Goal: Task Accomplishment & Management: Complete application form

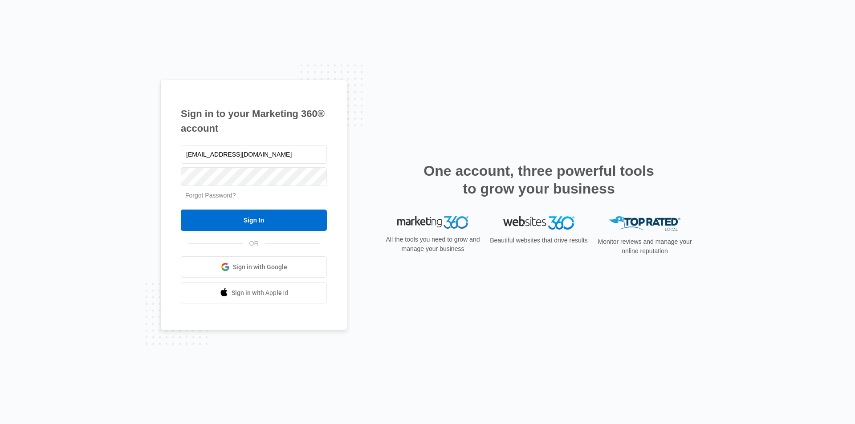
type input "[EMAIL_ADDRESS][DOMAIN_NAME]"
click at [208, 196] on link "Forgot Password?" at bounding box center [210, 195] width 51 height 7
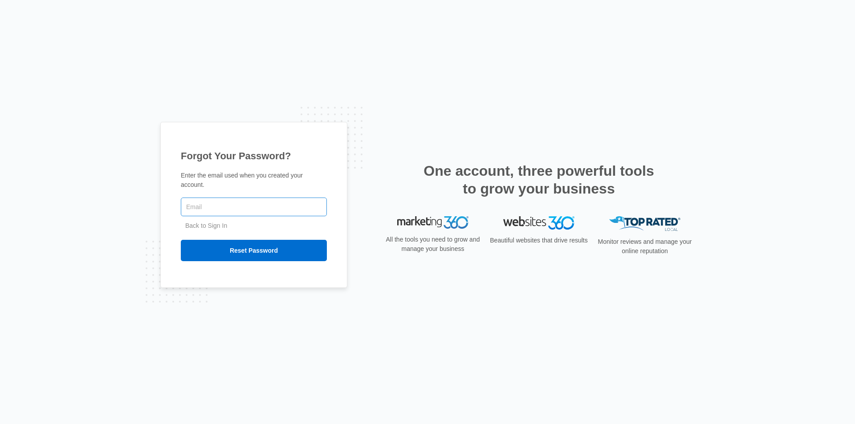
click at [207, 203] on input "text" at bounding box center [254, 207] width 146 height 19
type input "[EMAIL_ADDRESS][DOMAIN_NAME]"
click at [181, 240] on input "Reset Password" at bounding box center [254, 250] width 146 height 21
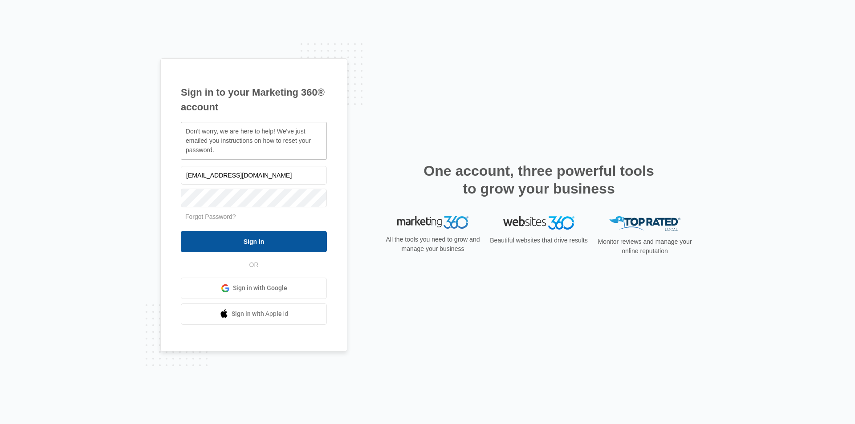
click at [274, 238] on input "Sign In" at bounding box center [254, 241] width 146 height 21
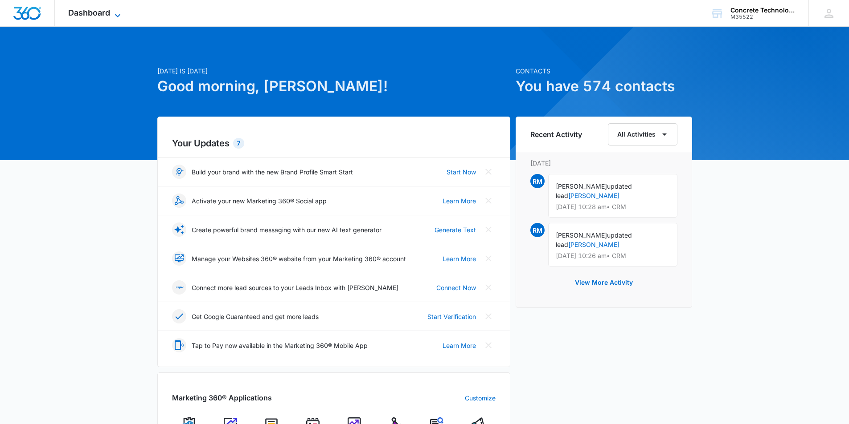
click at [114, 12] on icon at bounding box center [117, 15] width 11 height 11
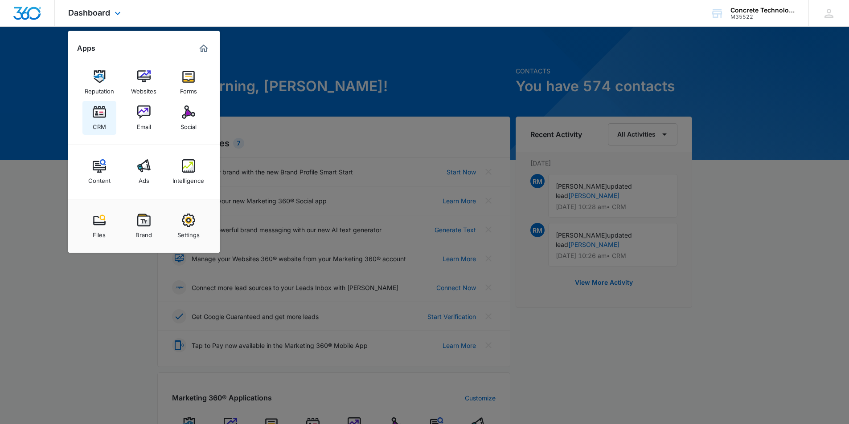
click at [103, 115] on img at bounding box center [99, 112] width 13 height 13
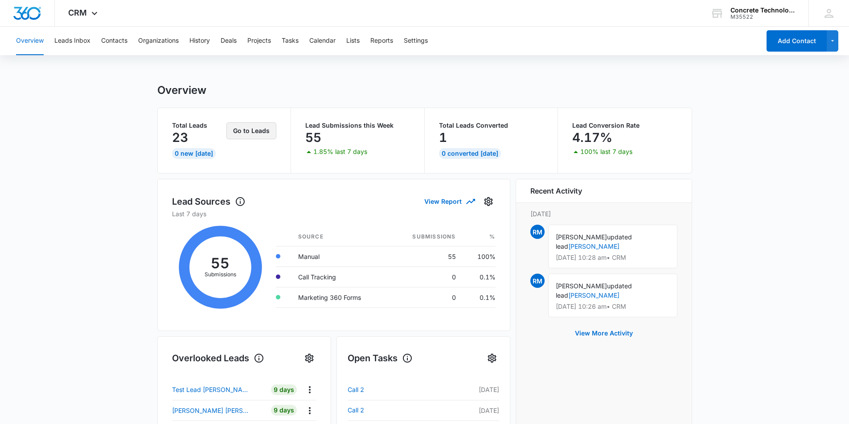
click at [257, 131] on button "Go to Leads" at bounding box center [251, 130] width 50 height 17
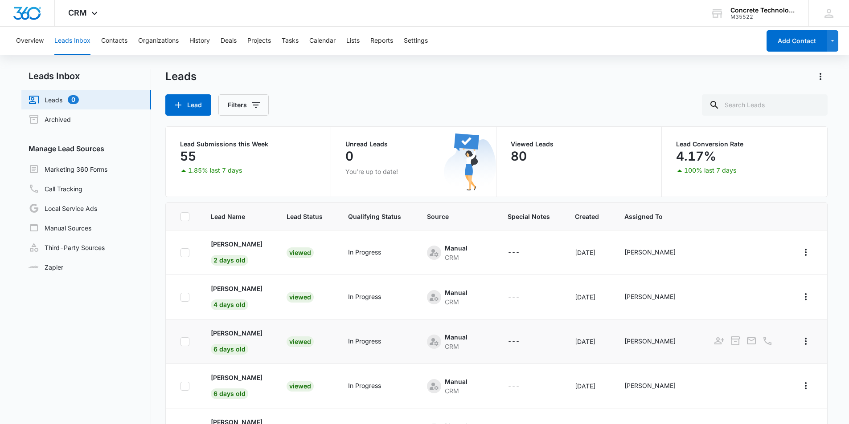
click at [346, 358] on td "In Progress" at bounding box center [376, 342] width 79 height 45
click at [747, 104] on input "text" at bounding box center [765, 104] width 126 height 21
type input "price"
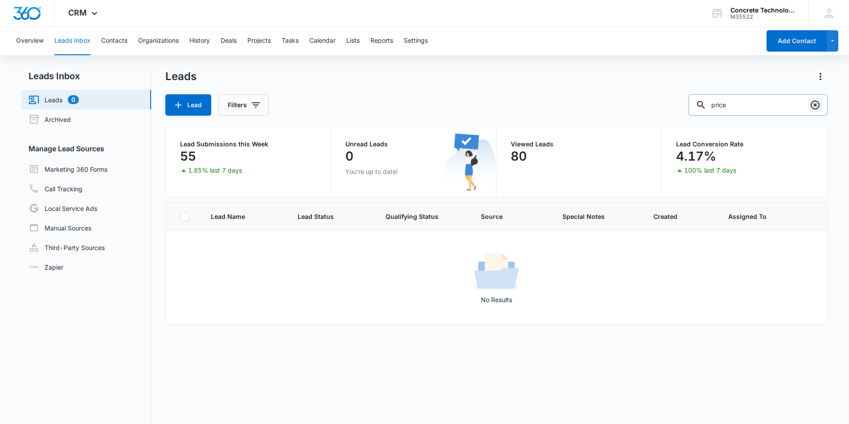
click at [816, 106] on icon "Clear" at bounding box center [814, 105] width 11 height 11
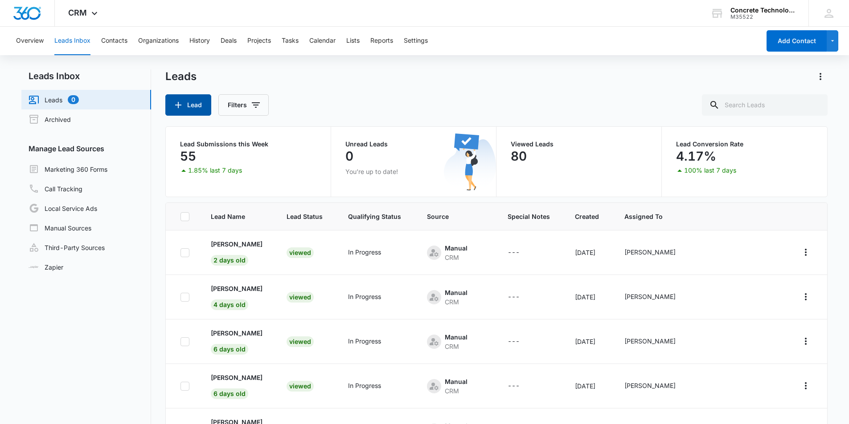
click at [183, 102] on icon "button" at bounding box center [178, 105] width 11 height 11
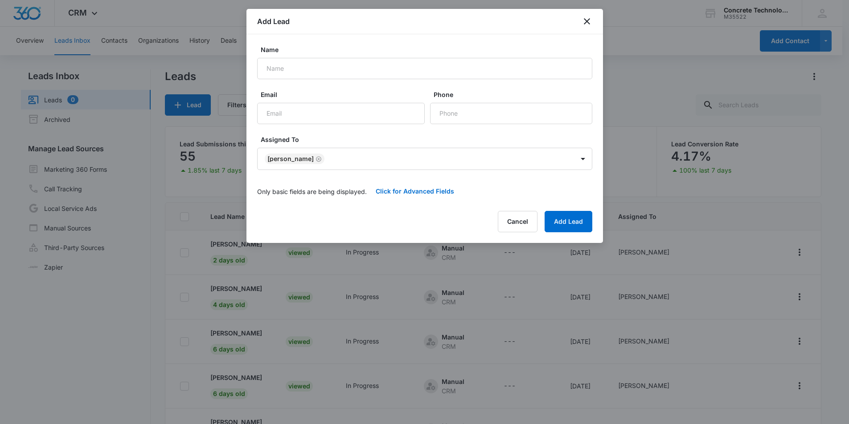
click at [151, 370] on div at bounding box center [424, 212] width 849 height 424
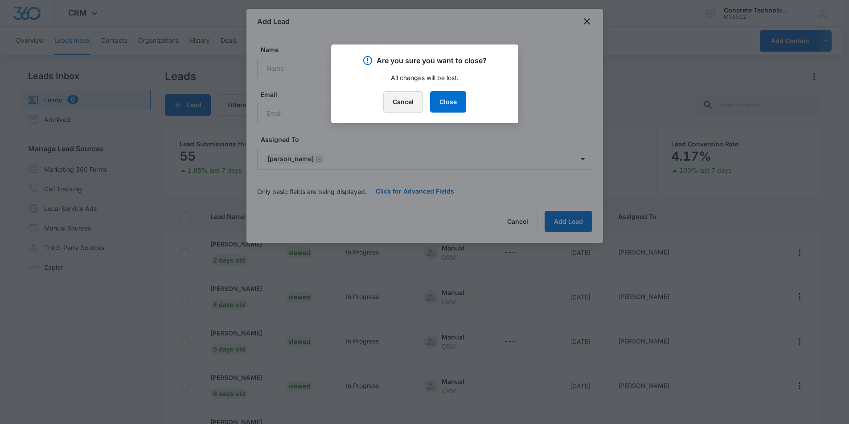
click at [411, 101] on button "Cancel" at bounding box center [403, 101] width 40 height 21
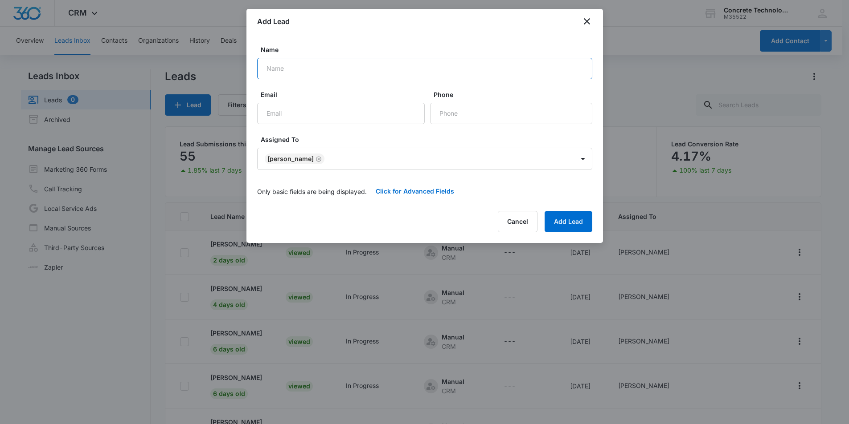
click at [286, 69] on input "Name" at bounding box center [424, 68] width 335 height 21
paste input "Shantrecia"
click at [156, 378] on div at bounding box center [424, 212] width 849 height 424
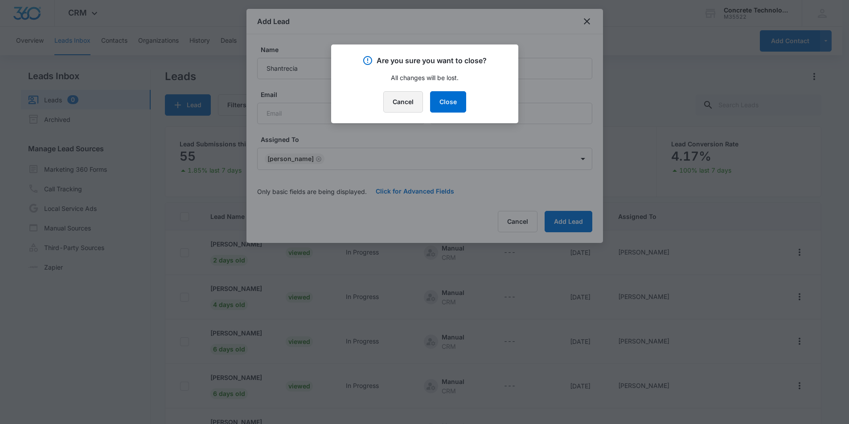
click at [400, 101] on button "Cancel" at bounding box center [403, 101] width 40 height 21
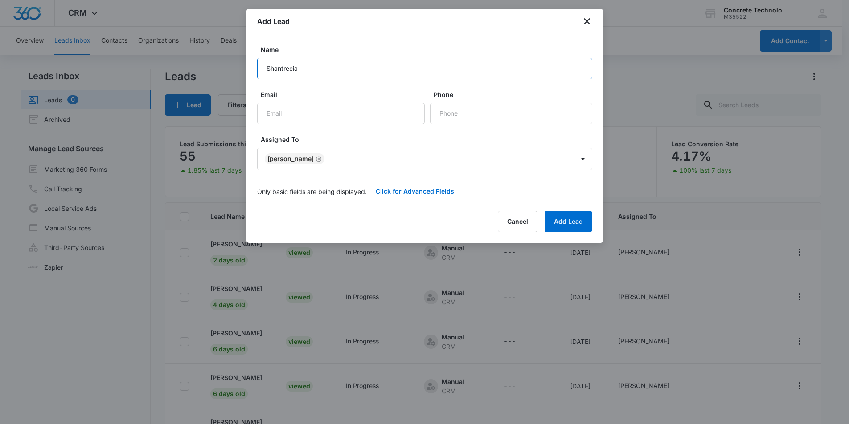
click at [315, 72] on input "Shantrecia" at bounding box center [424, 68] width 335 height 21
paste input "Price"
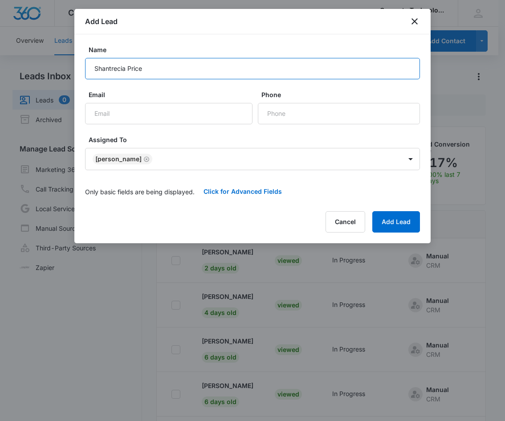
type input "Shantrecia Price"
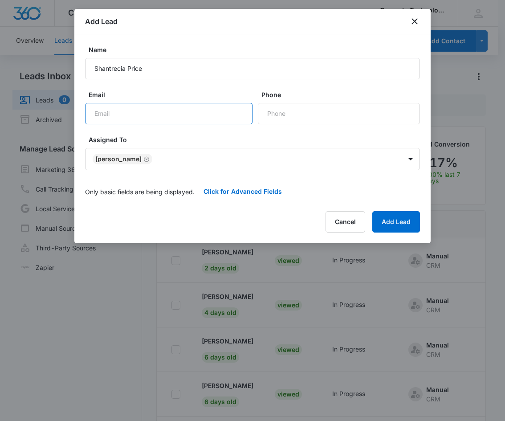
click at [112, 113] on input "Email" at bounding box center [168, 113] width 167 height 21
paste input "shantreciaprice@gmail.com"
type input "shantreciaprice@gmail.com"
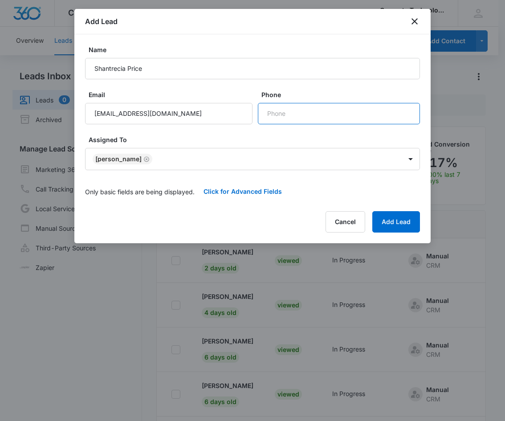
click at [285, 115] on input "Phone" at bounding box center [339, 113] width 162 height 21
paste input "(225) 462-9260"
type input "(225) 462-9260"
click at [239, 191] on button "Click for Advanced Fields" at bounding box center [243, 191] width 96 height 21
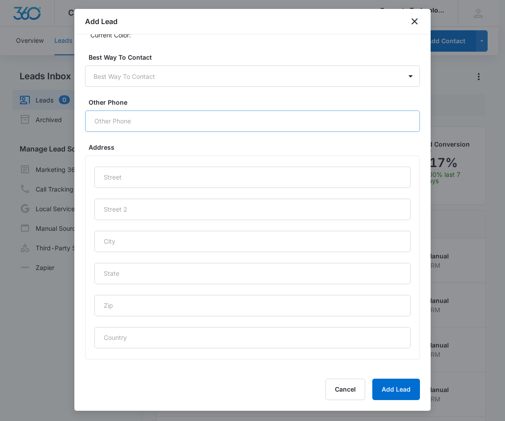
scroll to position [312, 0]
drag, startPoint x: 396, startPoint y: 390, endPoint x: 420, endPoint y: 317, distance: 76.8
click at [395, 388] on button "Add Lead" at bounding box center [396, 389] width 48 height 21
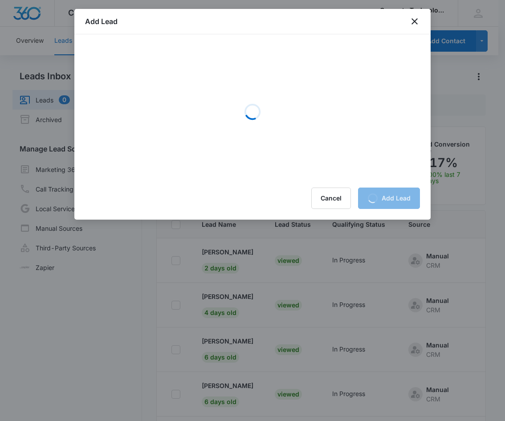
scroll to position [0, 0]
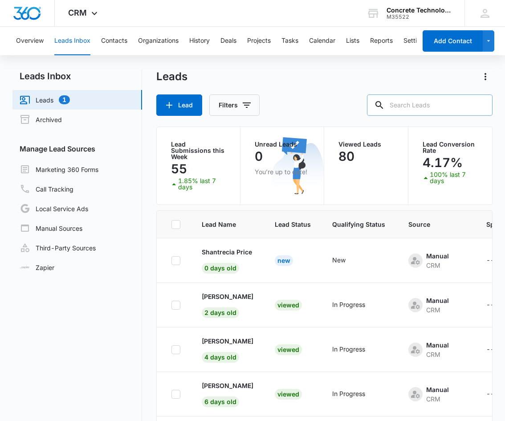
click at [412, 104] on input "text" at bounding box center [430, 104] width 126 height 21
type input "tarrant"
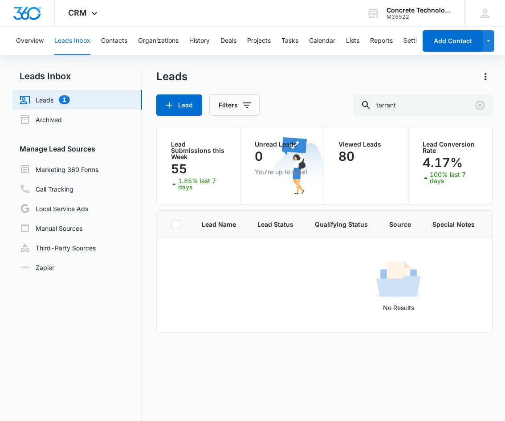
click at [46, 100] on link "Leads 1" at bounding box center [45, 99] width 50 height 11
click at [74, 36] on button "Leads Inbox" at bounding box center [72, 41] width 36 height 29
drag, startPoint x: 479, startPoint y: 103, endPoint x: 333, endPoint y: 129, distance: 148.8
click at [480, 104] on icon "Clear" at bounding box center [480, 105] width 11 height 11
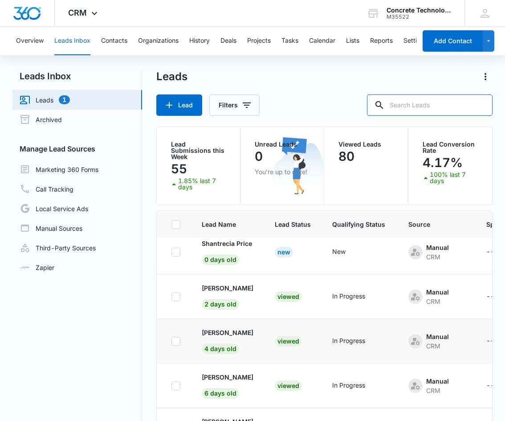
scroll to position [2, 0]
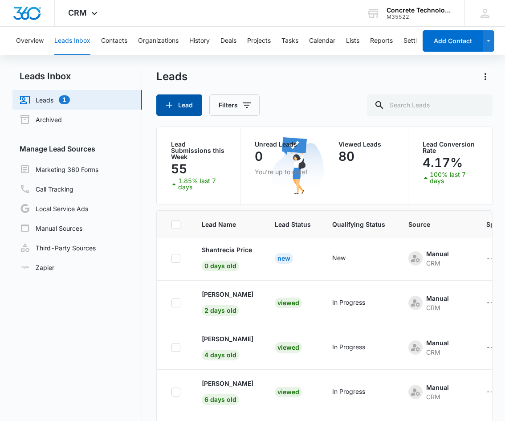
click at [179, 103] on button "Lead" at bounding box center [179, 104] width 46 height 21
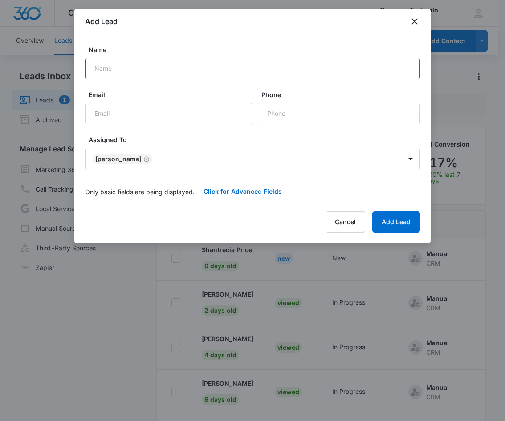
click at [100, 67] on input "Name" at bounding box center [252, 68] width 335 height 21
paste input "Misty"
click at [120, 70] on input "Misty" at bounding box center [252, 68] width 335 height 21
paste input "S. Tarrant"
type input "Misty S. Tarrant"
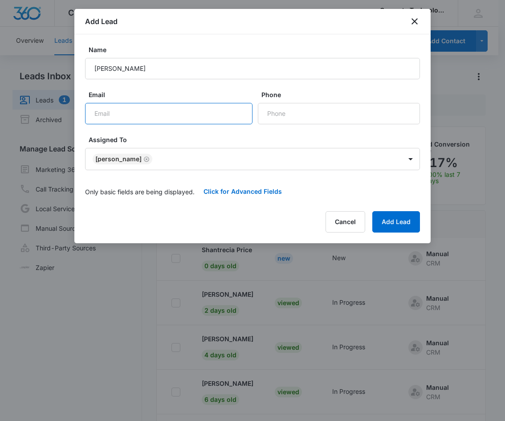
click at [113, 117] on input "Email" at bounding box center [168, 113] width 167 height 21
paste input "mistyjean2118@gmail.com"
type input "mistyjean2118@gmail.com"
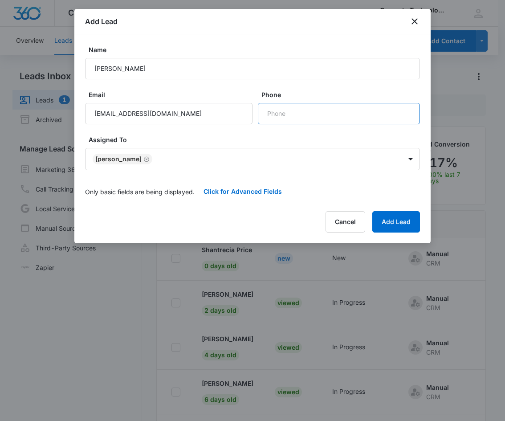
click at [283, 117] on input "Phone" at bounding box center [339, 113] width 162 height 21
paste input "(225) 503-4827"
type input "(225) 503-4827"
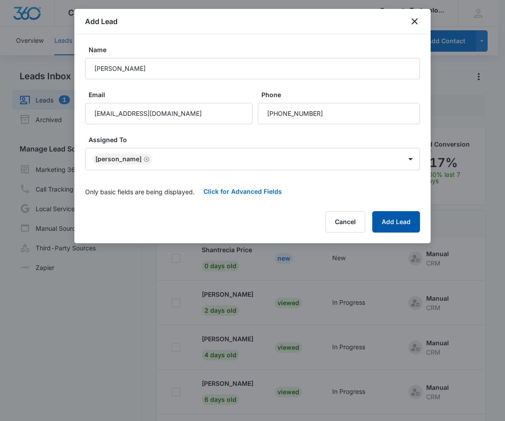
click at [396, 224] on button "Add Lead" at bounding box center [396, 221] width 48 height 21
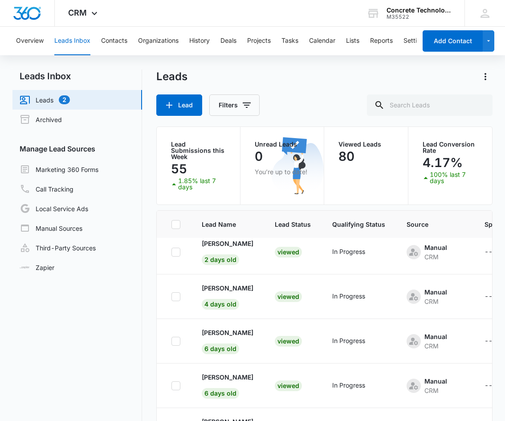
scroll to position [0, 0]
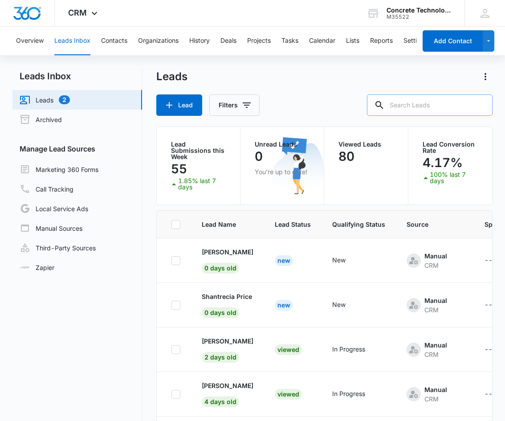
click at [407, 104] on input "text" at bounding box center [430, 104] width 126 height 21
type input "swan"
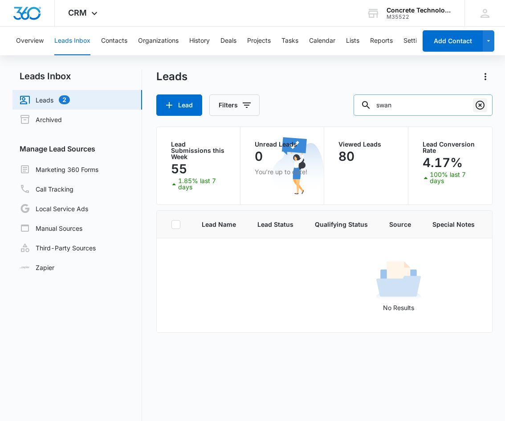
click at [481, 106] on icon "Clear" at bounding box center [480, 105] width 11 height 11
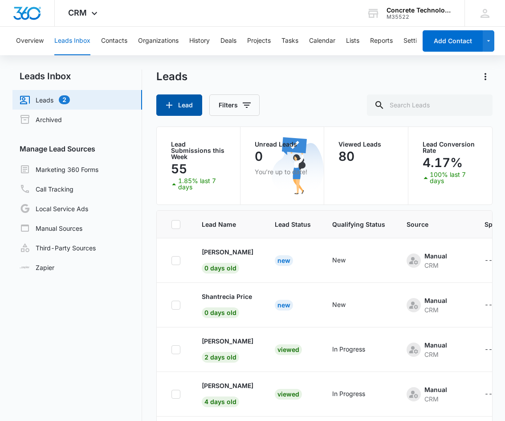
click at [184, 106] on button "Lead" at bounding box center [179, 104] width 46 height 21
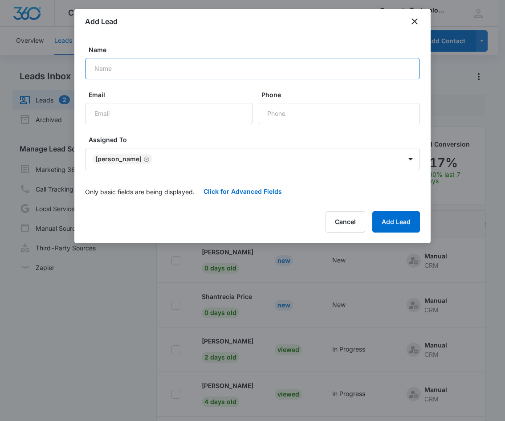
click at [122, 69] on input "Name" at bounding box center [252, 68] width 335 height 21
paste input "Aaron"
click at [122, 72] on input "Aaron" at bounding box center [252, 68] width 335 height 21
paste input "Swan"
type input "Aaron Swan"
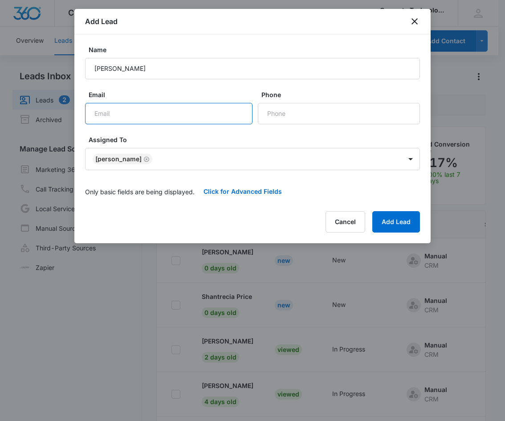
click at [146, 114] on input "Email" at bounding box center [168, 113] width 167 height 21
paste input "conciergeservices@wynnlasvegas.com"
type input "conciergeservices@wynnlasvegas.com"
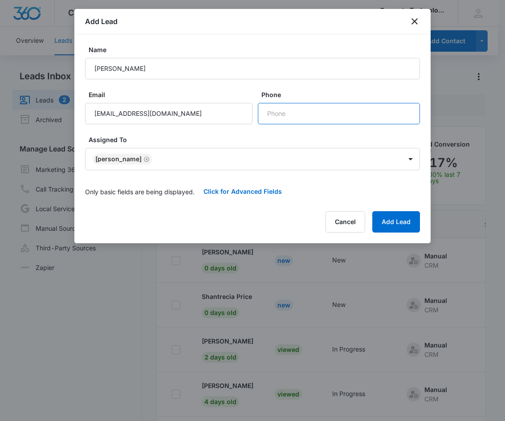
click at [277, 116] on input "Phone" at bounding box center [339, 113] width 162 height 21
paste input "(208) 610-0263"
type input "(208) 610-0263"
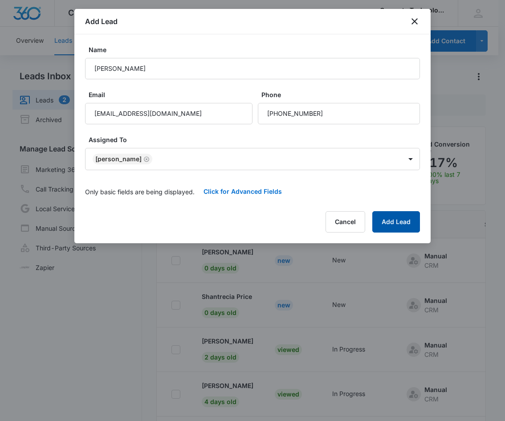
click at [394, 221] on button "Add Lead" at bounding box center [396, 221] width 48 height 21
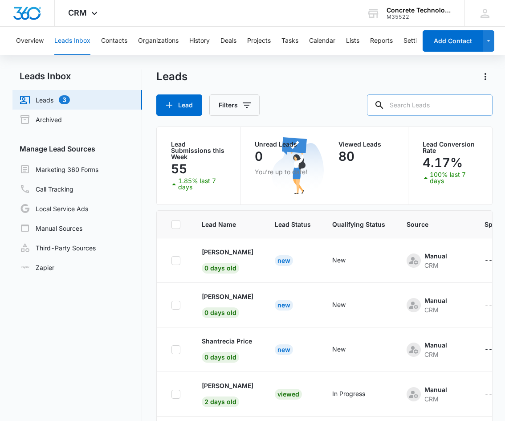
click at [415, 106] on input "text" at bounding box center [430, 104] width 126 height 21
type input "howard"
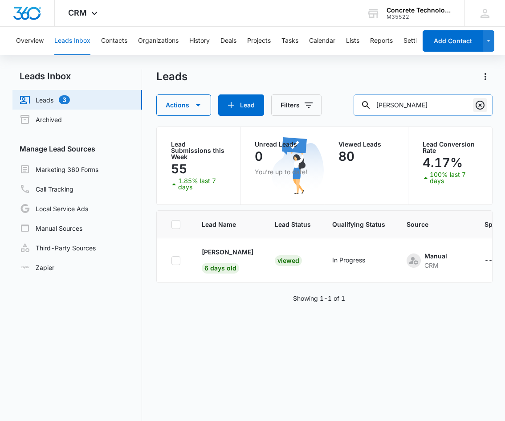
click at [479, 104] on icon "Clear" at bounding box center [480, 105] width 9 height 9
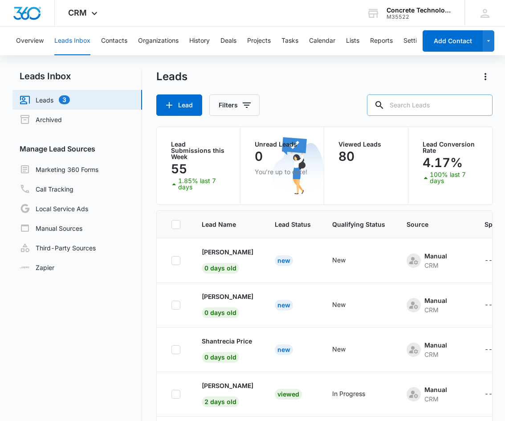
click at [406, 104] on input "text" at bounding box center [430, 104] width 126 height 21
type input "leary"
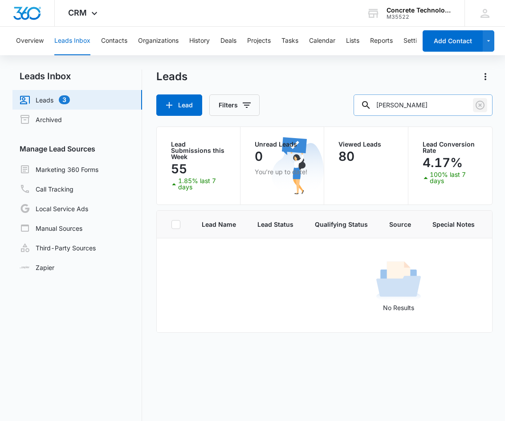
drag, startPoint x: 480, startPoint y: 104, endPoint x: 462, endPoint y: 111, distance: 19.4
click at [480, 104] on icon "Clear" at bounding box center [480, 105] width 11 height 11
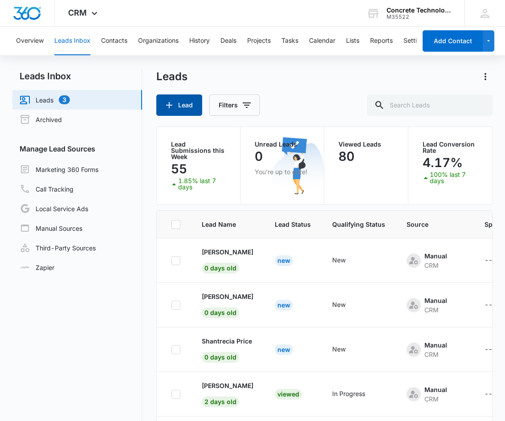
click at [185, 106] on button "Lead" at bounding box center [179, 104] width 46 height 21
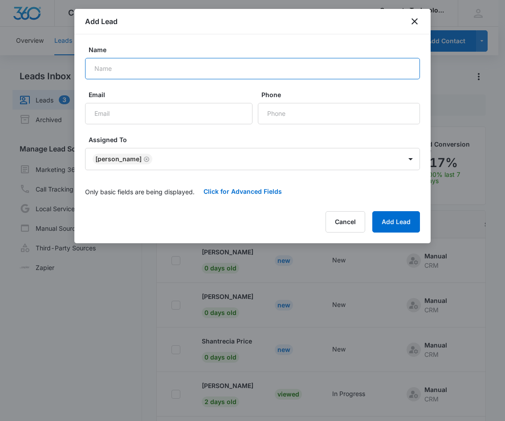
click at [114, 71] on input "Name" at bounding box center [252, 68] width 335 height 21
paste input "Albert"
click at [134, 67] on input "Albert" at bounding box center [252, 68] width 335 height 21
paste input "Leary"
type input "Albert Leary"
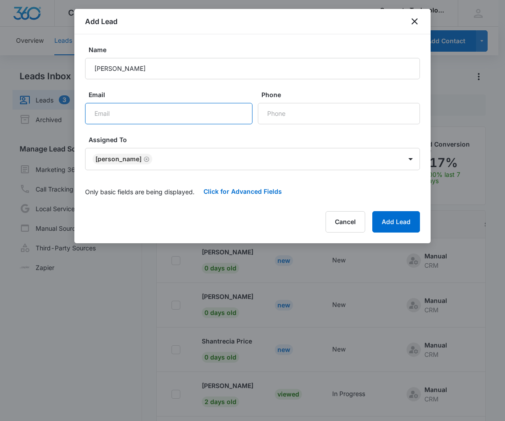
click at [127, 114] on input "Email" at bounding box center [168, 113] width 167 height 21
paste input "albertdleary5@gmail.com"
type input "albertdleary5@gmail.com"
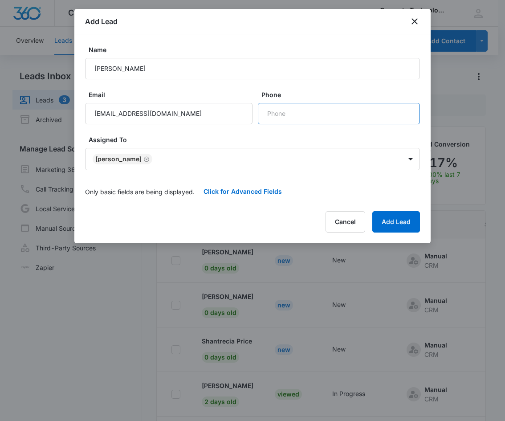
click at [279, 115] on input "Phone" at bounding box center [339, 113] width 162 height 21
paste input "(727) 220-6025"
type input "(727) 220-6025"
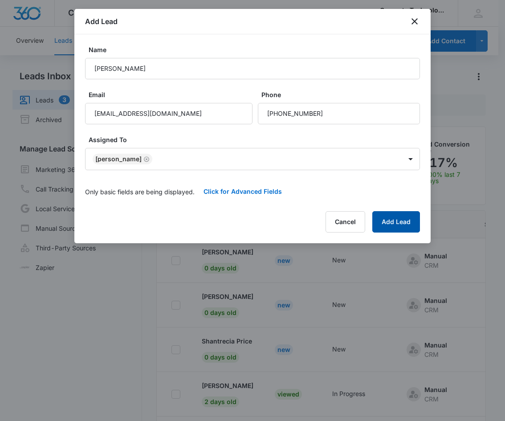
click at [401, 221] on button "Add Lead" at bounding box center [396, 221] width 48 height 21
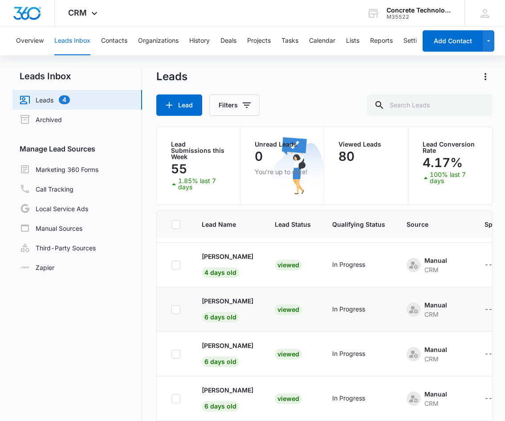
scroll to position [225, 0]
click at [419, 106] on input "text" at bounding box center [430, 104] width 126 height 21
type input "armstrong"
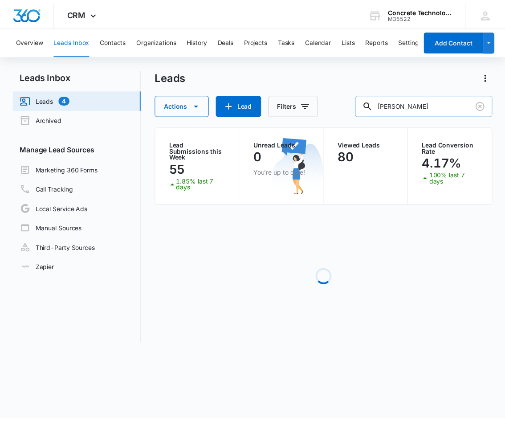
scroll to position [0, 0]
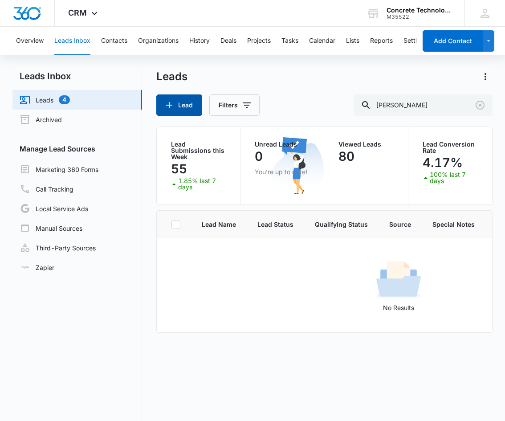
click at [184, 106] on button "Lead" at bounding box center [179, 104] width 46 height 21
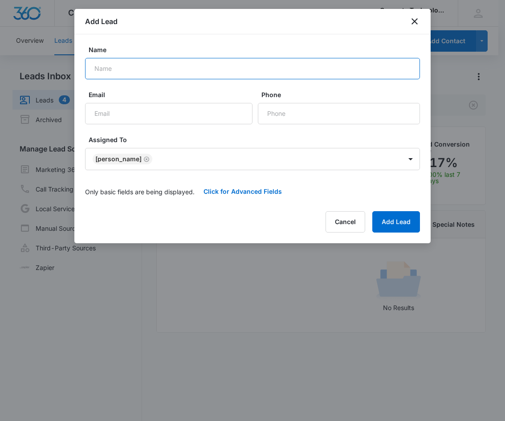
click at [110, 65] on input "Name" at bounding box center [252, 68] width 335 height 21
paste input "Evan"
drag, startPoint x: 112, startPoint y: 69, endPoint x: 121, endPoint y: 70, distance: 8.5
click at [113, 69] on input "Evan" at bounding box center [252, 68] width 335 height 21
paste input "armstrong"
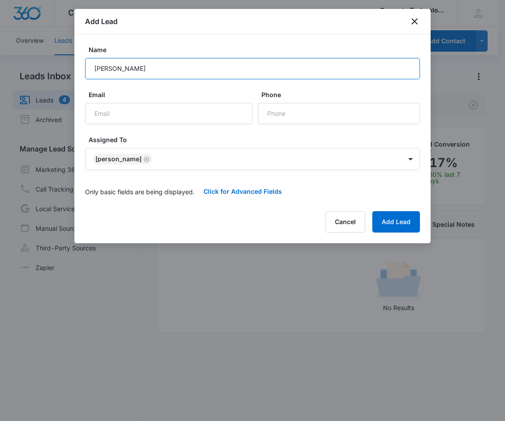
type input "Evan armstrong"
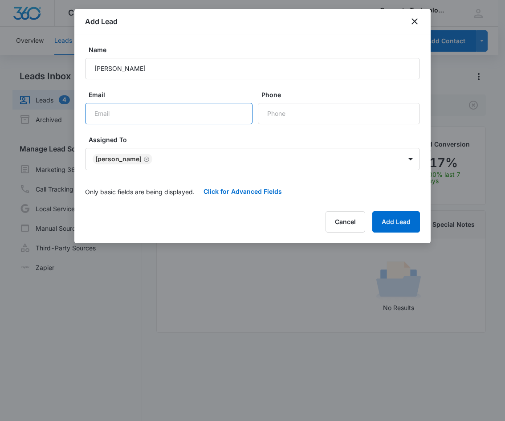
click at [108, 111] on input "Email" at bounding box center [168, 113] width 167 height 21
paste input "evangarmstrong@gmail.com"
type input "evangarmstrong@gmail.com"
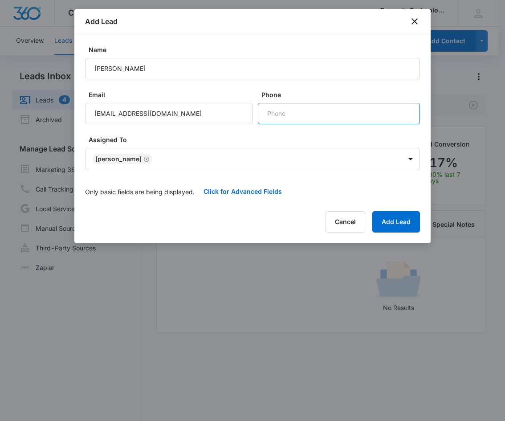
click at [280, 116] on input "Phone" at bounding box center [339, 113] width 162 height 21
paste input "(631) 680-9005"
type input "(631) 680-9005"
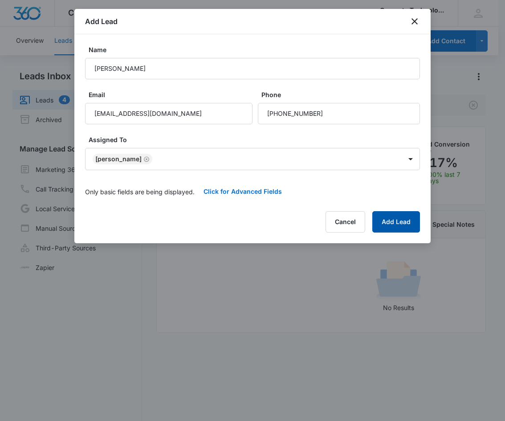
click at [402, 224] on button "Add Lead" at bounding box center [396, 221] width 48 height 21
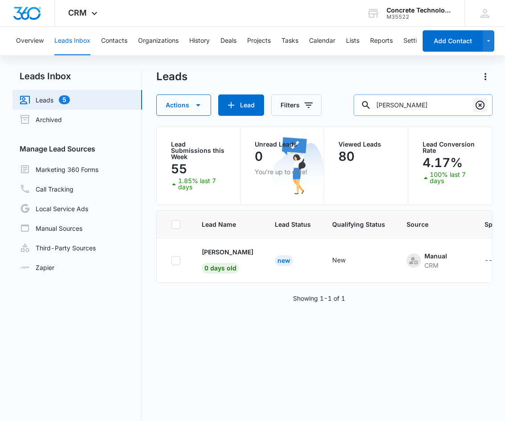
click at [480, 105] on icon "Clear" at bounding box center [480, 105] width 9 height 9
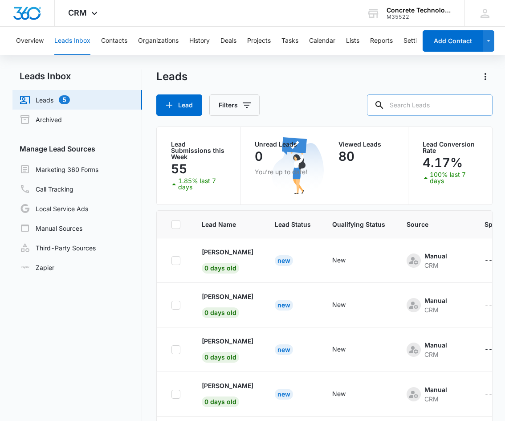
click at [409, 109] on input "text" at bounding box center [430, 104] width 126 height 21
type input "aschton"
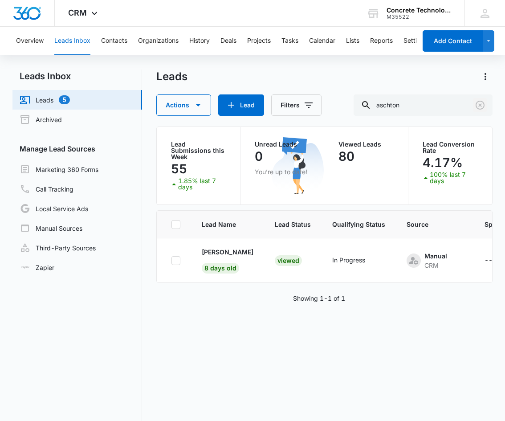
click at [482, 105] on icon "Clear" at bounding box center [480, 105] width 11 height 11
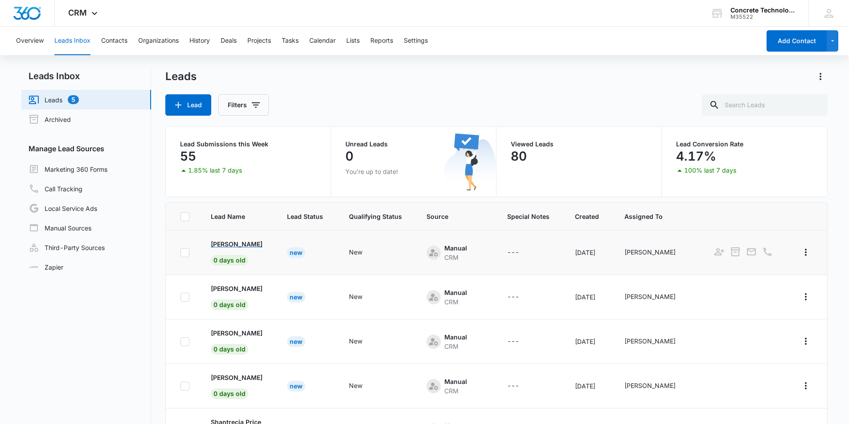
click at [240, 243] on p "Evan Armstrong" at bounding box center [237, 244] width 52 height 9
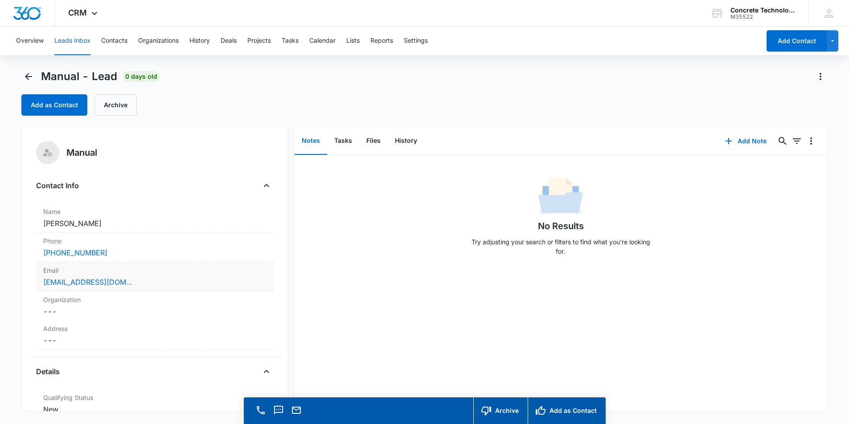
scroll to position [134, 0]
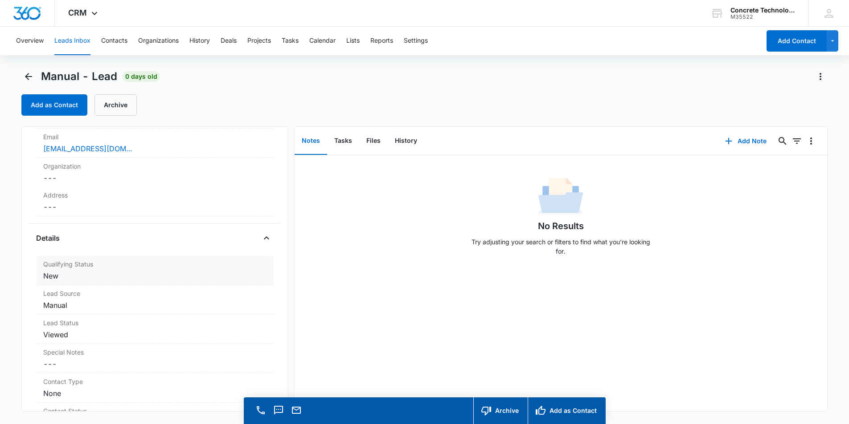
click at [106, 271] on dd "Cancel Save Changes New" at bounding box center [154, 276] width 223 height 11
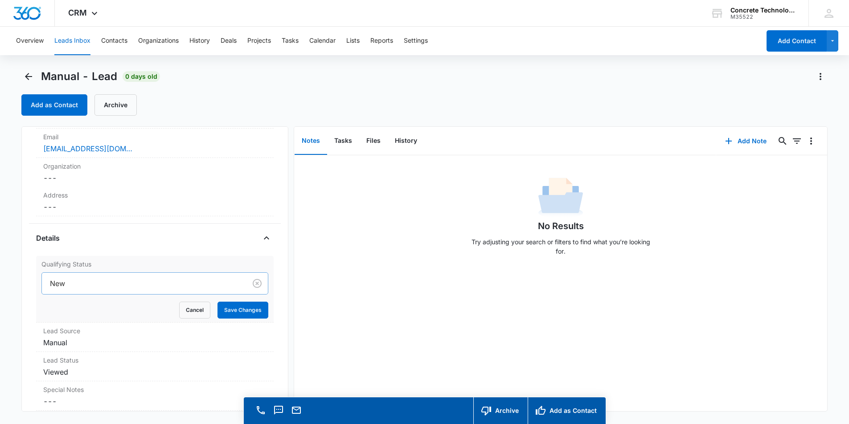
click at [114, 281] on div at bounding box center [142, 283] width 185 height 12
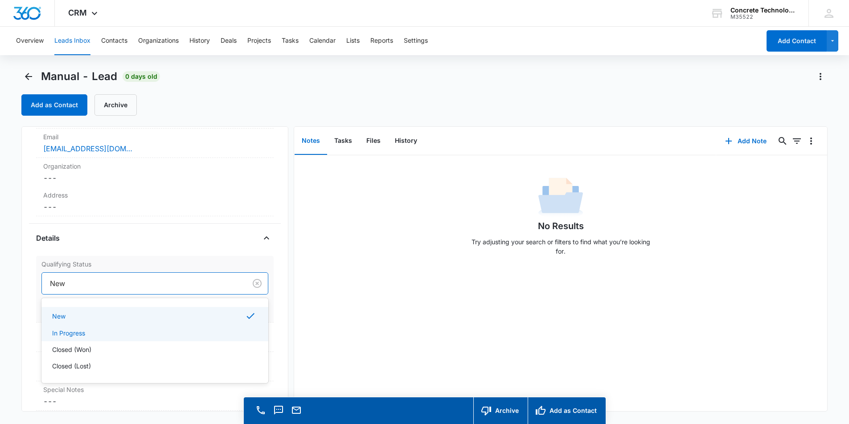
click at [86, 334] on div "In Progress" at bounding box center [154, 333] width 204 height 9
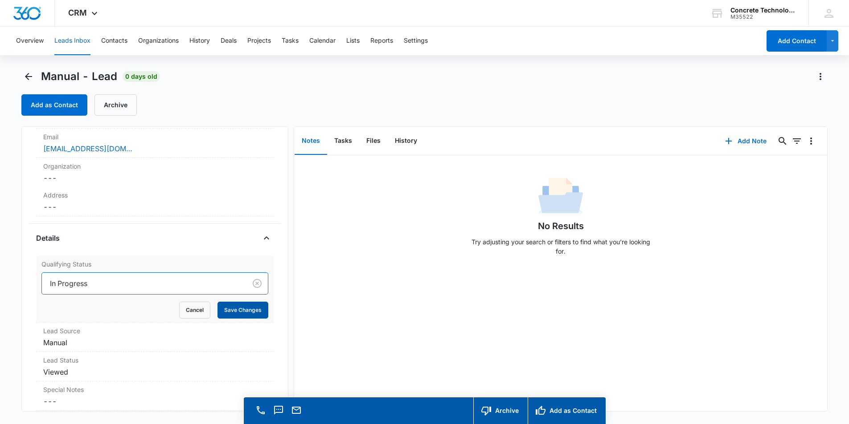
click at [223, 310] on button "Save Changes" at bounding box center [242, 310] width 51 height 17
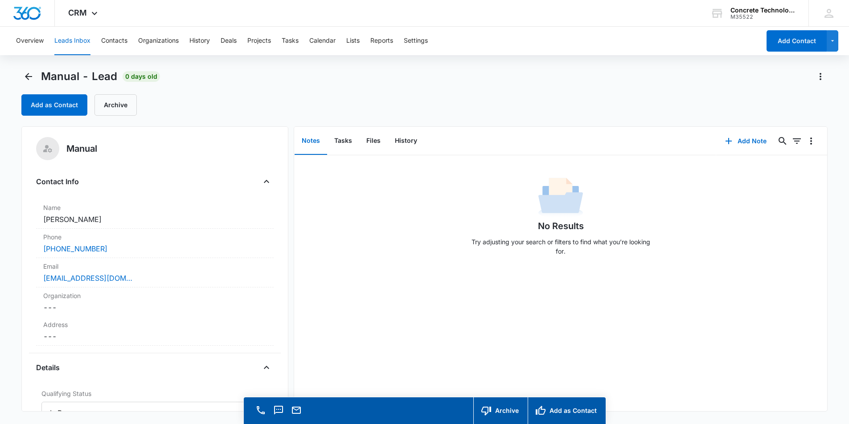
scroll to position [0, 0]
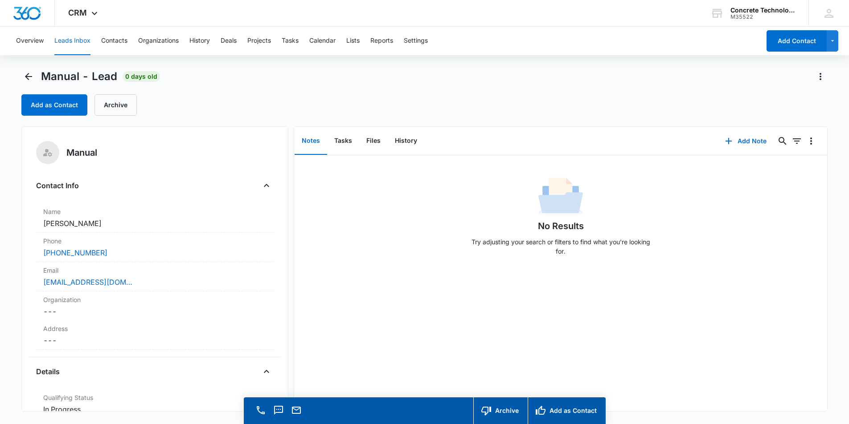
click at [444, 85] on div "Manual - Lead 0 days old Add as Contact Archive" at bounding box center [424, 92] width 806 height 46
click at [294, 408] on icon "Email" at bounding box center [296, 410] width 11 height 11
click at [394, 100] on div "Add as Contact Archive" at bounding box center [424, 104] width 806 height 21
click at [746, 139] on button "Add Note" at bounding box center [745, 141] width 59 height 21
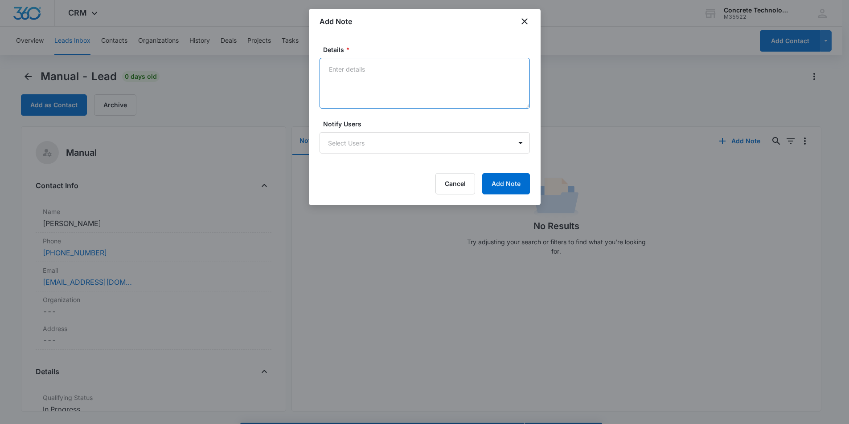
click at [348, 72] on textarea "Details *" at bounding box center [424, 83] width 210 height 51
type textarea "C1 - Email"
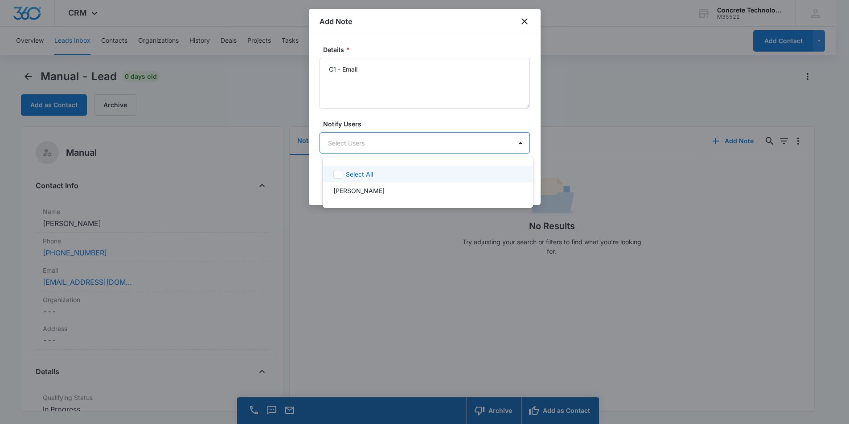
click at [384, 143] on body "CRM Apps Reputation Websites Forms CRM Email Social Content Ads Intelligence Fi…" at bounding box center [424, 212] width 849 height 424
click at [359, 188] on p "Robert Matthews" at bounding box center [358, 190] width 51 height 9
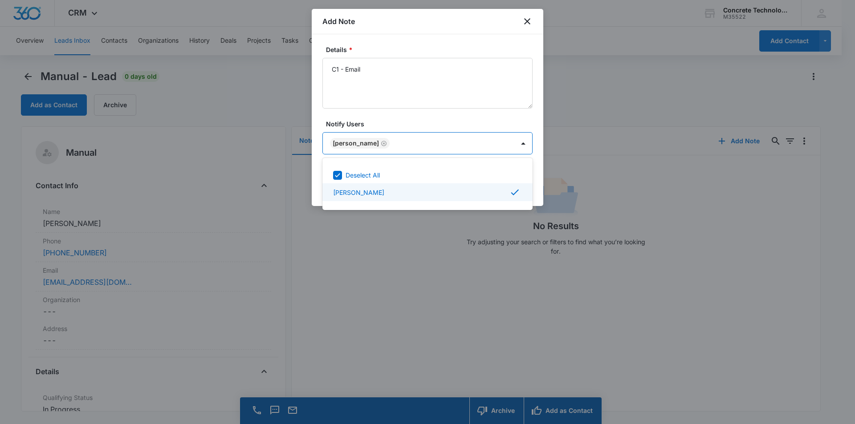
click at [367, 192] on p "Robert Matthews" at bounding box center [358, 192] width 51 height 9
drag, startPoint x: 355, startPoint y: 189, endPoint x: 374, endPoint y: 157, distance: 37.6
click at [355, 188] on p "Robert Matthews" at bounding box center [358, 190] width 51 height 9
click at [439, 120] on div at bounding box center [427, 212] width 855 height 424
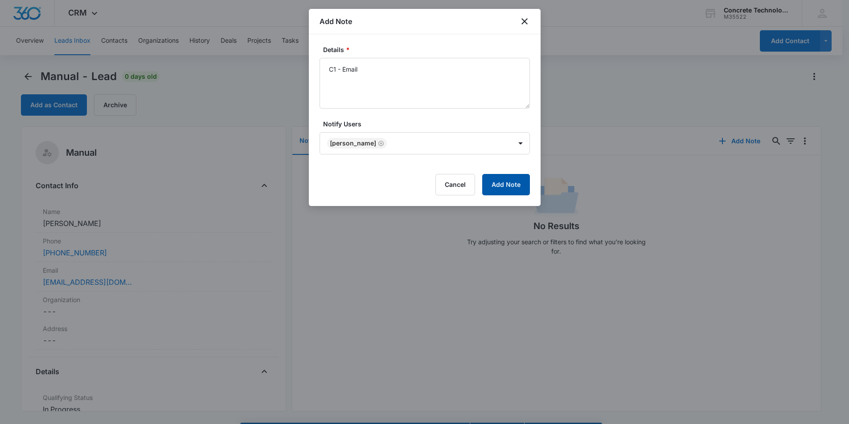
click at [509, 186] on button "Add Note" at bounding box center [506, 184] width 48 height 21
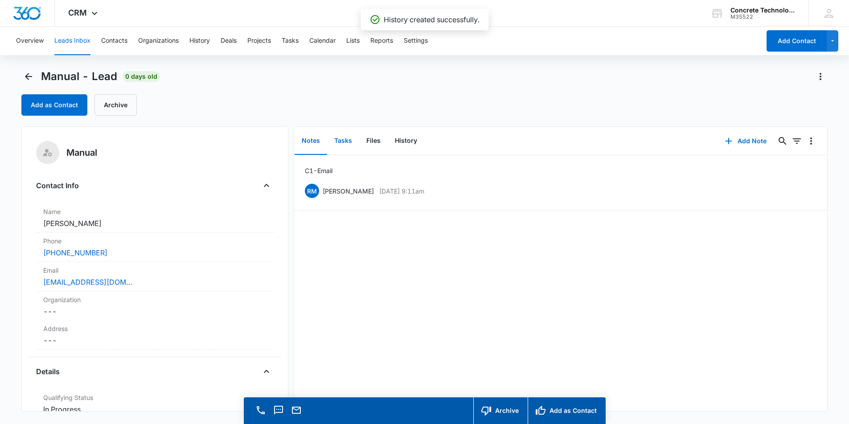
click at [347, 140] on button "Tasks" at bounding box center [343, 141] width 32 height 28
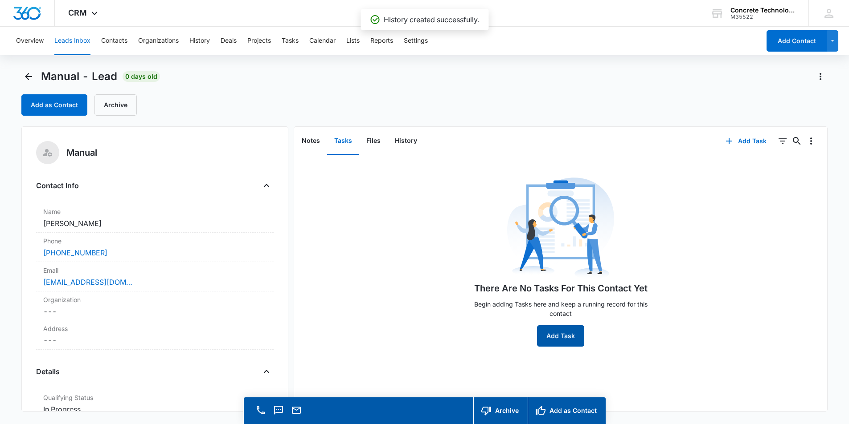
click at [561, 339] on button "Add Task" at bounding box center [560, 336] width 47 height 21
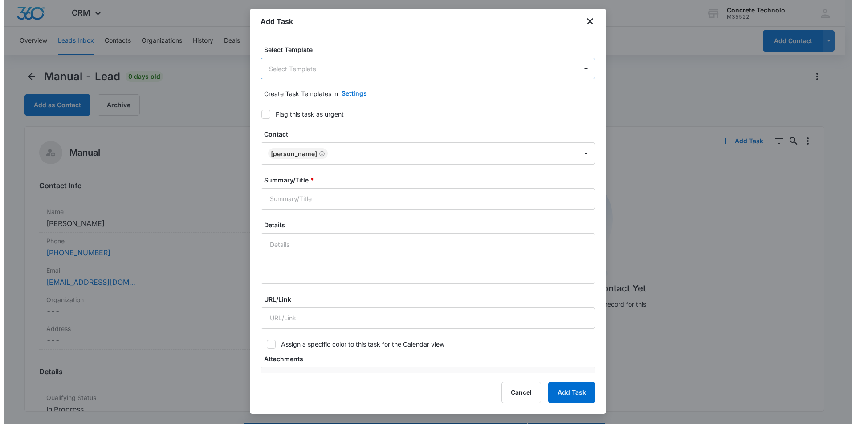
click at [375, 67] on body "CRM Apps Reputation Websites Forms CRM Email Social Content Ads Intelligence Fi…" at bounding box center [424, 225] width 849 height 450
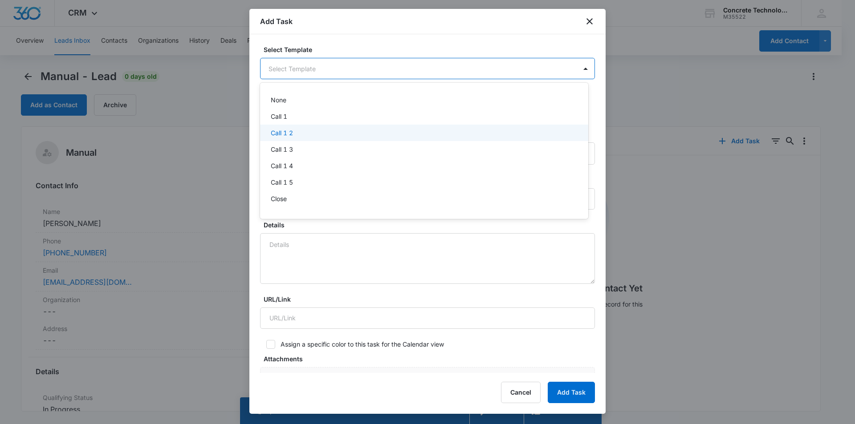
click at [290, 133] on p "Call 1 2" at bounding box center [282, 132] width 22 height 9
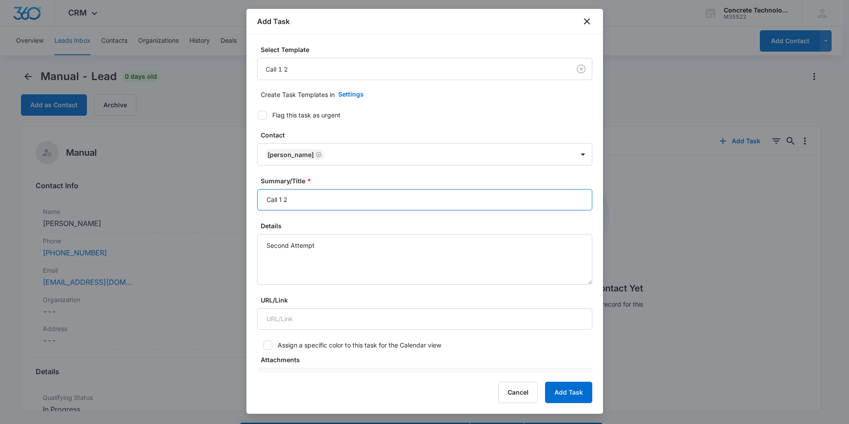
click at [282, 200] on input "Call 1 2" at bounding box center [424, 199] width 335 height 21
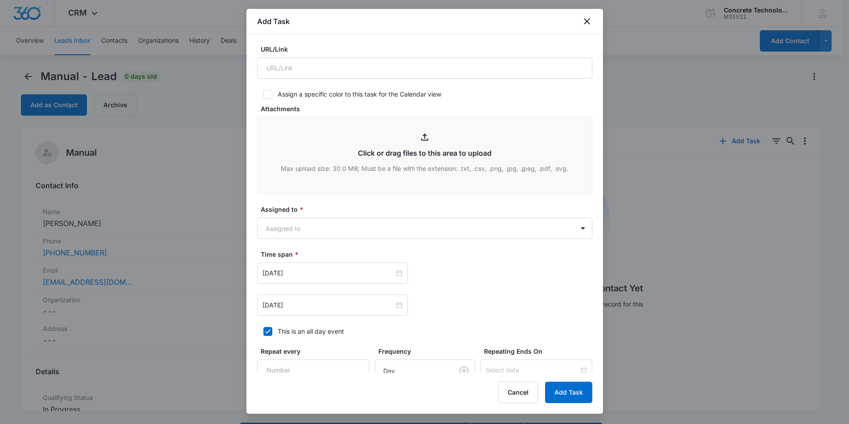
scroll to position [267, 0]
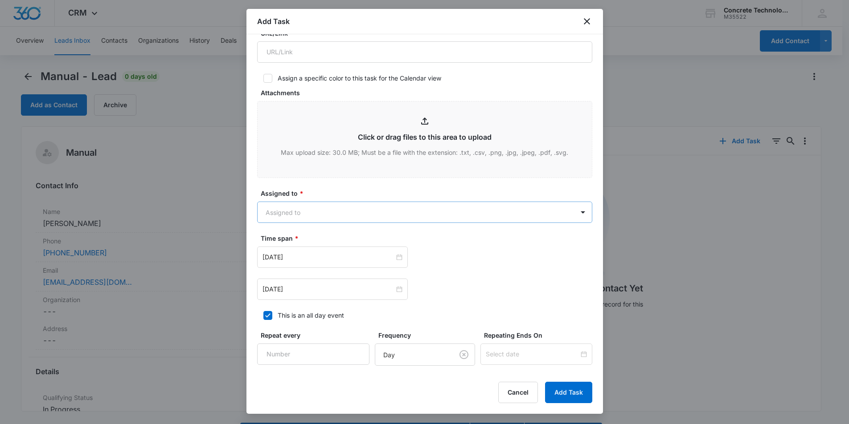
type input "Call 2"
click at [311, 211] on body "CRM Apps Reputation Websites Forms CRM Email Social Content Ads Intelligence Fi…" at bounding box center [424, 225] width 849 height 450
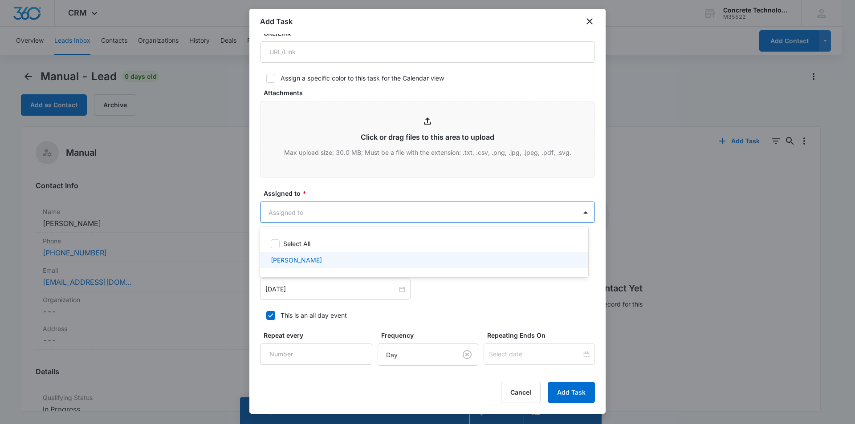
click at [296, 258] on p "Robert Matthews" at bounding box center [296, 260] width 51 height 9
checkbox input "true"
click at [443, 291] on div at bounding box center [427, 212] width 855 height 424
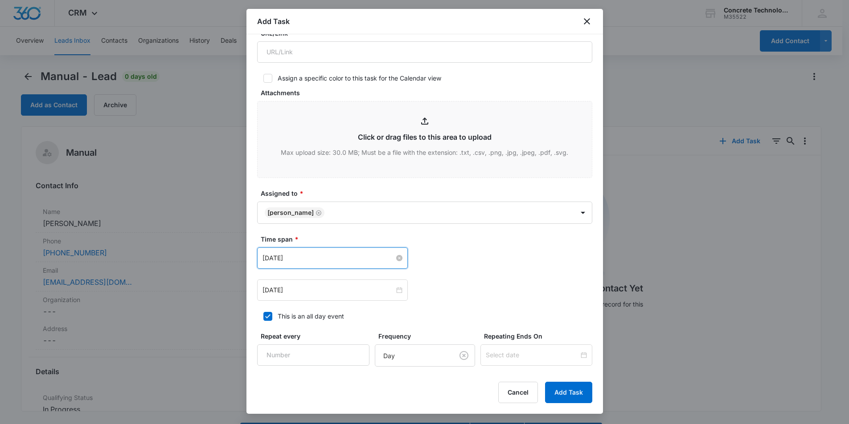
click at [327, 259] on input "Aug 5, 2025" at bounding box center [328, 258] width 132 height 10
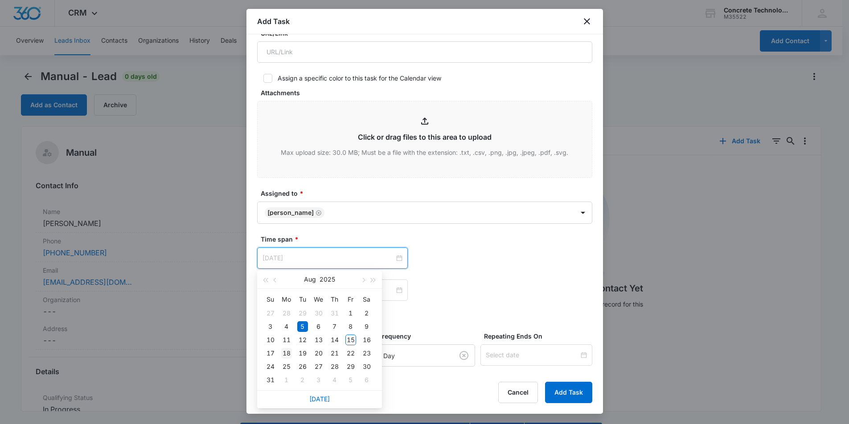
type input "Aug 18, 2025"
click at [286, 351] on div "18" at bounding box center [286, 353] width 11 height 11
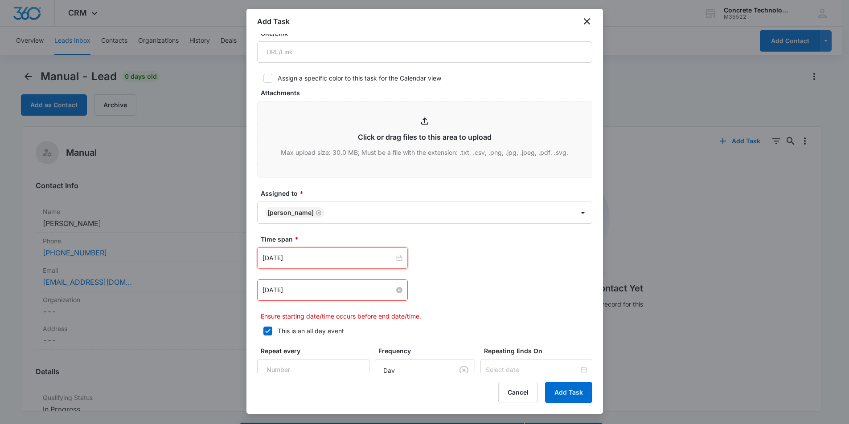
click at [327, 290] on input "Aug 5, 2025" at bounding box center [328, 291] width 132 height 10
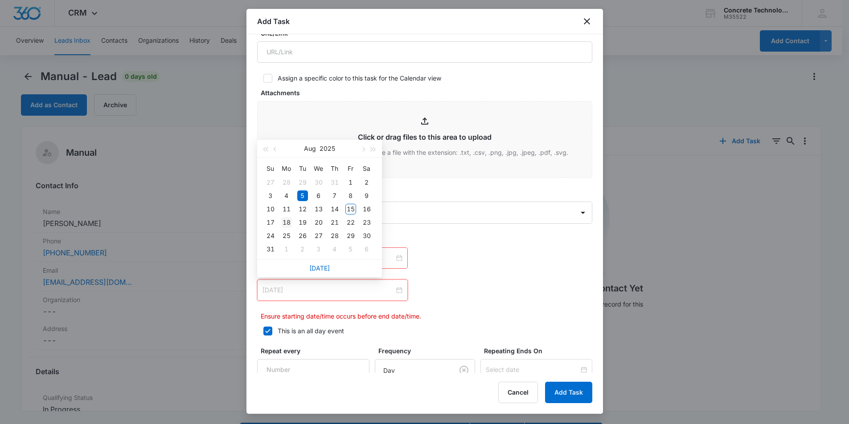
type input "Aug 18, 2025"
click at [286, 223] on div "18" at bounding box center [286, 222] width 11 height 11
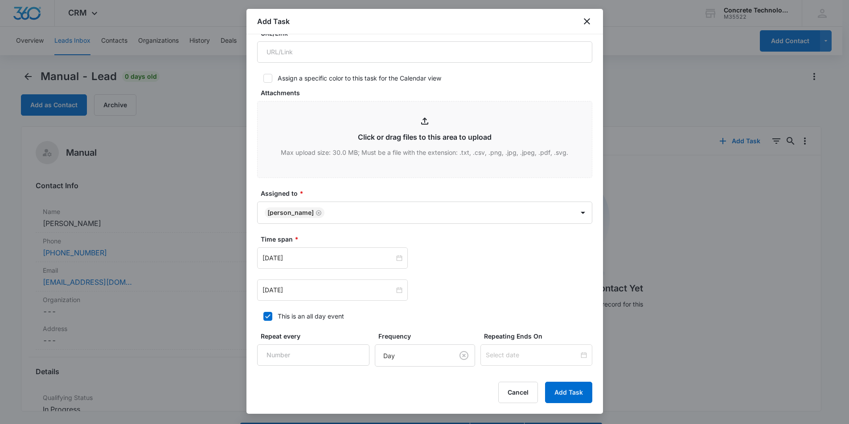
click at [279, 315] on div "This is an all day event" at bounding box center [310, 316] width 66 height 9
click at [263, 315] on input "This is an all day event" at bounding box center [260, 317] width 6 height 6
checkbox input "false"
click at [444, 258] on input "12:00 am" at bounding box center [456, 258] width 53 height 10
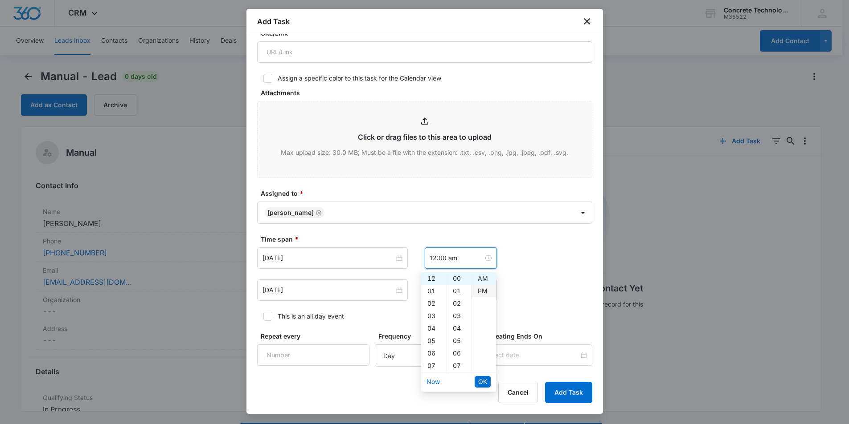
click at [480, 289] on div "PM" at bounding box center [483, 291] width 24 height 12
type input "12:00 pm"
drag, startPoint x: 483, startPoint y: 382, endPoint x: 478, endPoint y: 363, distance: 19.5
click at [483, 381] on span "OK" at bounding box center [482, 382] width 9 height 10
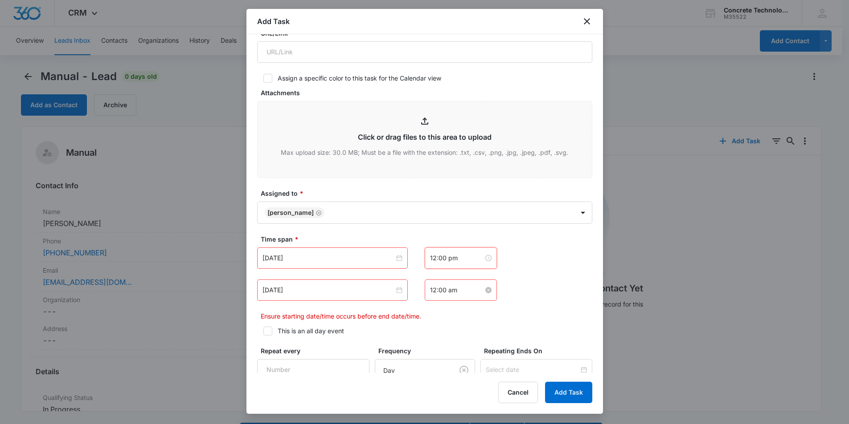
click at [457, 293] on input "12:00 am" at bounding box center [456, 291] width 53 height 10
click at [456, 362] on div "15" at bounding box center [458, 364] width 24 height 12
click at [477, 323] on div "PM" at bounding box center [483, 323] width 24 height 12
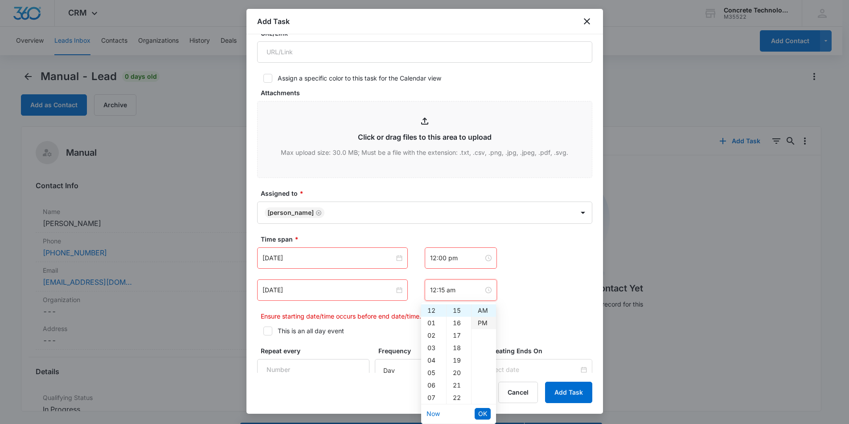
type input "12:15 pm"
drag, startPoint x: 482, startPoint y: 411, endPoint x: 497, endPoint y: 374, distance: 40.0
click at [482, 411] on span "OK" at bounding box center [482, 414] width 9 height 10
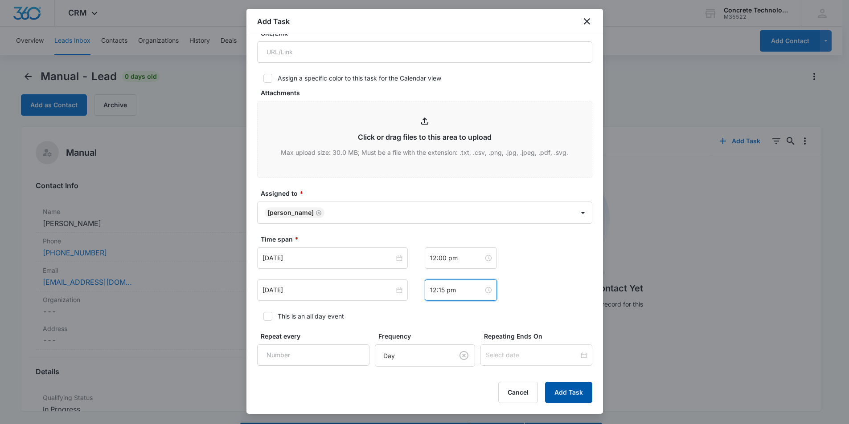
click at [563, 396] on button "Add Task" at bounding box center [568, 392] width 47 height 21
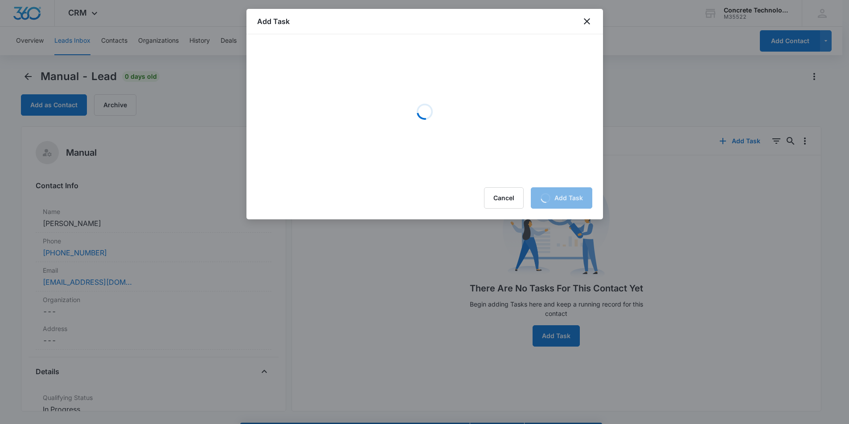
scroll to position [0, 0]
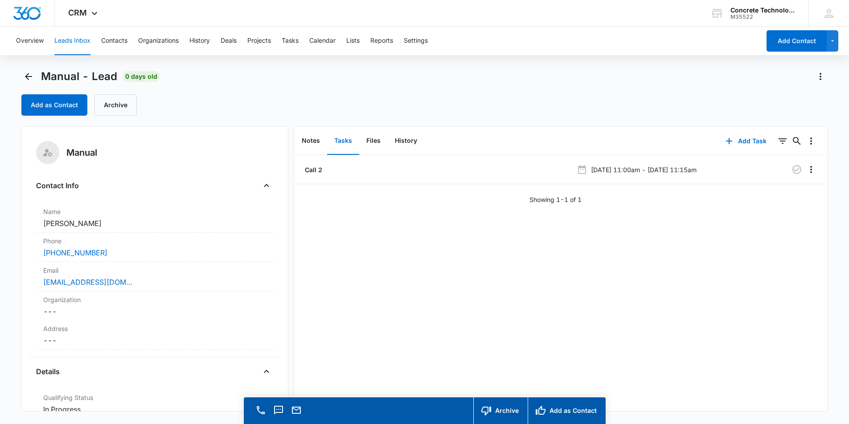
click at [404, 231] on div "Call 2 Aug 18, 2025 at 11:00am - Aug 18, 2025 at 11:15am Showing 1-1 of 1" at bounding box center [560, 283] width 533 height 256
click at [27, 77] on icon "Back" at bounding box center [28, 76] width 7 height 7
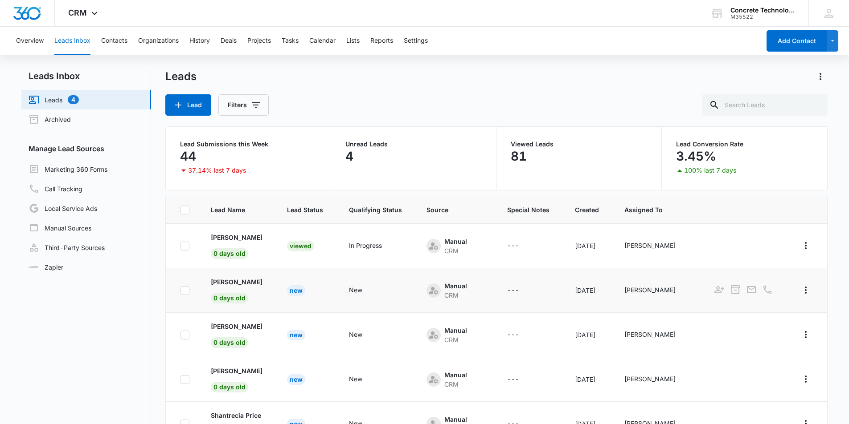
click at [233, 281] on p "Albert Leary" at bounding box center [237, 281] width 52 height 9
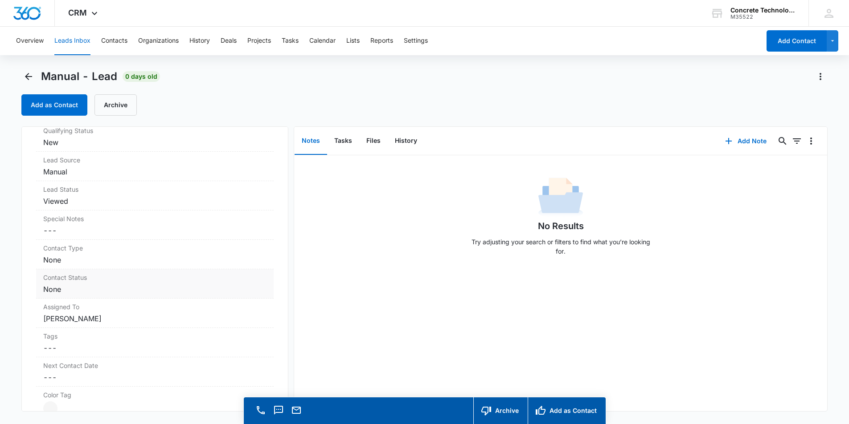
scroll to position [223, 0]
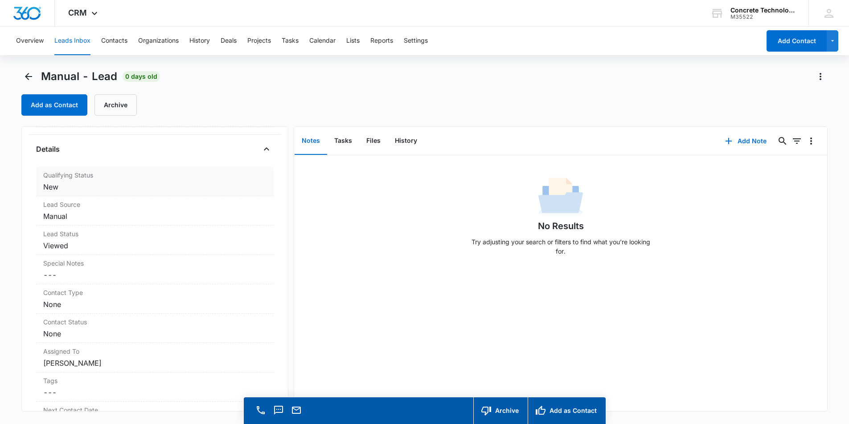
click at [111, 184] on dd "Cancel Save Changes New" at bounding box center [154, 187] width 223 height 11
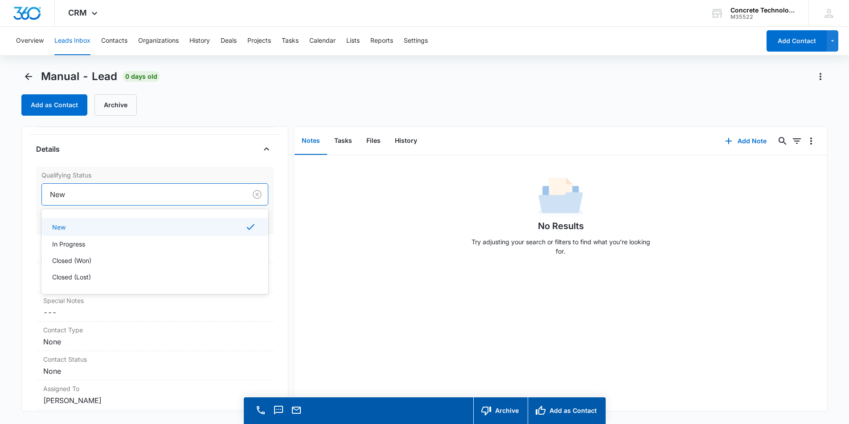
click at [126, 189] on div at bounding box center [142, 194] width 185 height 12
click at [79, 245] on p "In Progress" at bounding box center [68, 244] width 33 height 9
click at [235, 222] on button "Save Changes" at bounding box center [242, 221] width 51 height 17
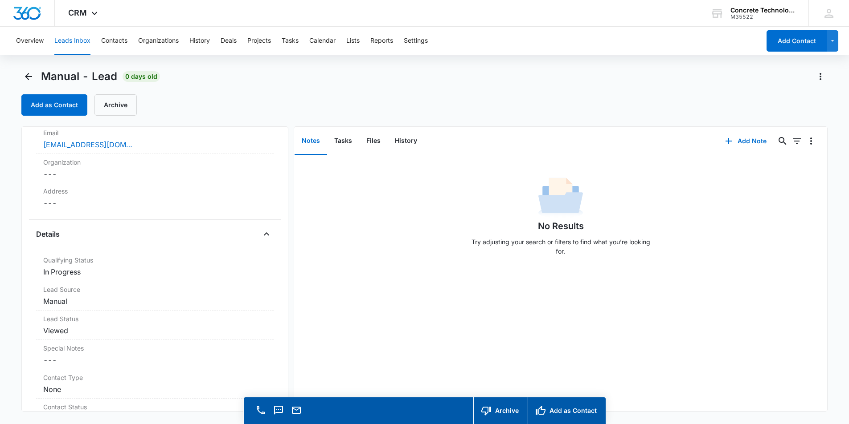
scroll to position [0, 0]
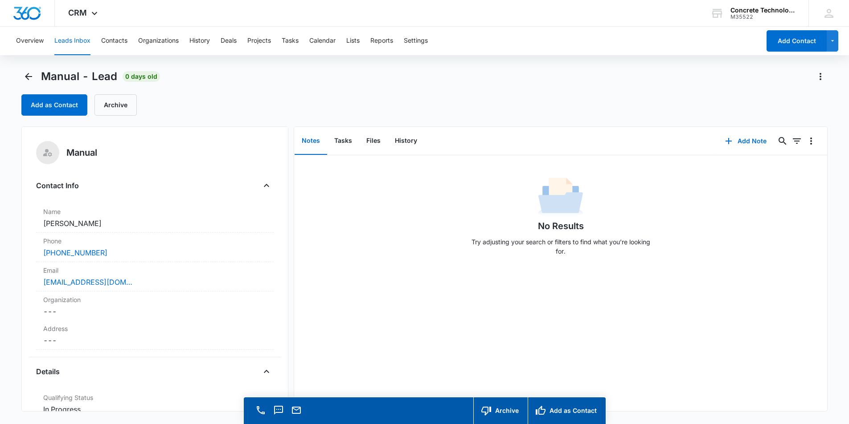
click at [429, 88] on div "Manual - Lead 0 days old Add as Contact Archive" at bounding box center [424, 92] width 806 height 46
click at [734, 139] on button "Add Note" at bounding box center [745, 141] width 59 height 21
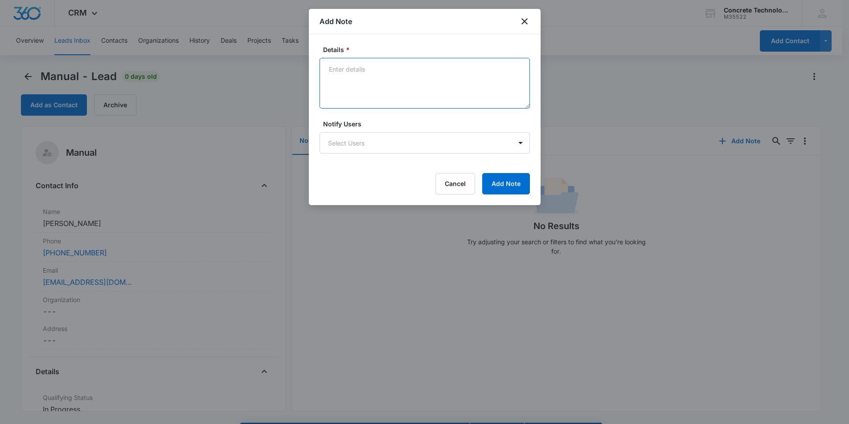
click at [354, 77] on textarea "Details *" at bounding box center [424, 83] width 210 height 51
type textarea "VM not setup - Email"
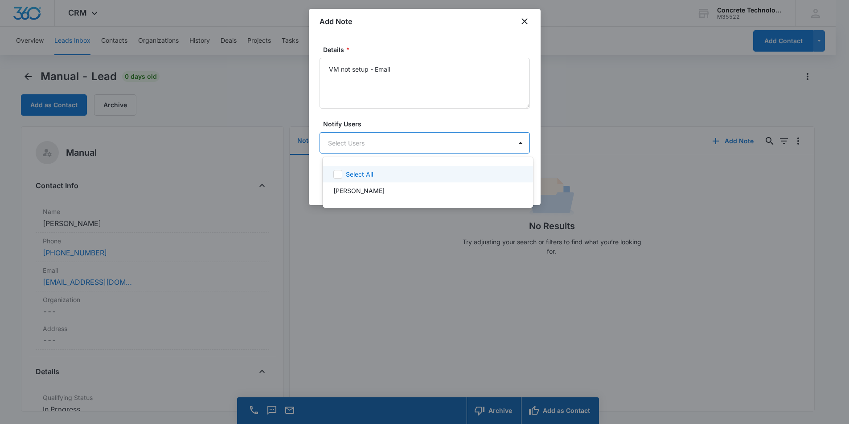
click at [402, 140] on body "CRM Apps Reputation Websites Forms CRM Email Social Content Ads Intelligence Fi…" at bounding box center [424, 212] width 849 height 424
click at [352, 188] on p "Robert Matthews" at bounding box center [358, 190] width 51 height 9
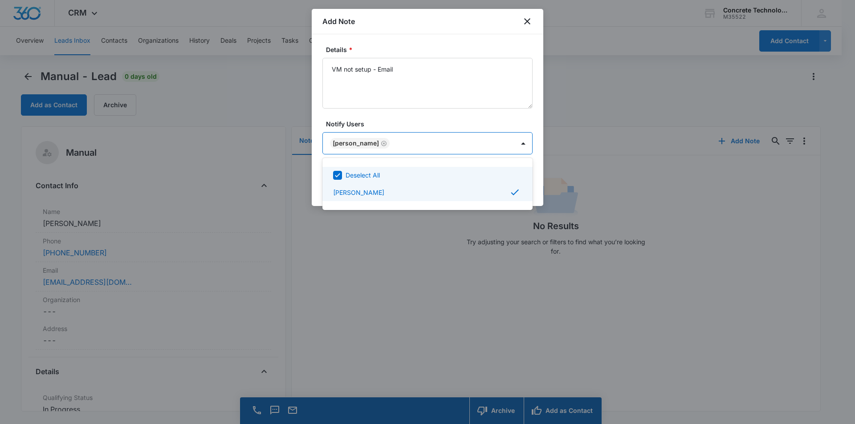
click at [408, 121] on div at bounding box center [427, 212] width 855 height 424
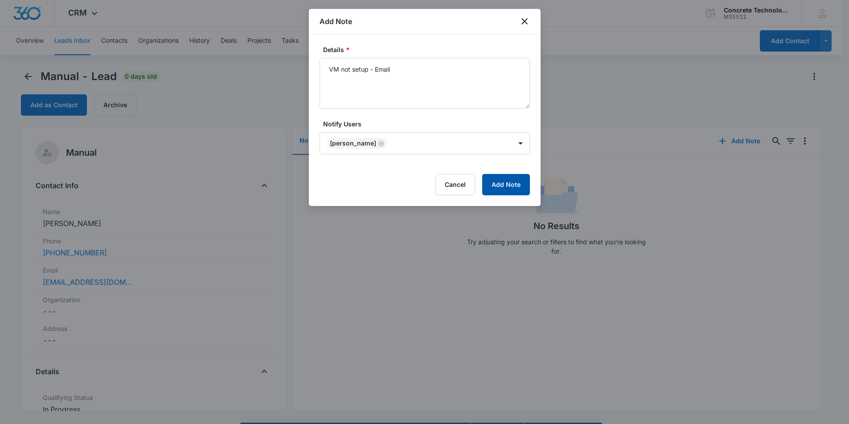
click at [500, 180] on button "Add Note" at bounding box center [506, 184] width 48 height 21
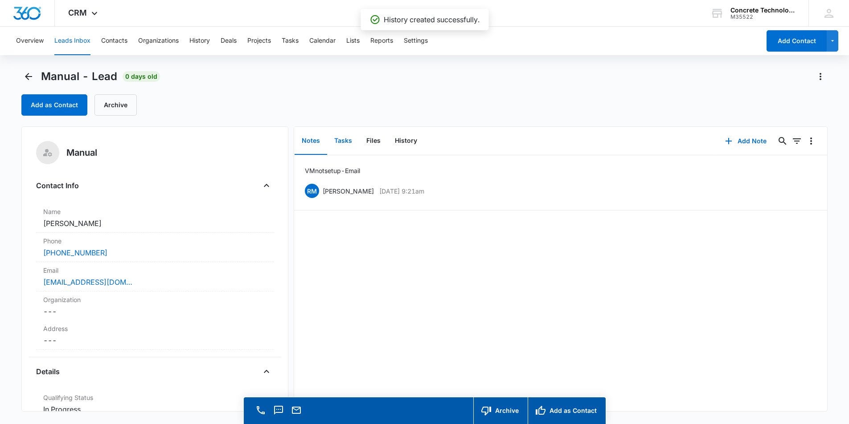
click at [345, 140] on button "Tasks" at bounding box center [343, 141] width 32 height 28
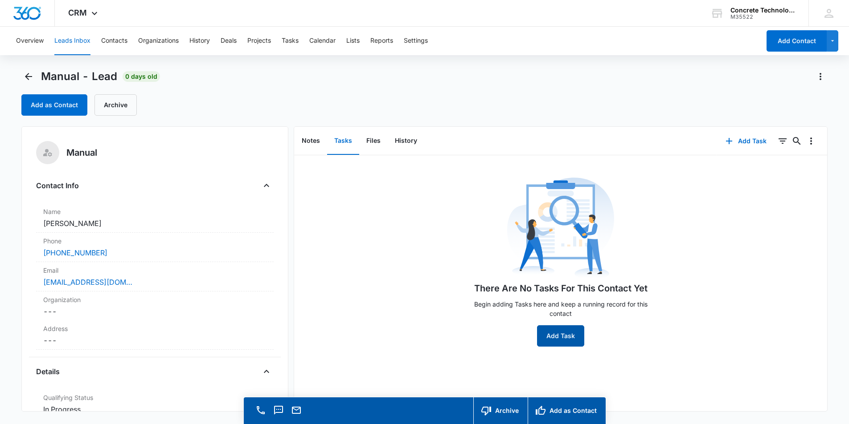
click at [549, 331] on button "Add Task" at bounding box center [560, 336] width 47 height 21
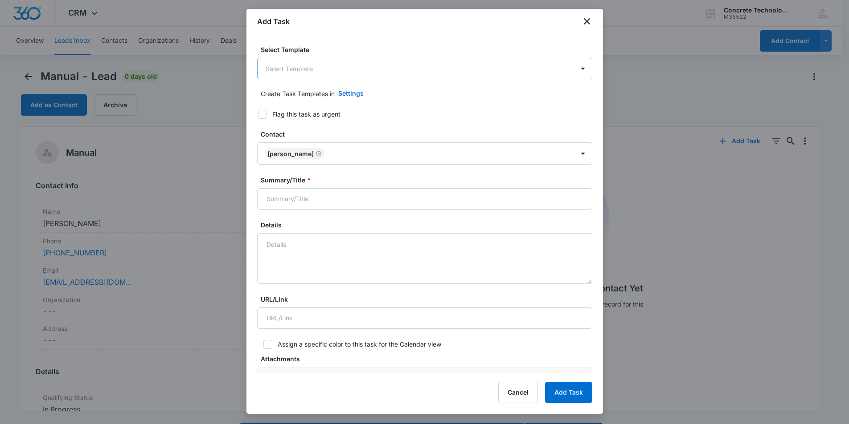
click at [343, 69] on body "CRM Apps Reputation Websites Forms CRM Email Social Content Ads Intelligence Fi…" at bounding box center [424, 225] width 849 height 450
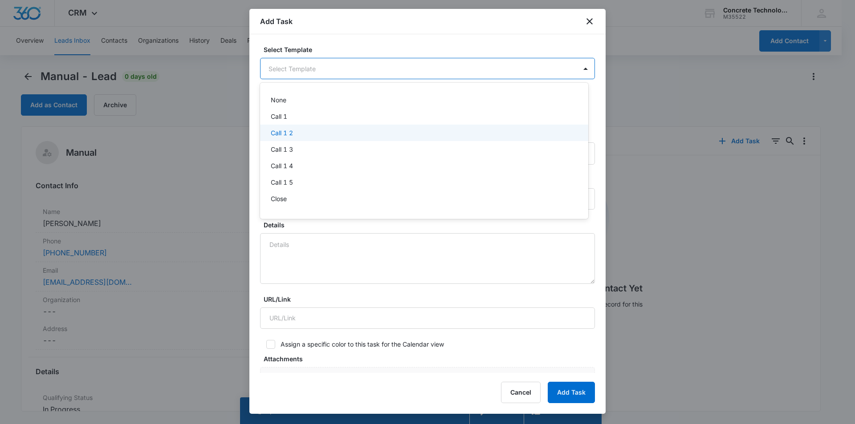
click at [281, 131] on p "Call 1 2" at bounding box center [282, 132] width 22 height 9
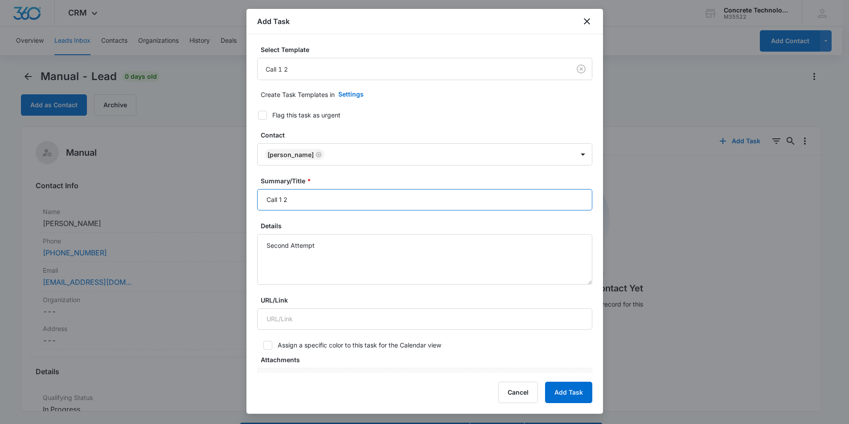
click at [283, 200] on input "Call 1 2" at bounding box center [424, 199] width 335 height 21
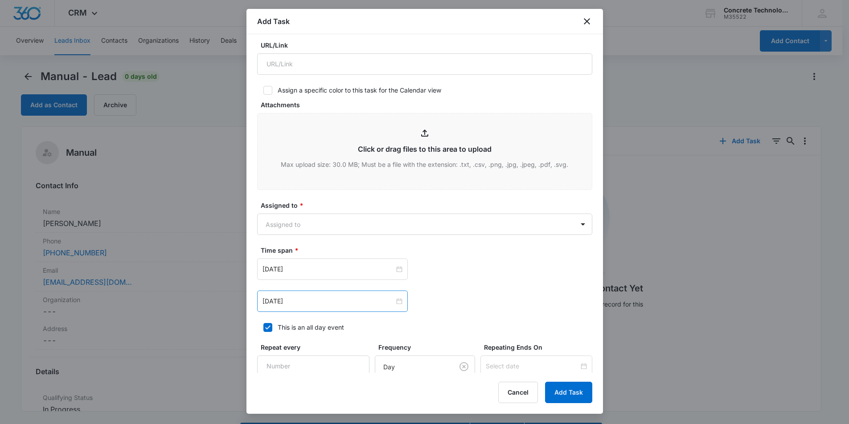
scroll to position [267, 0]
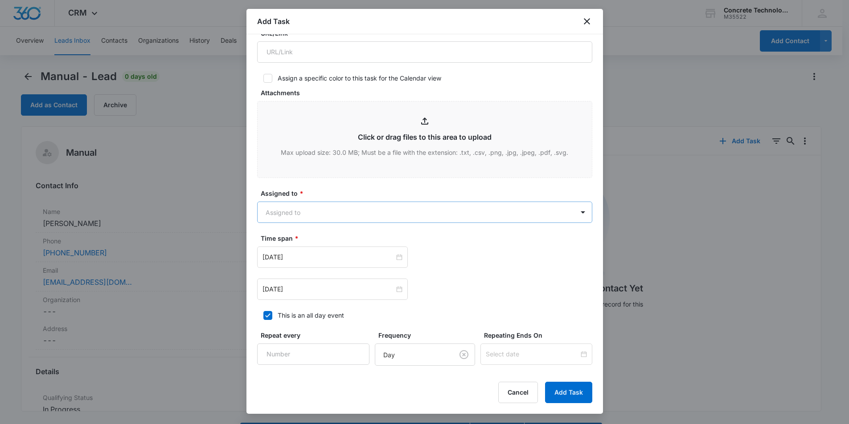
type input "Call 2"
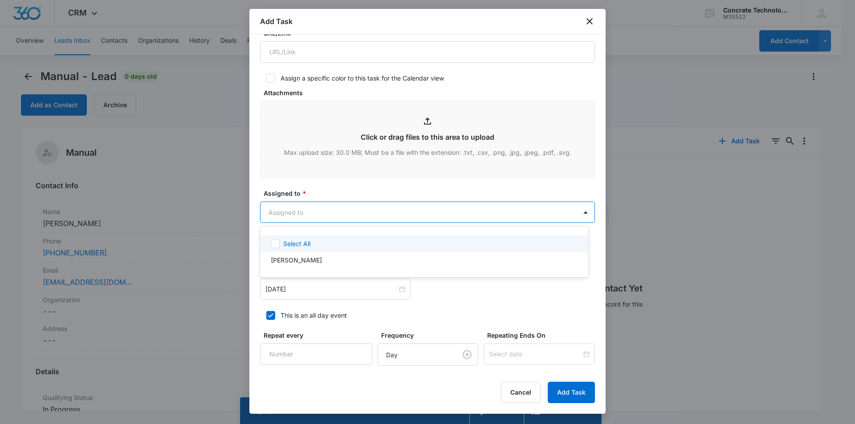
click at [333, 212] on body "CRM Apps Reputation Websites Forms CRM Email Social Content Ads Intelligence Fi…" at bounding box center [427, 212] width 855 height 424
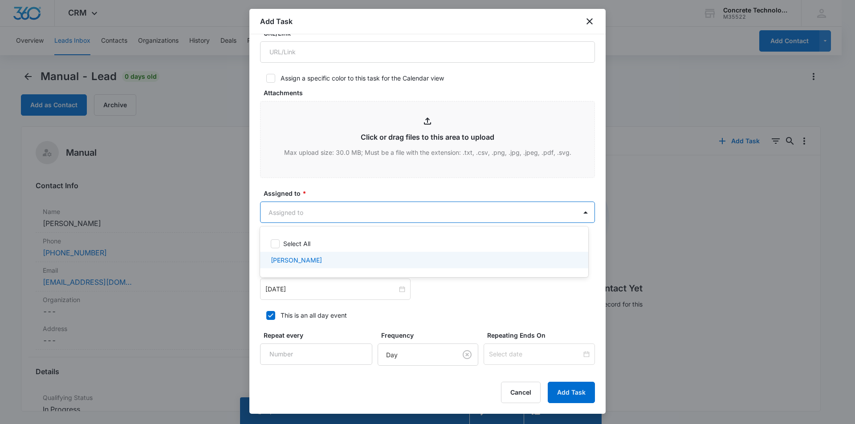
drag, startPoint x: 303, startPoint y: 257, endPoint x: 328, endPoint y: 248, distance: 26.3
click at [304, 257] on p "Robert Matthews" at bounding box center [296, 260] width 51 height 9
checkbox input "true"
click at [447, 291] on div at bounding box center [427, 212] width 855 height 424
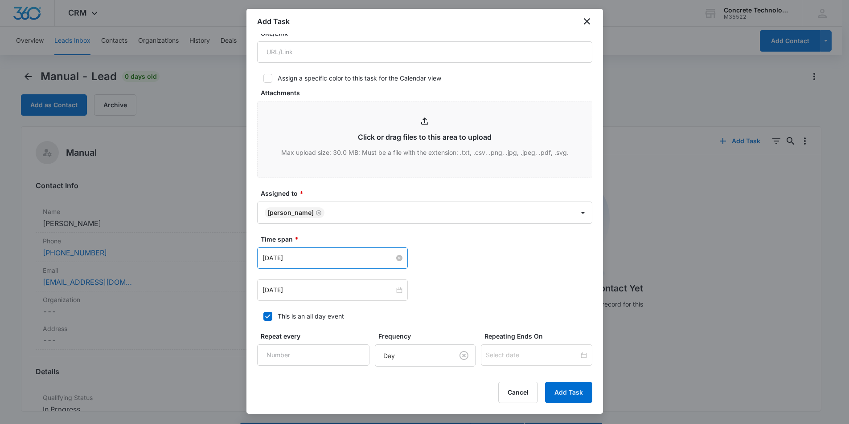
click at [344, 260] on input "Aug 5, 2025" at bounding box center [328, 258] width 132 height 10
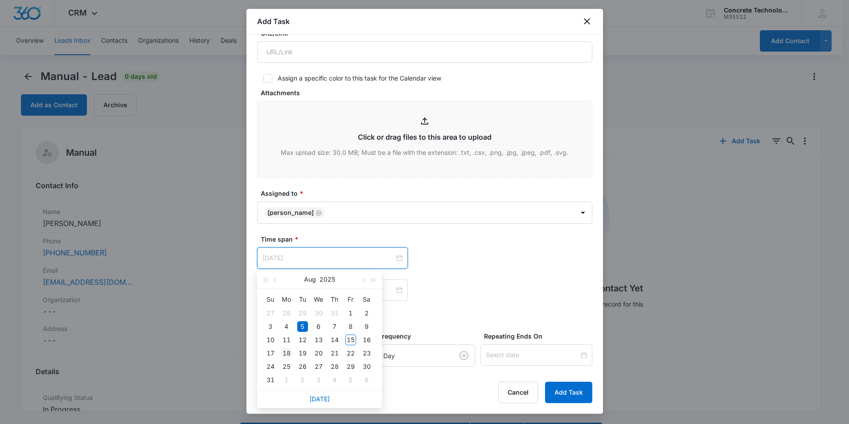
type input "Aug 18, 2025"
click at [288, 353] on div "18" at bounding box center [286, 353] width 11 height 11
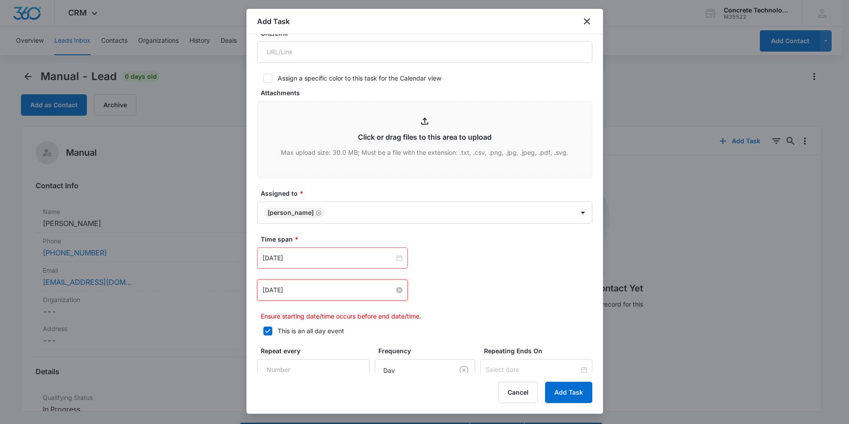
click at [342, 289] on input "Aug 5, 2025" at bounding box center [328, 291] width 132 height 10
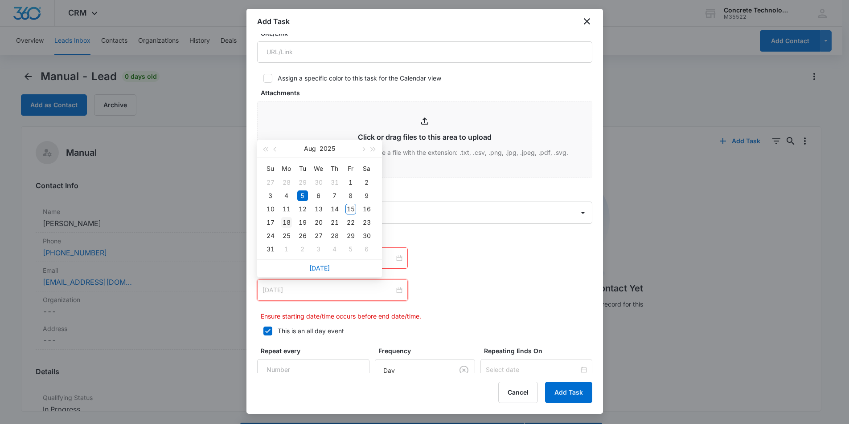
type input "Aug 18, 2025"
drag, startPoint x: 286, startPoint y: 222, endPoint x: 329, endPoint y: 221, distance: 43.2
click at [286, 222] on div "18" at bounding box center [286, 222] width 11 height 11
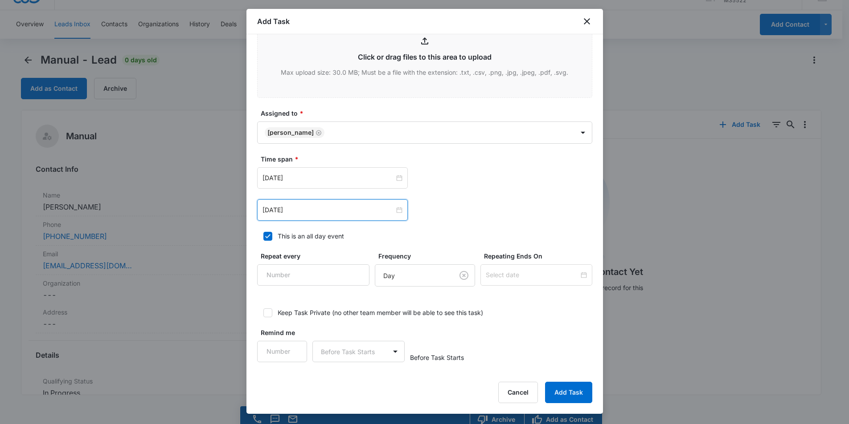
scroll to position [25, 0]
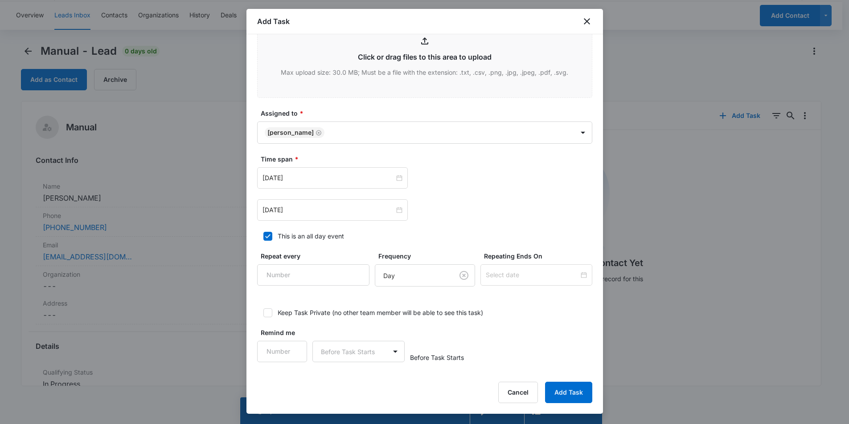
click at [275, 234] on label "This is an all day event" at bounding box center [424, 236] width 335 height 9
click at [263, 234] on input "This is an all day event" at bounding box center [260, 236] width 6 height 6
checkbox input "false"
click at [449, 178] on input "12:00 am" at bounding box center [456, 178] width 53 height 10
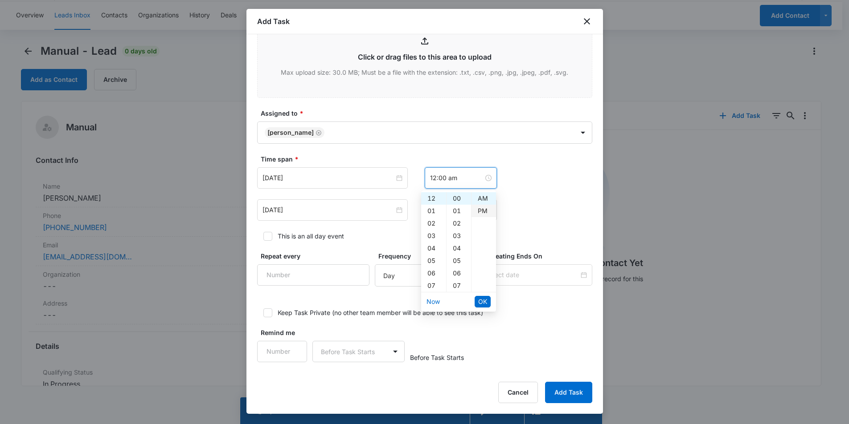
click at [480, 210] on div "PM" at bounding box center [483, 211] width 24 height 12
type input "12:00 pm"
click at [478, 300] on span "OK" at bounding box center [482, 302] width 9 height 10
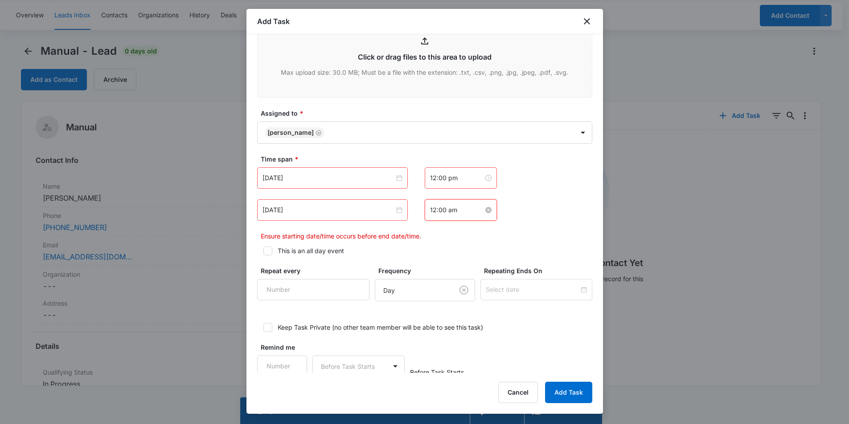
click at [442, 210] on input "12:00 am" at bounding box center [456, 210] width 53 height 10
click at [458, 239] on div "15" at bounding box center [458, 239] width 24 height 12
click at [481, 242] on div "PM" at bounding box center [483, 243] width 24 height 12
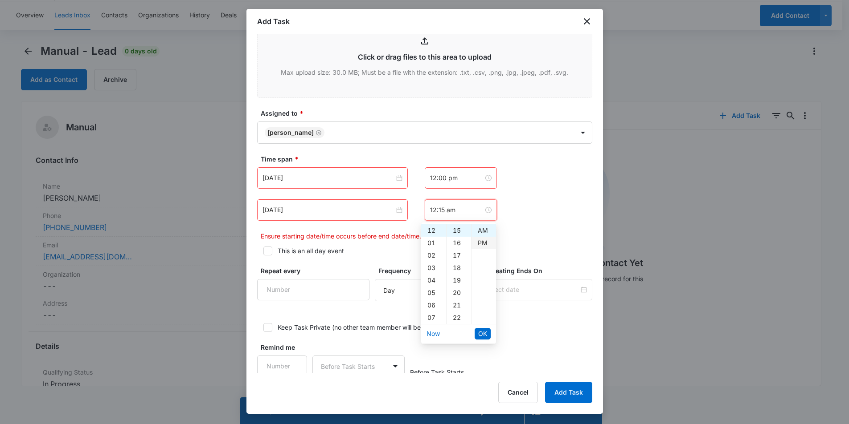
type input "12:15 pm"
click at [482, 334] on span "OK" at bounding box center [482, 334] width 9 height 10
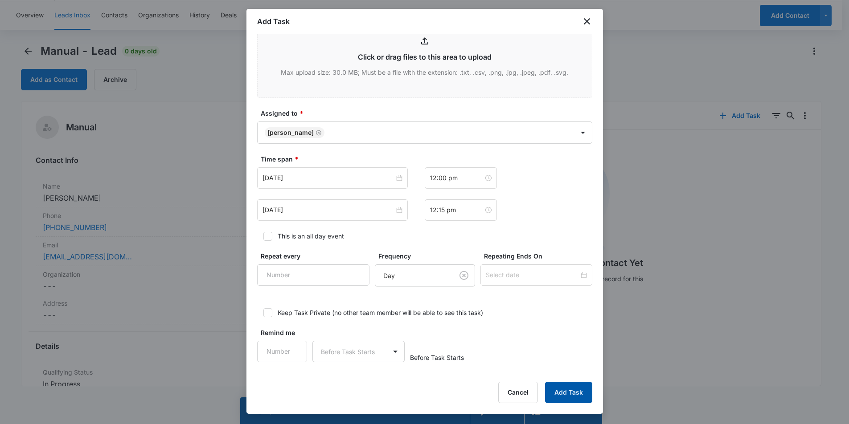
click at [571, 389] on button "Add Task" at bounding box center [568, 392] width 47 height 21
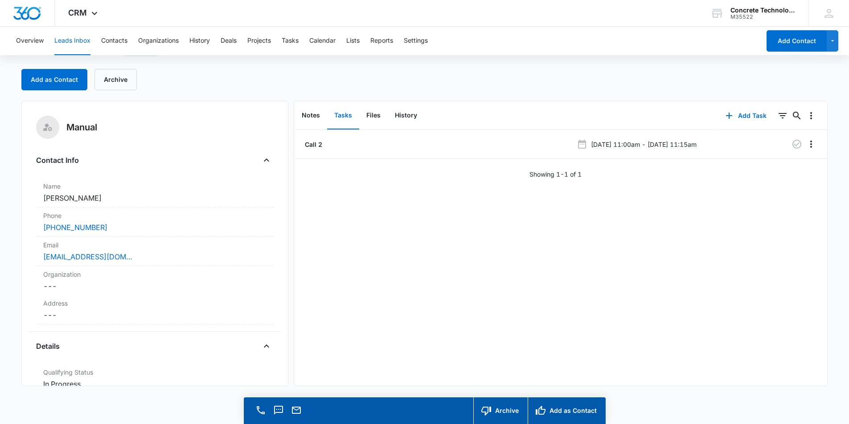
scroll to position [0, 0]
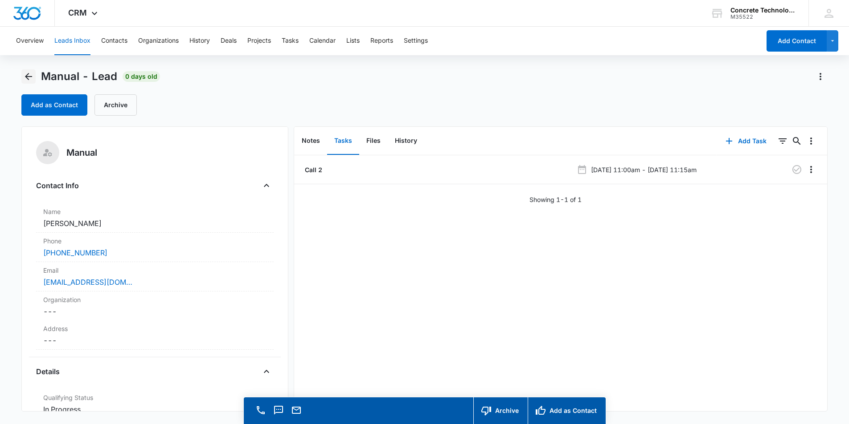
click at [30, 76] on icon "Back" at bounding box center [28, 76] width 11 height 11
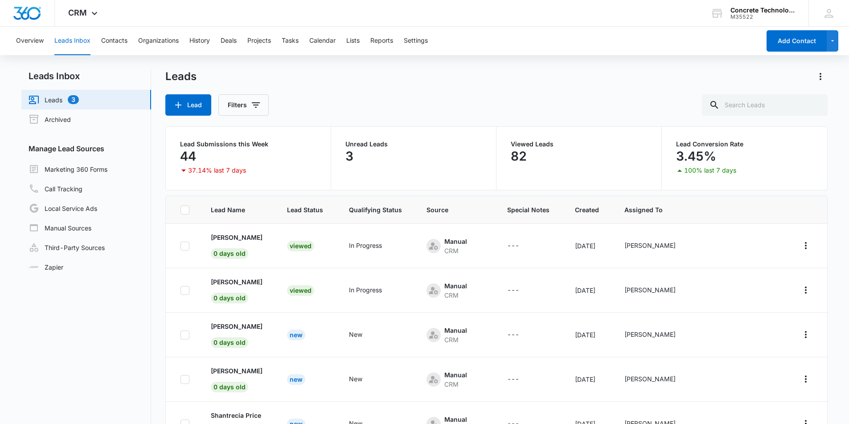
click at [602, 95] on div "Lead Filters" at bounding box center [496, 104] width 662 height 21
click at [643, 81] on div "Leads" at bounding box center [496, 76] width 662 height 14
click at [232, 326] on p "Aaron Swan" at bounding box center [237, 326] width 52 height 9
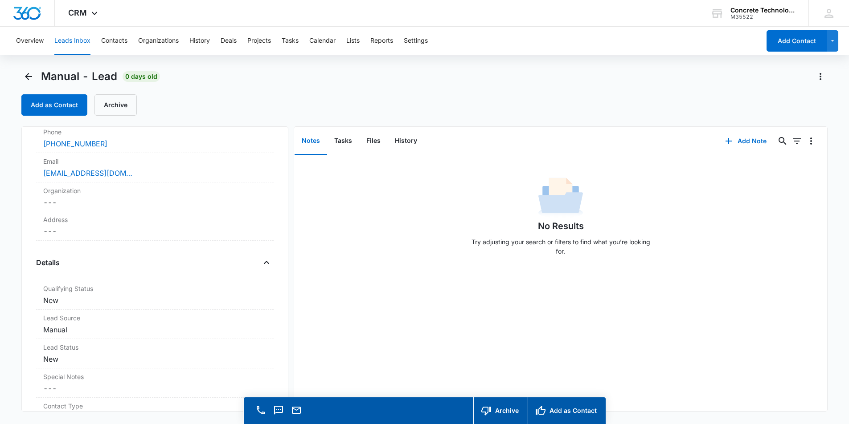
scroll to position [134, 0]
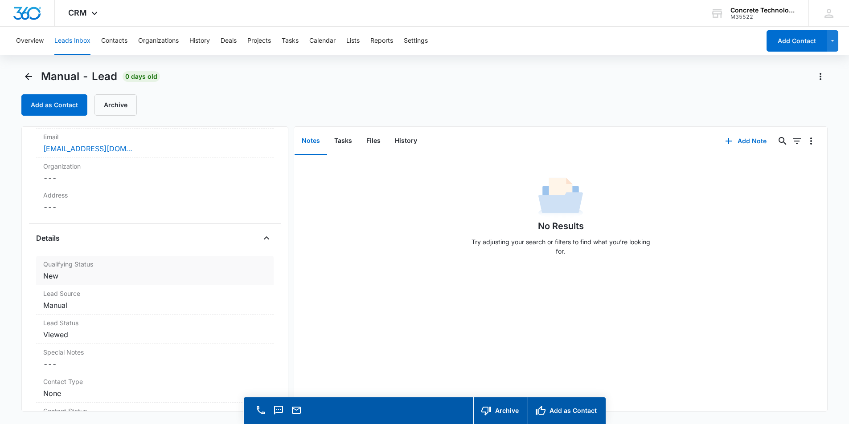
click at [108, 268] on label "Qualifying Status" at bounding box center [154, 264] width 223 height 9
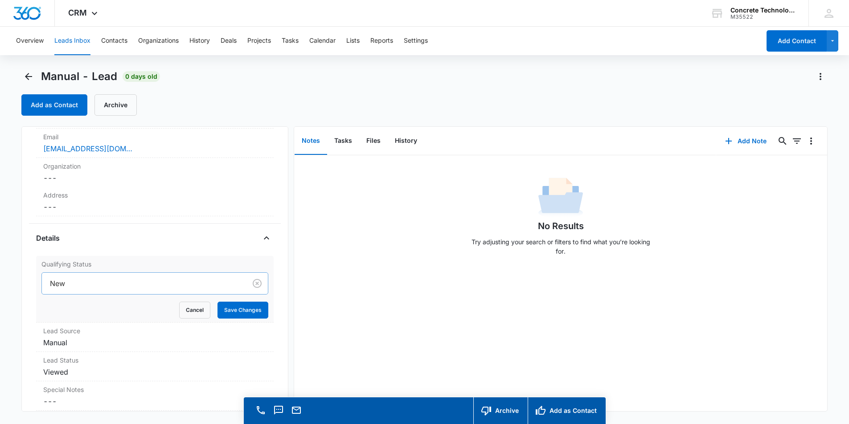
click at [160, 284] on div at bounding box center [142, 283] width 185 height 12
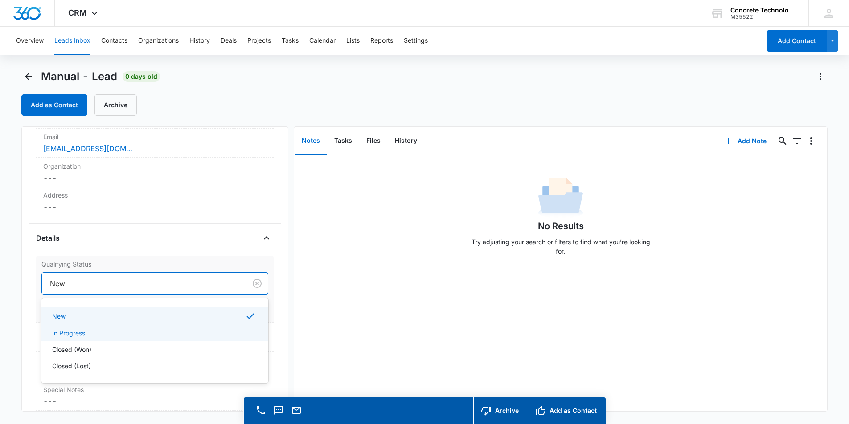
click at [90, 333] on div "In Progress" at bounding box center [154, 333] width 204 height 9
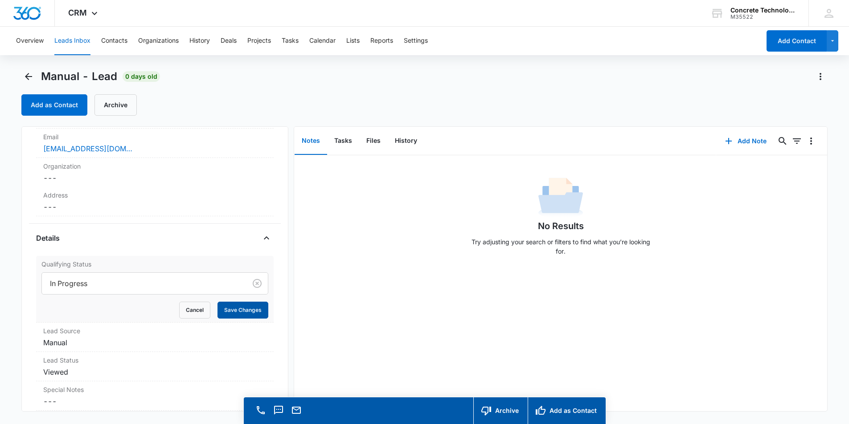
click at [232, 307] on button "Save Changes" at bounding box center [242, 310] width 51 height 17
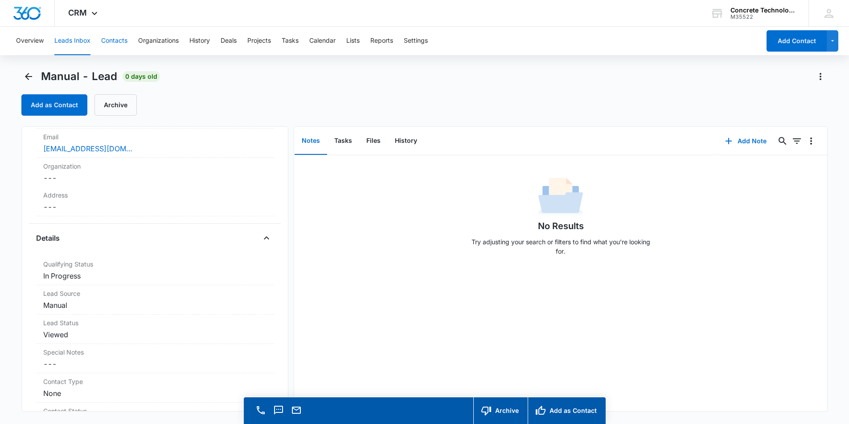
click at [108, 40] on button "Contacts" at bounding box center [114, 41] width 26 height 29
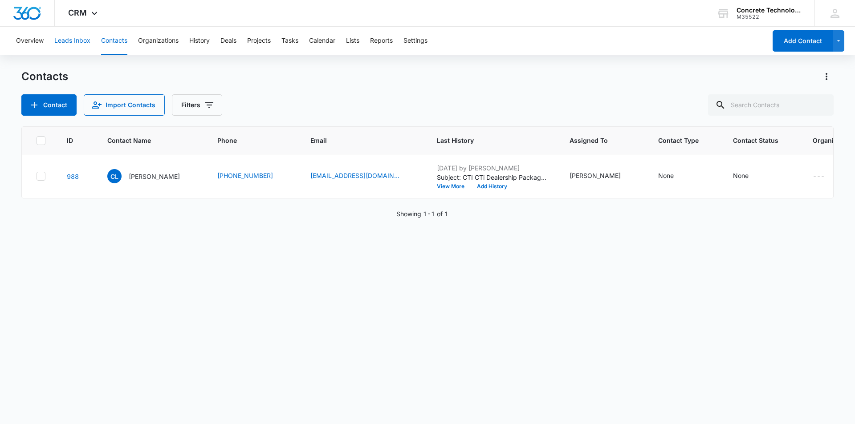
click at [69, 41] on button "Leads Inbox" at bounding box center [72, 41] width 36 height 29
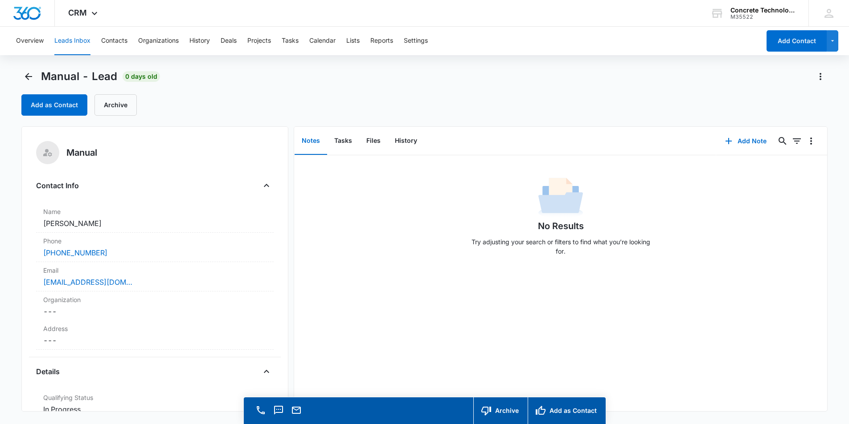
scroll to position [25, 0]
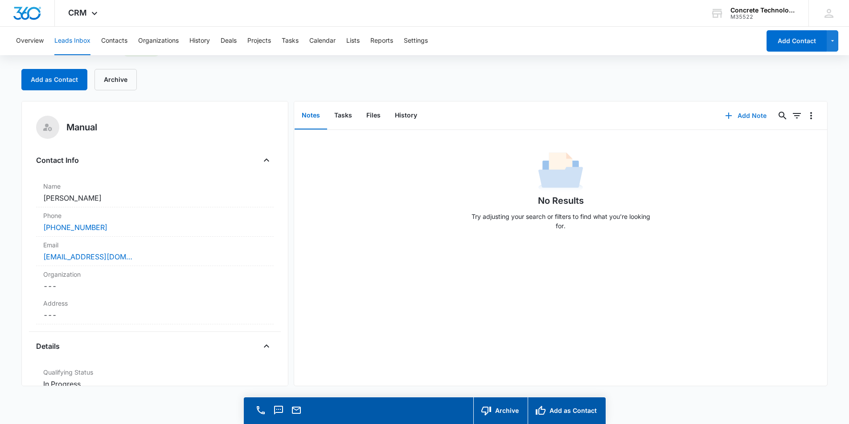
click at [739, 114] on button "Add Note" at bounding box center [745, 115] width 59 height 21
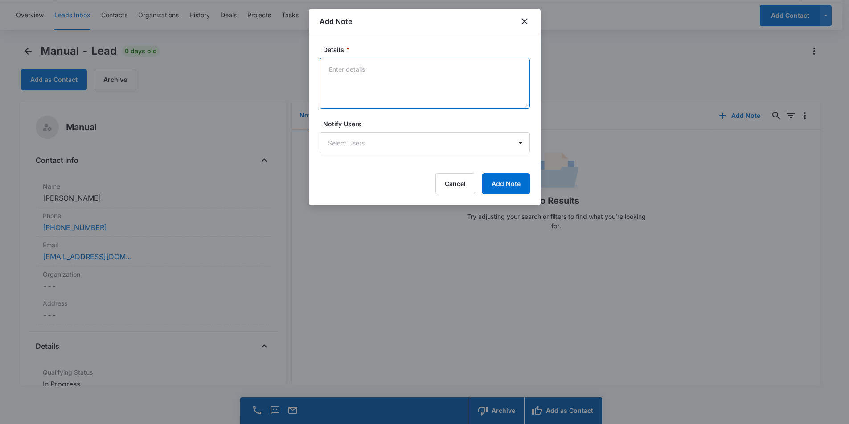
click at [339, 78] on textarea "Details *" at bounding box center [424, 83] width 210 height 51
type textarea "VM 1 - Email"
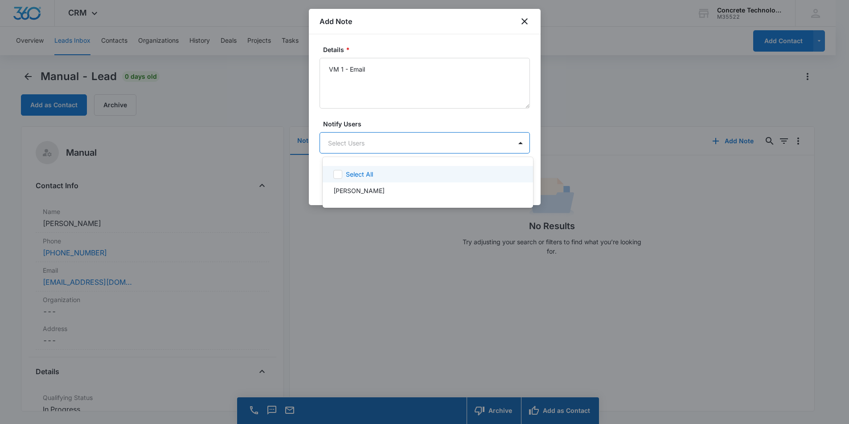
click at [424, 141] on body "CRM Apps Reputation Websites Forms CRM Email Social Content Ads Intelligence Fi…" at bounding box center [424, 212] width 849 height 424
drag, startPoint x: 355, startPoint y: 188, endPoint x: 388, endPoint y: 138, distance: 60.5
click at [357, 187] on p "Robert Matthews" at bounding box center [358, 190] width 51 height 9
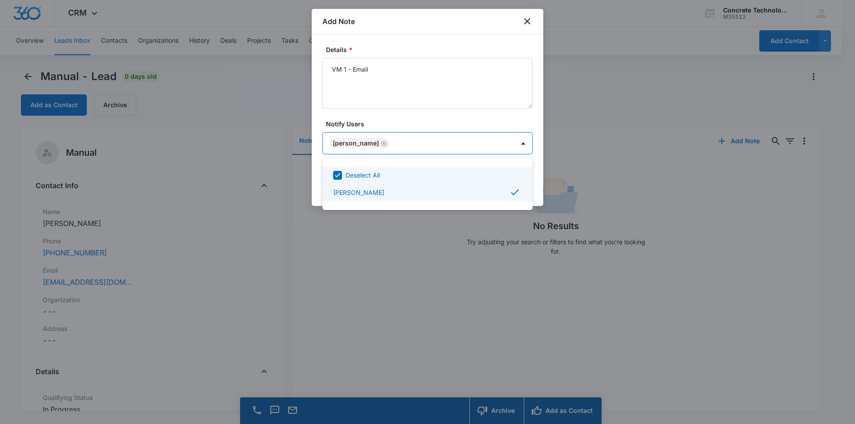
click at [399, 122] on div at bounding box center [427, 212] width 855 height 424
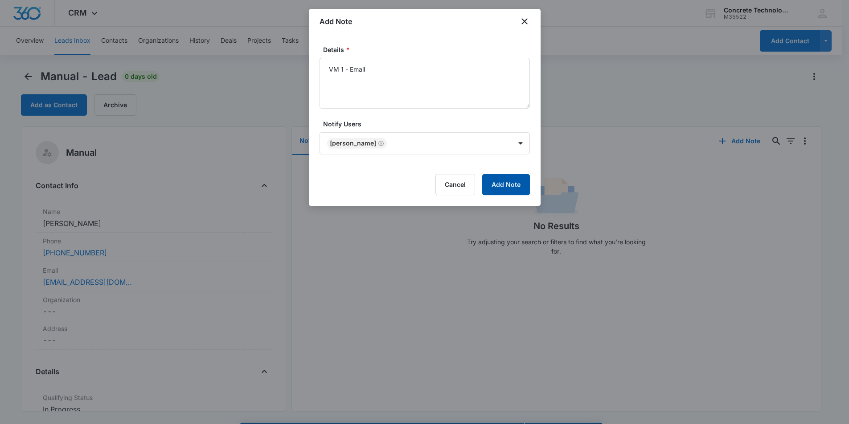
click at [500, 180] on button "Add Note" at bounding box center [506, 184] width 48 height 21
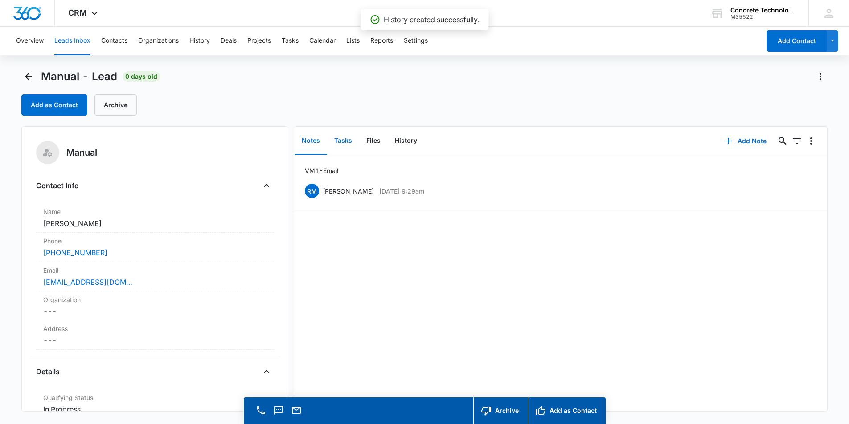
click at [342, 140] on button "Tasks" at bounding box center [343, 141] width 32 height 28
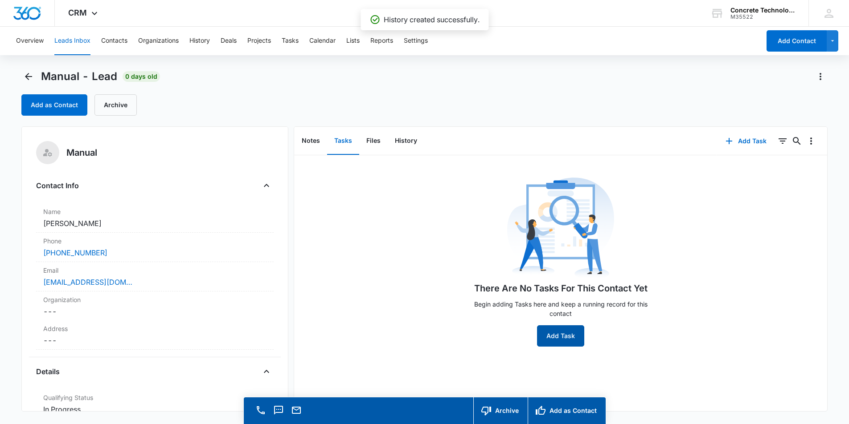
click at [553, 339] on button "Add Task" at bounding box center [560, 336] width 47 height 21
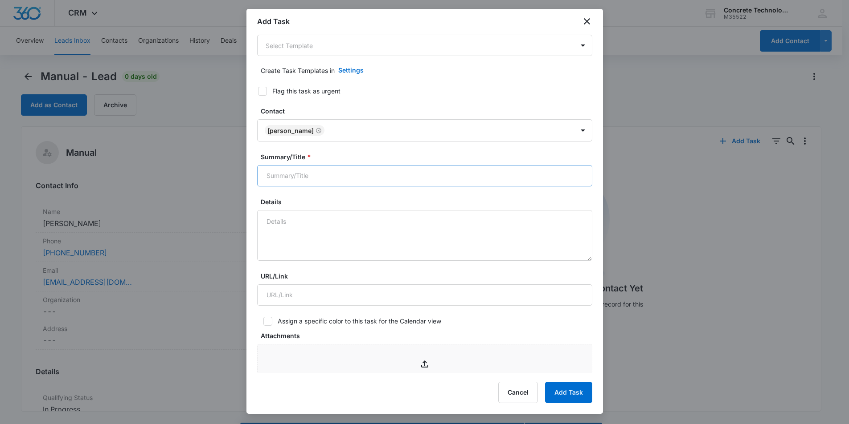
scroll to position [45, 0]
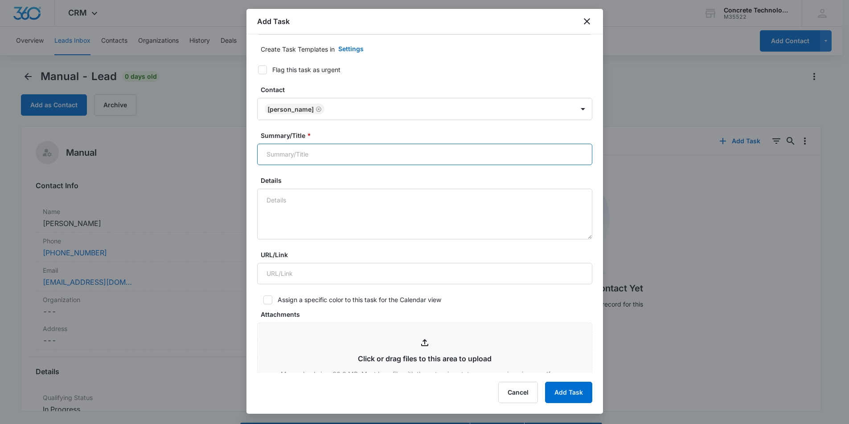
click at [324, 155] on input "Summary/Title *" at bounding box center [424, 154] width 335 height 21
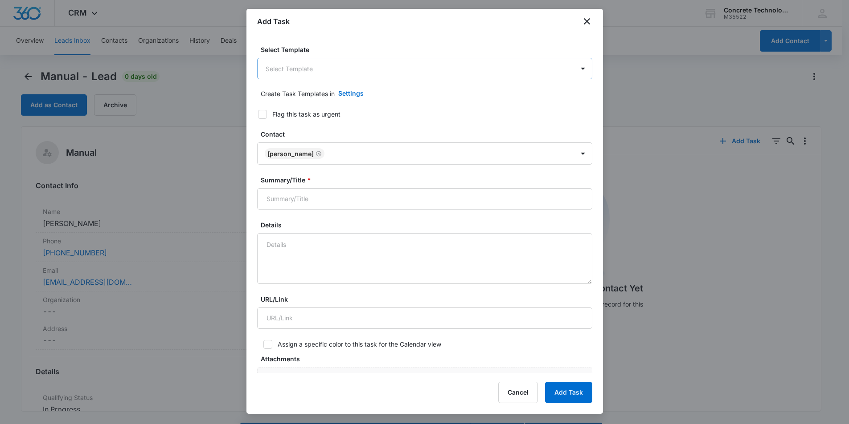
click at [332, 69] on body "CRM Apps Reputation Websites Forms CRM Email Social Content Ads Intelligence Fi…" at bounding box center [424, 225] width 849 height 450
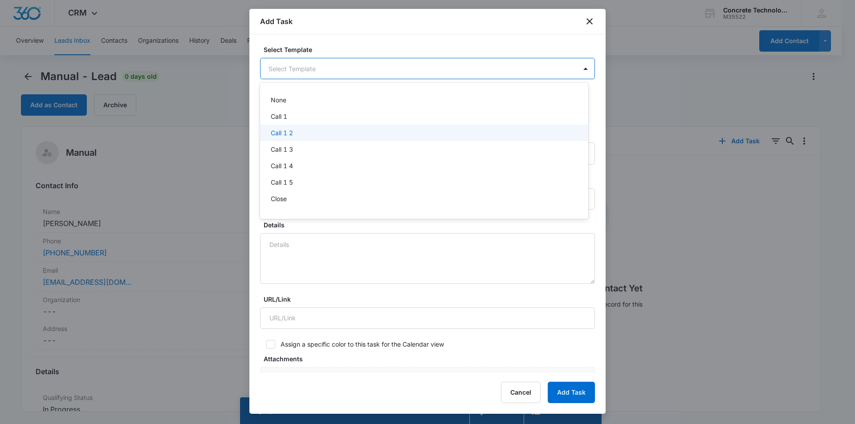
click at [287, 130] on p "Call 1 2" at bounding box center [282, 132] width 22 height 9
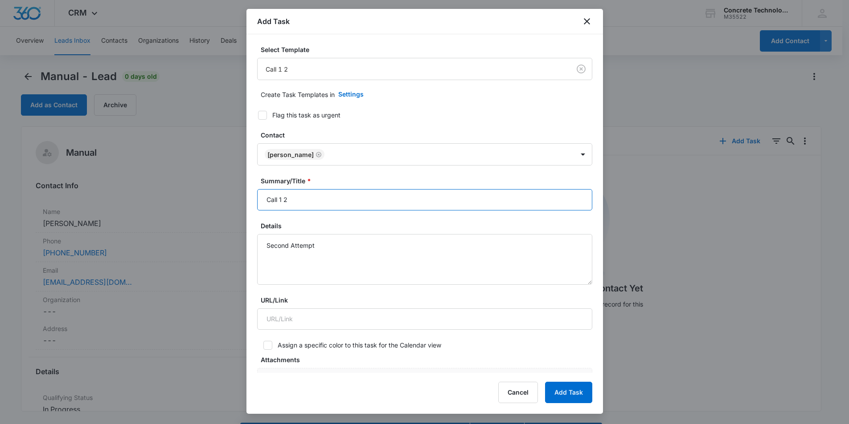
click at [281, 200] on input "Call 1 2" at bounding box center [424, 199] width 335 height 21
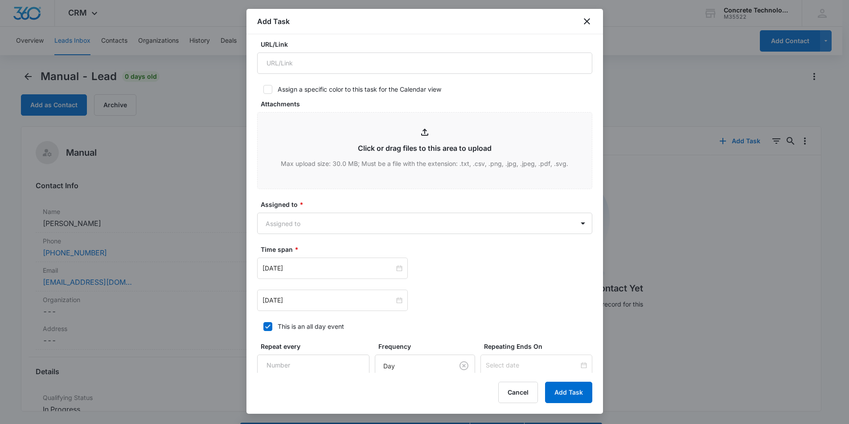
scroll to position [267, 0]
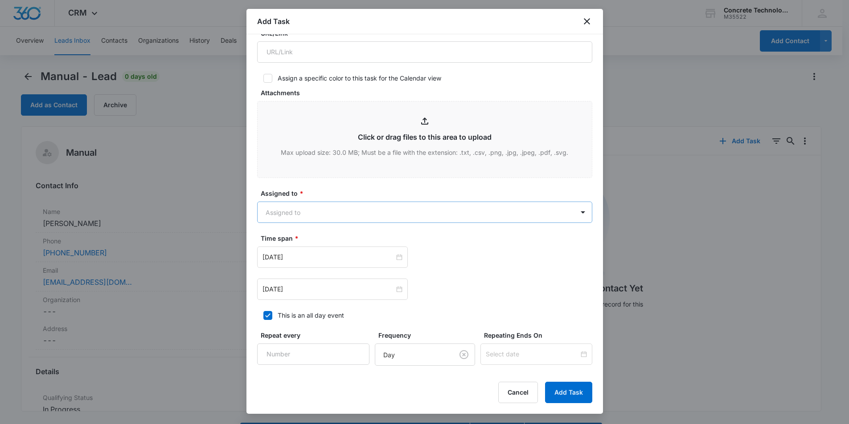
type input "Call 2"
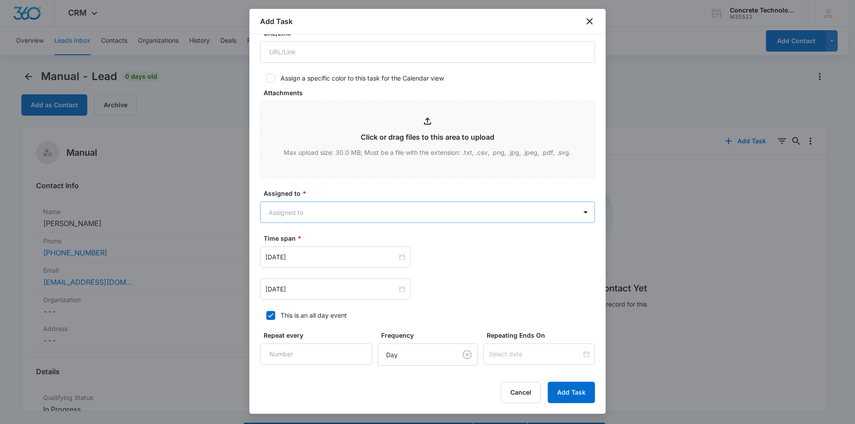
click at [344, 212] on body "CRM Apps Reputation Websites Forms CRM Email Social Content Ads Intelligence Fi…" at bounding box center [427, 225] width 855 height 450
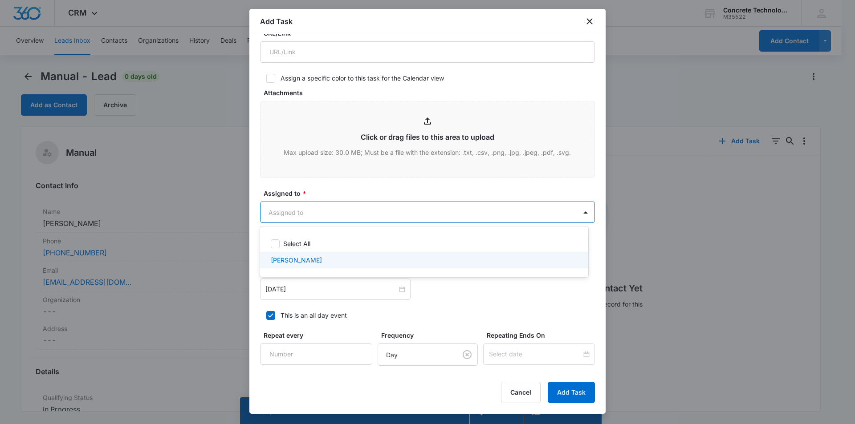
drag, startPoint x: 309, startPoint y: 258, endPoint x: 314, endPoint y: 240, distance: 18.7
click at [309, 257] on p "Robert Matthews" at bounding box center [296, 260] width 51 height 9
checkbox input "true"
click at [338, 188] on div at bounding box center [427, 212] width 855 height 424
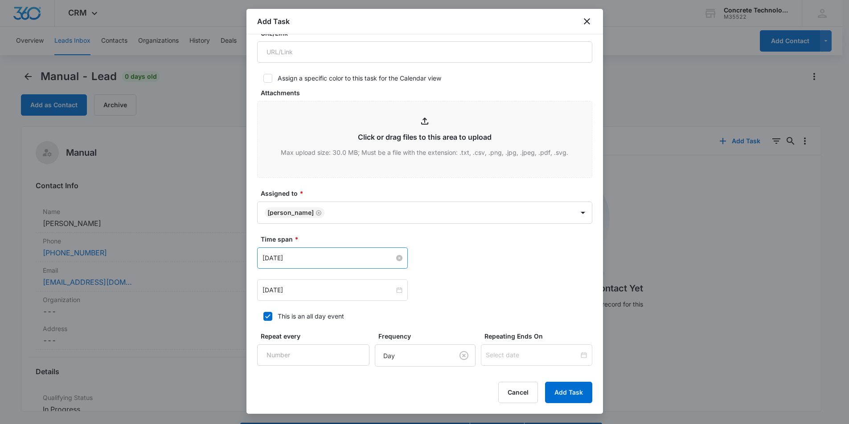
click at [336, 256] on input "Aug 5, 2025" at bounding box center [328, 258] width 132 height 10
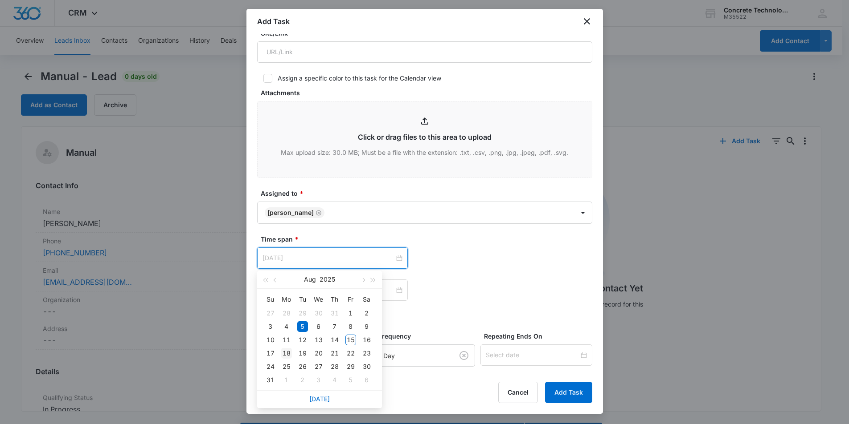
type input "Aug 18, 2025"
drag, startPoint x: 286, startPoint y: 351, endPoint x: 308, endPoint y: 342, distance: 24.6
click at [286, 351] on div "18" at bounding box center [286, 353] width 11 height 11
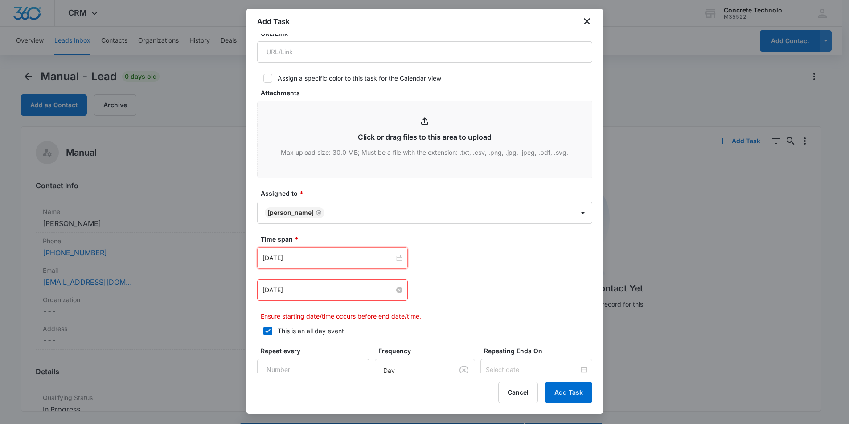
click at [368, 288] on input "Aug 5, 2025" at bounding box center [328, 291] width 132 height 10
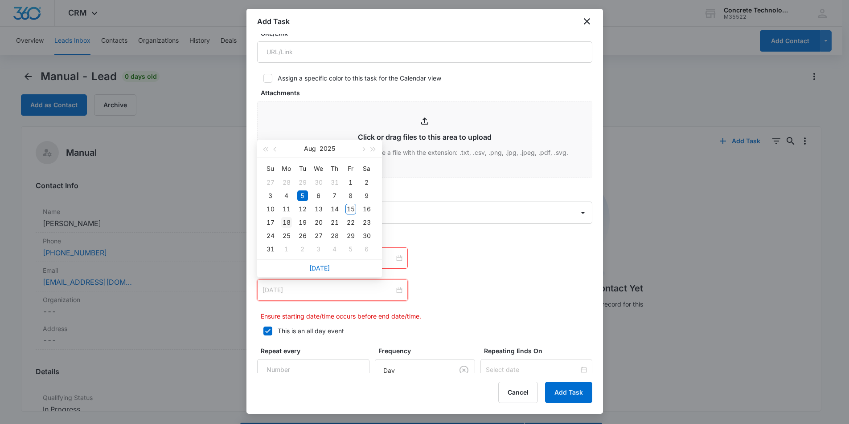
type input "Aug 18, 2025"
click at [288, 223] on div "18" at bounding box center [286, 222] width 11 height 11
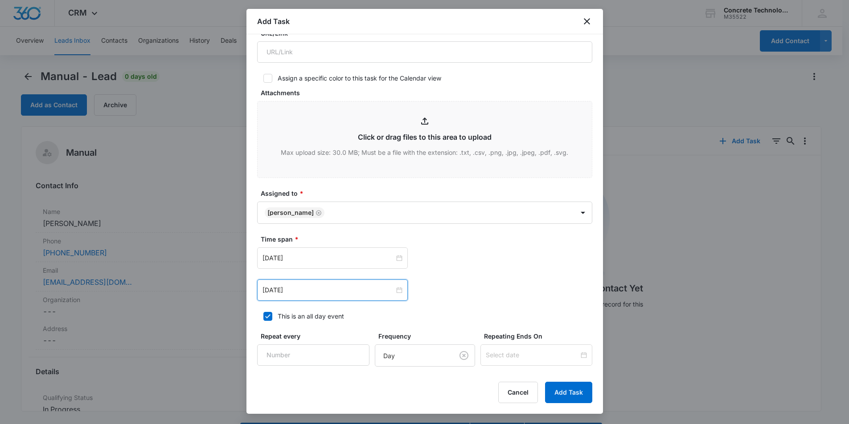
drag, startPoint x: 271, startPoint y: 316, endPoint x: 278, endPoint y: 310, distance: 9.5
click at [271, 316] on icon at bounding box center [268, 317] width 8 height 8
click at [263, 316] on input "This is an all day event" at bounding box center [260, 317] width 6 height 6
checkbox input "false"
click at [442, 260] on input "12:00 am" at bounding box center [456, 258] width 53 height 10
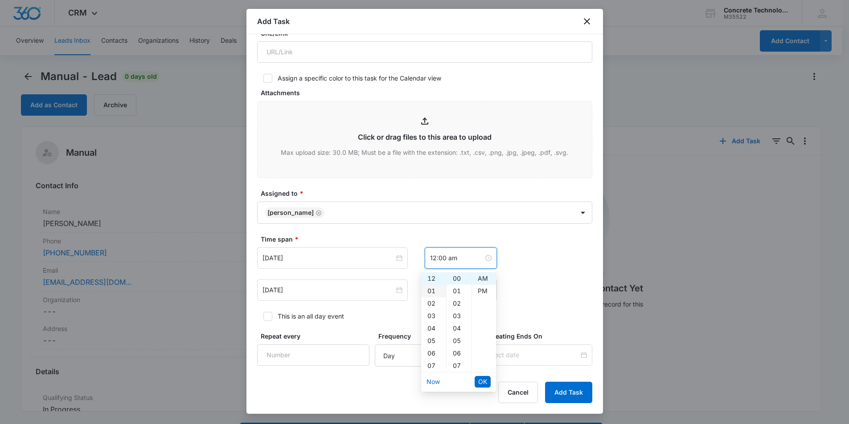
click at [433, 291] on div "01" at bounding box center [433, 291] width 25 height 12
click at [481, 289] on div "PM" at bounding box center [483, 291] width 24 height 12
type input "1:00 pm"
click at [483, 383] on span "OK" at bounding box center [482, 382] width 9 height 10
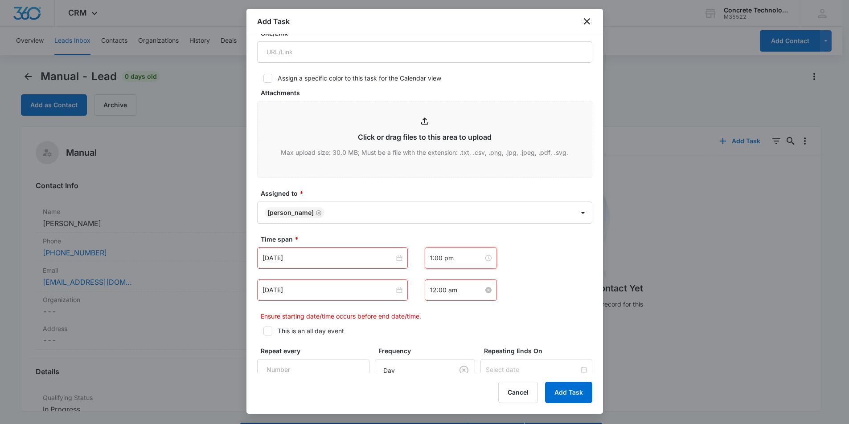
click at [446, 289] on input "12:00 am" at bounding box center [456, 291] width 53 height 10
drag, startPoint x: 428, startPoint y: 322, endPoint x: 439, endPoint y: 318, distance: 11.6
click at [429, 321] on div "01" at bounding box center [433, 323] width 25 height 12
click at [457, 361] on div "15" at bounding box center [458, 364] width 24 height 12
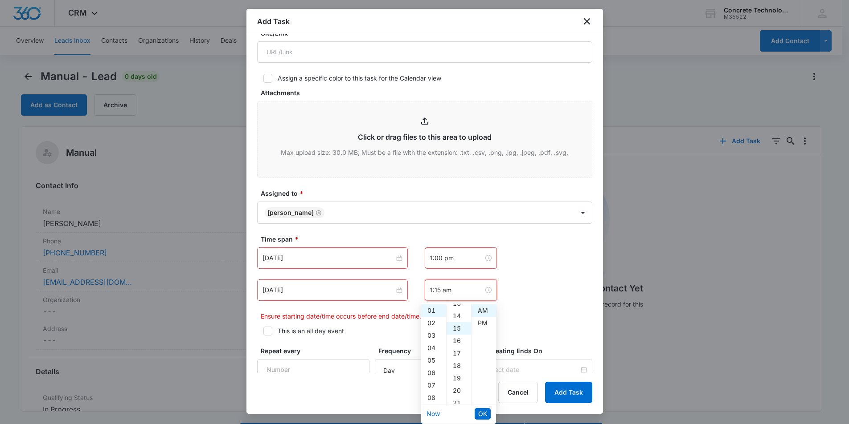
scroll to position [187, 0]
click at [480, 324] on div "PM" at bounding box center [483, 323] width 24 height 12
type input "1:15 pm"
click at [479, 413] on span "OK" at bounding box center [482, 414] width 9 height 10
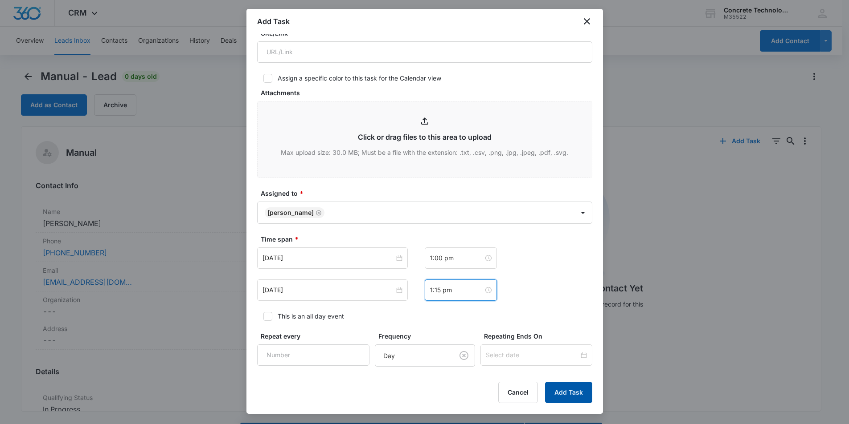
drag, startPoint x: 567, startPoint y: 396, endPoint x: 563, endPoint y: 343, distance: 53.1
click at [567, 396] on button "Add Task" at bounding box center [568, 392] width 47 height 21
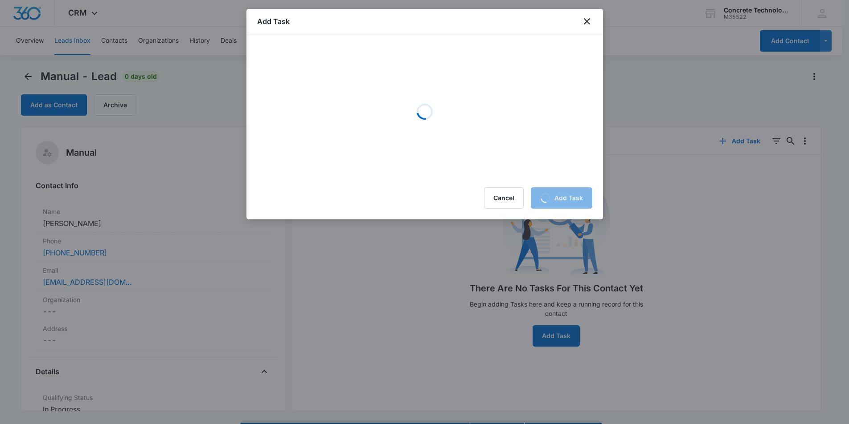
scroll to position [0, 0]
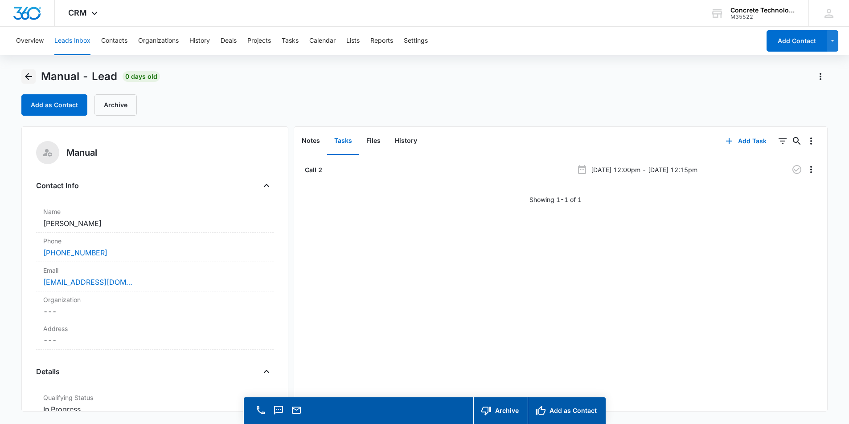
click at [27, 73] on icon "Back" at bounding box center [28, 76] width 11 height 11
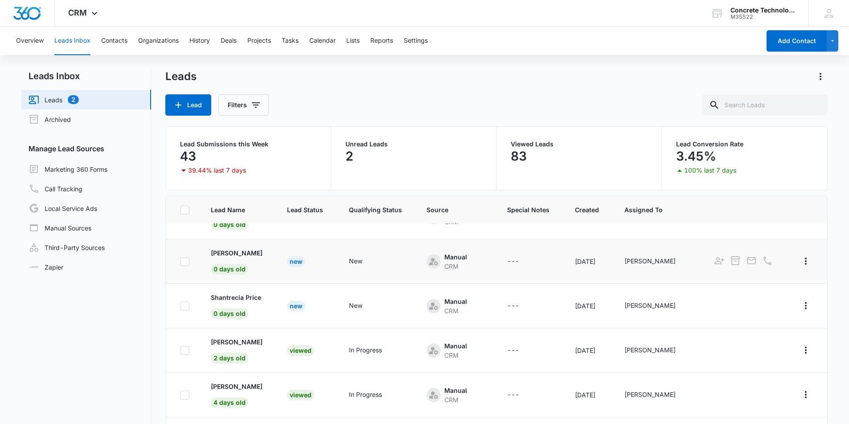
scroll to position [134, 0]
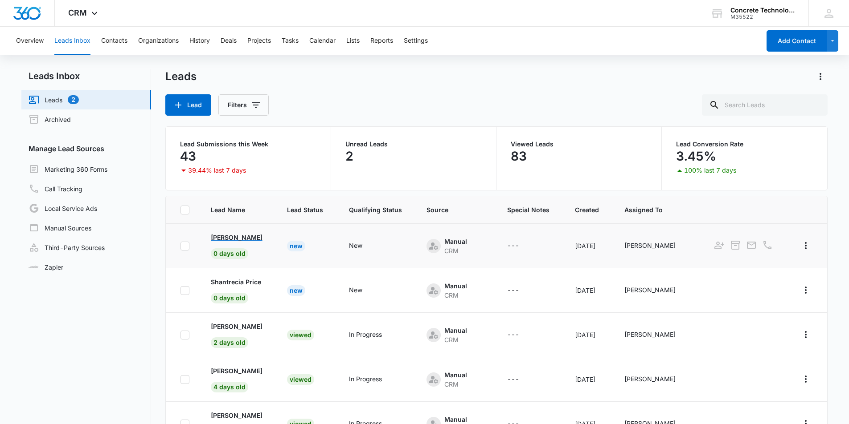
click at [236, 237] on p "Misty S. Tarrant" at bounding box center [237, 237] width 52 height 9
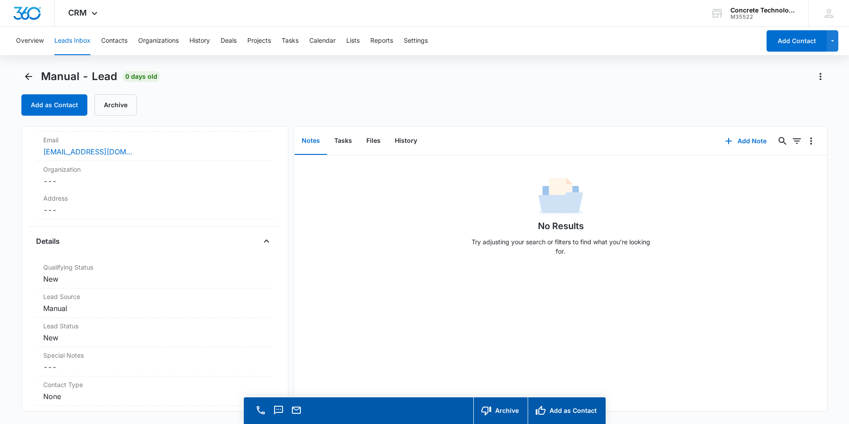
scroll to position [134, 0]
click at [104, 271] on dd "Cancel Save Changes New" at bounding box center [154, 276] width 223 height 11
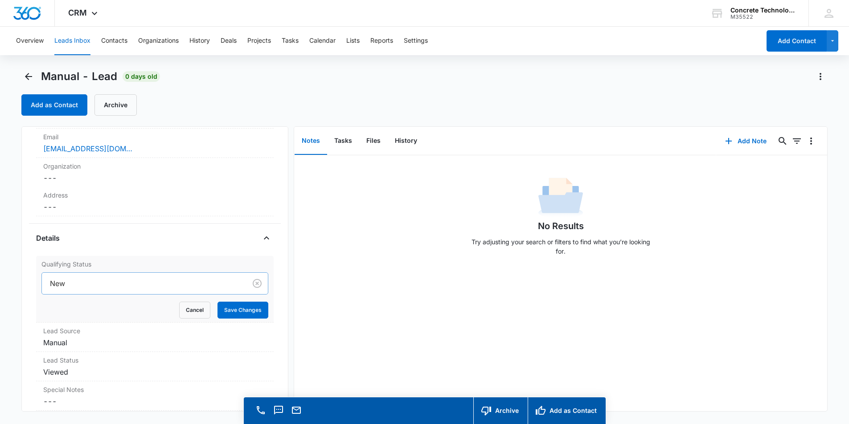
click at [107, 282] on div at bounding box center [142, 283] width 185 height 12
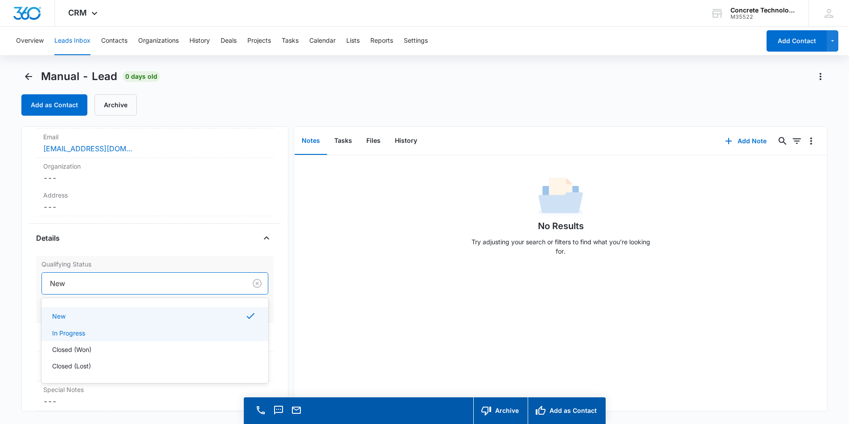
click at [74, 334] on p "In Progress" at bounding box center [68, 333] width 33 height 9
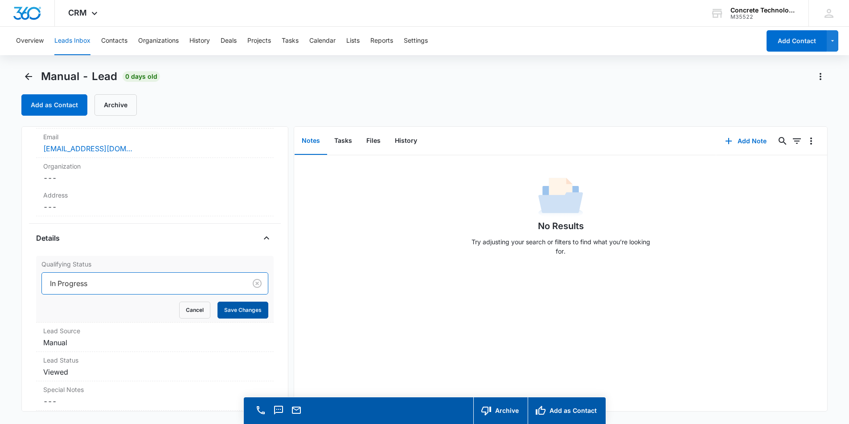
click at [229, 311] on button "Save Changes" at bounding box center [242, 310] width 51 height 17
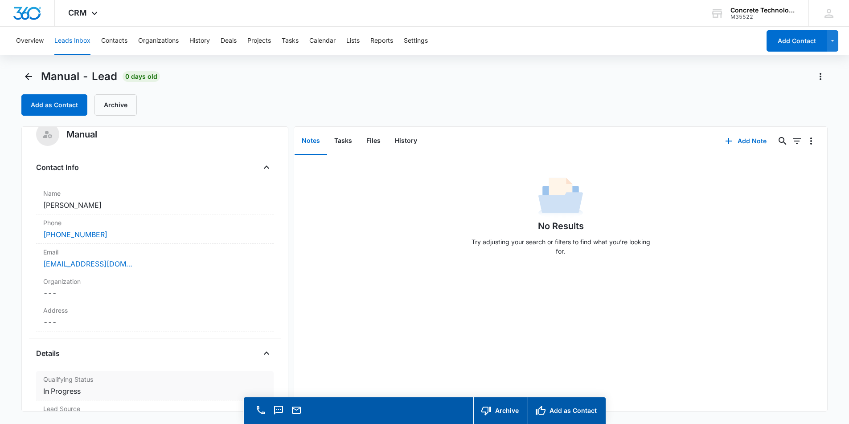
scroll to position [0, 0]
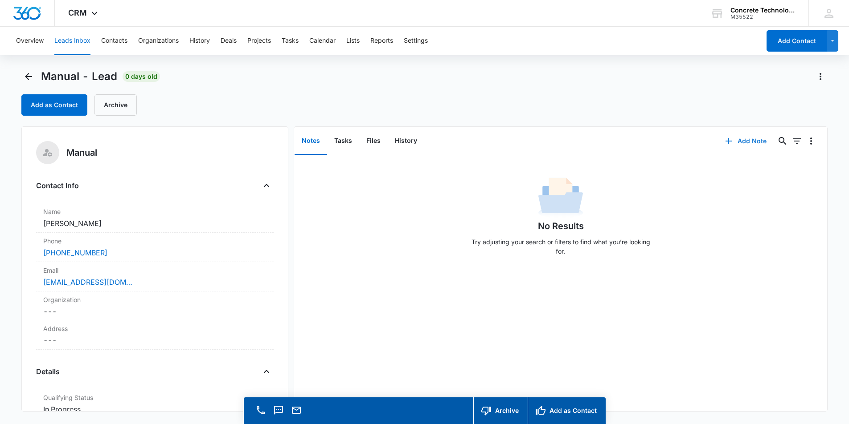
click at [730, 141] on button "Add Note" at bounding box center [745, 141] width 59 height 21
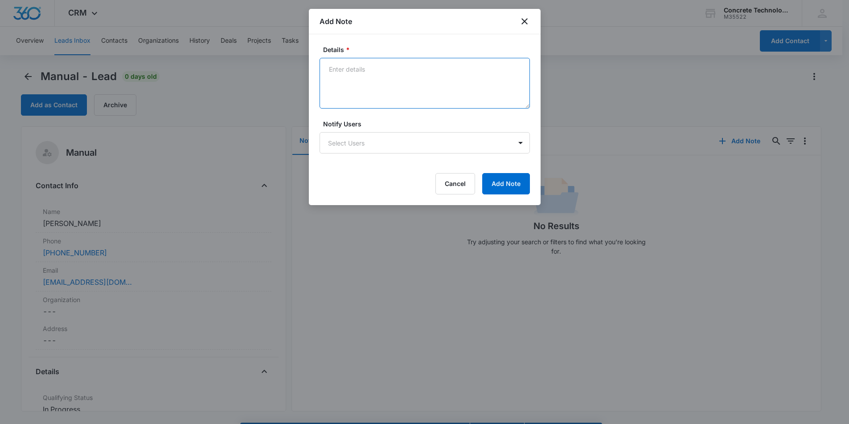
click at [350, 73] on textarea "Details *" at bounding box center [424, 83] width 210 height 51
type textarea "VM 1 - Email"
click at [401, 142] on body "CRM Apps Reputation Websites Forms CRM Email Social Content Ads Intelligence Fi…" at bounding box center [424, 225] width 849 height 450
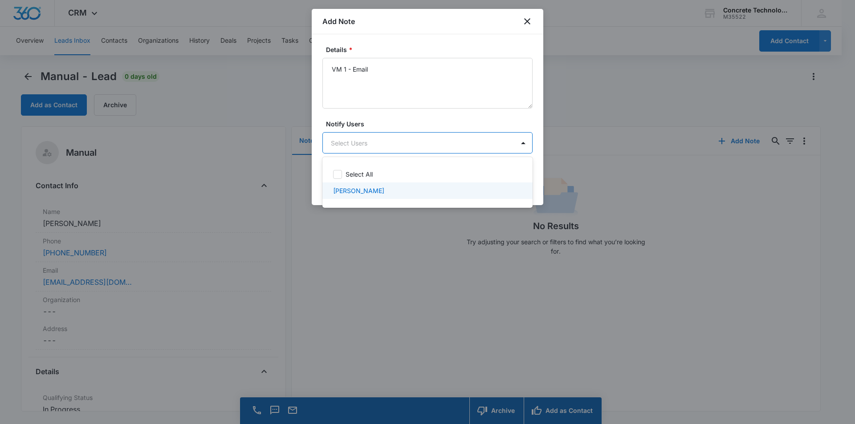
click at [360, 188] on p "Robert Matthews" at bounding box center [358, 190] width 51 height 9
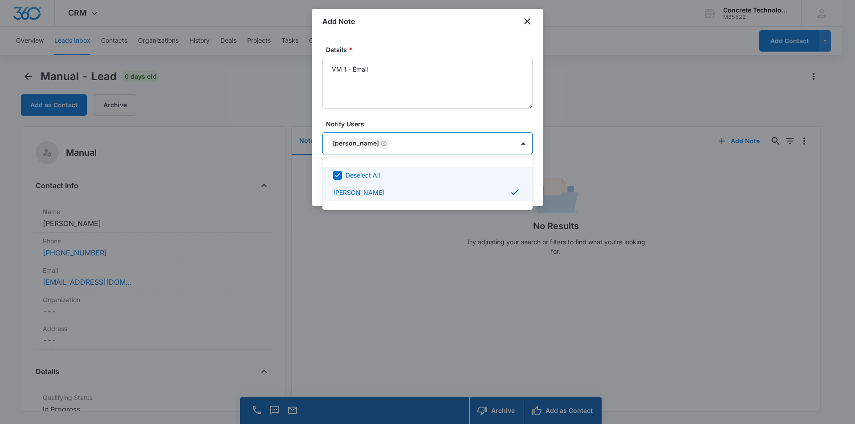
click at [432, 124] on div at bounding box center [427, 212] width 855 height 424
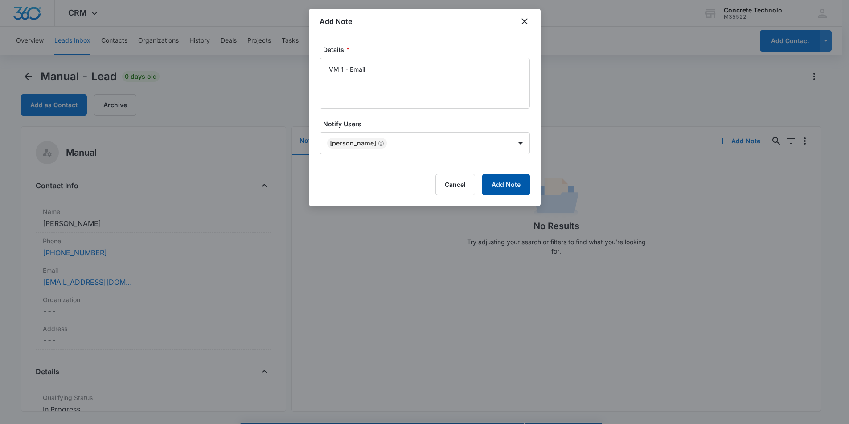
click at [501, 182] on button "Add Note" at bounding box center [506, 184] width 48 height 21
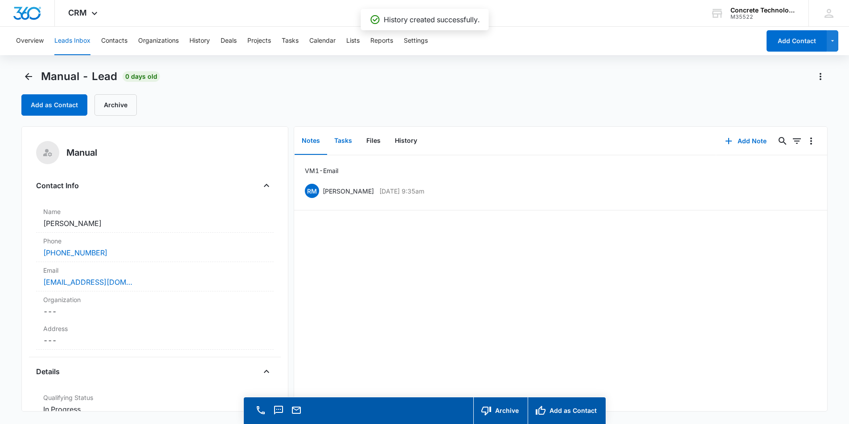
click at [343, 142] on button "Tasks" at bounding box center [343, 141] width 32 height 28
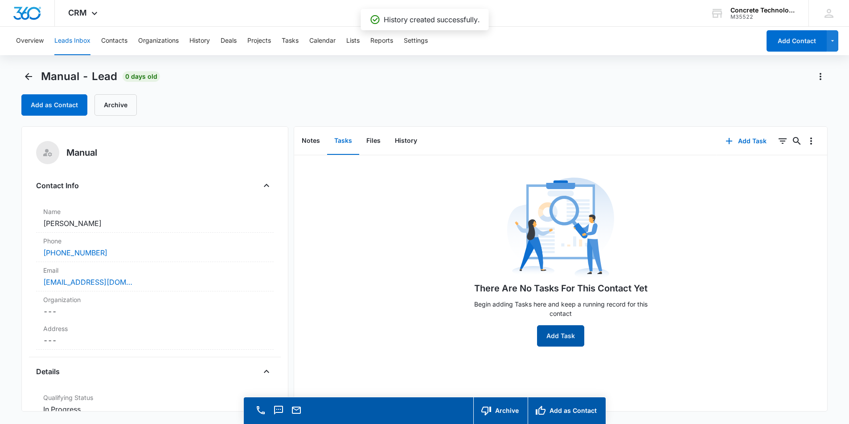
click at [559, 333] on button "Add Task" at bounding box center [560, 336] width 47 height 21
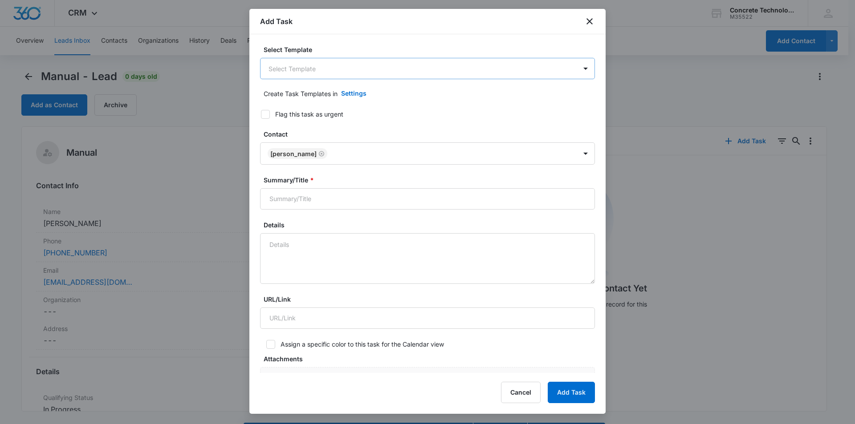
click at [307, 69] on body "CRM Apps Reputation Websites Forms CRM Email Social Content Ads Intelligence Fi…" at bounding box center [427, 225] width 855 height 450
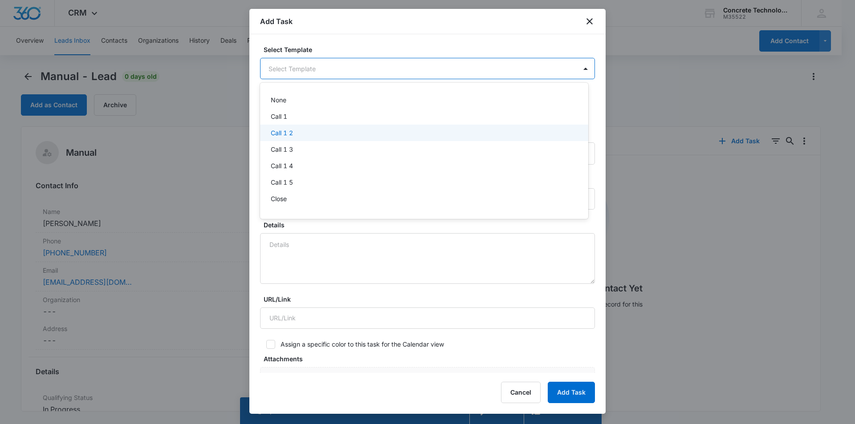
click at [289, 131] on p "Call 1 2" at bounding box center [282, 132] width 22 height 9
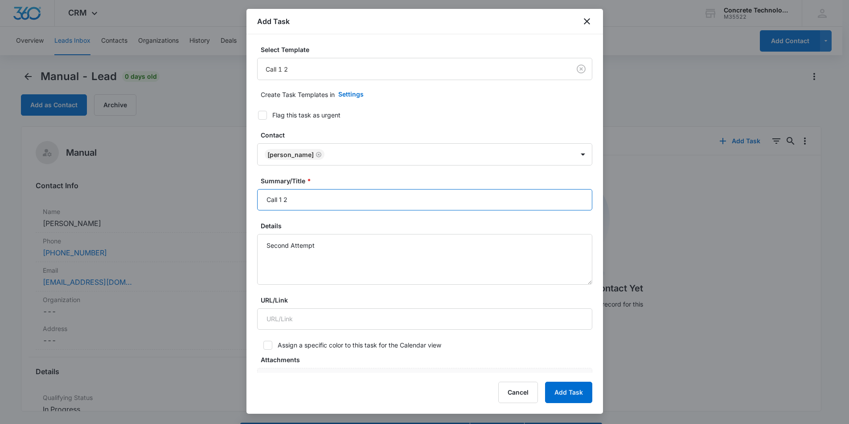
drag, startPoint x: 282, startPoint y: 200, endPoint x: 289, endPoint y: 196, distance: 7.0
click at [283, 199] on input "Call 1 2" at bounding box center [424, 199] width 335 height 21
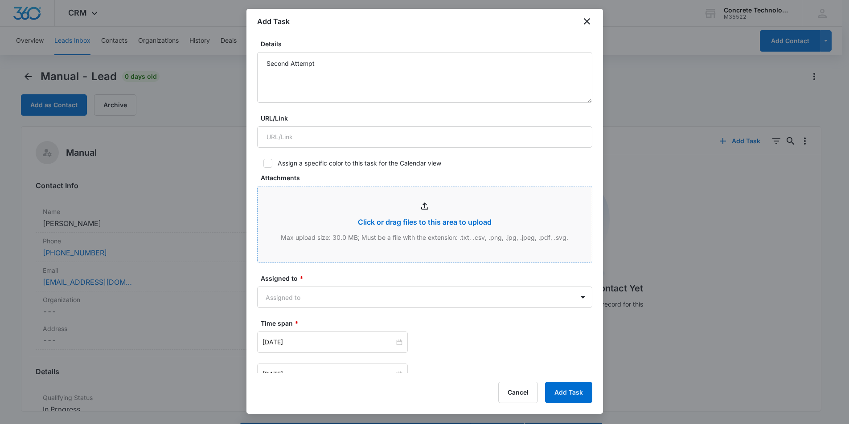
scroll to position [223, 0]
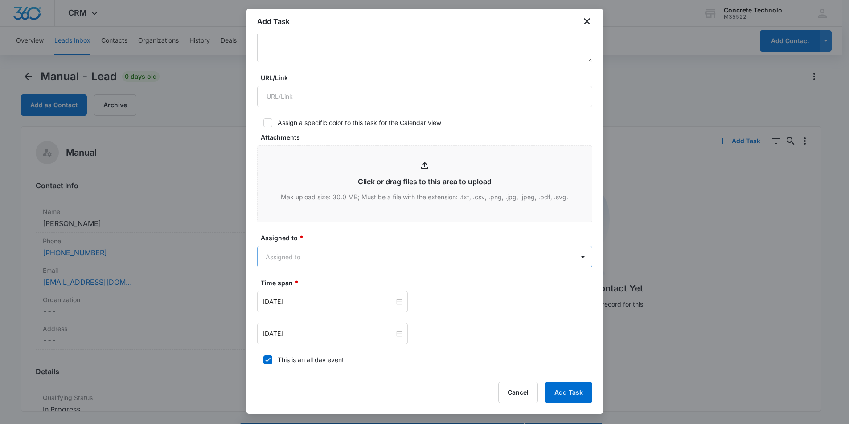
type input "Call 2"
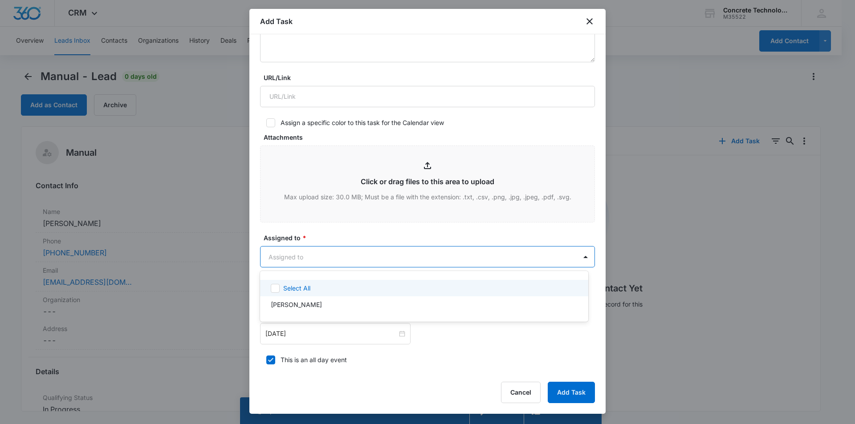
click at [331, 257] on body "CRM Apps Reputation Websites Forms CRM Email Social Content Ads Intelligence Fi…" at bounding box center [427, 212] width 855 height 424
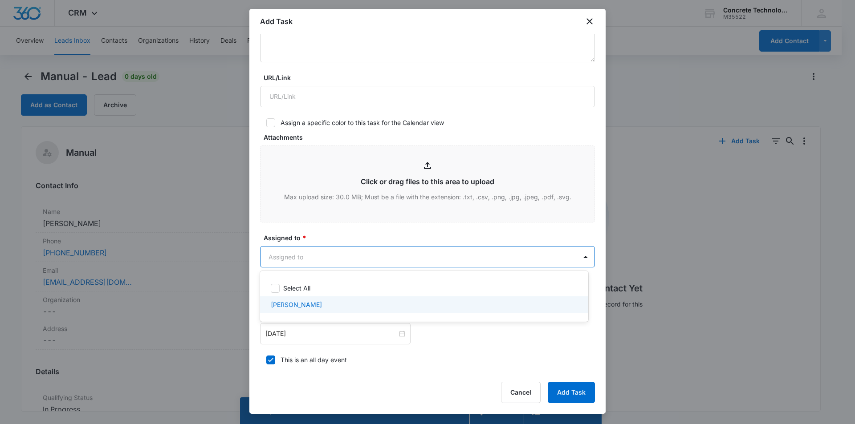
click at [310, 302] on p "Robert Matthews" at bounding box center [296, 304] width 51 height 9
checkbox input "true"
click at [386, 234] on div at bounding box center [427, 212] width 855 height 424
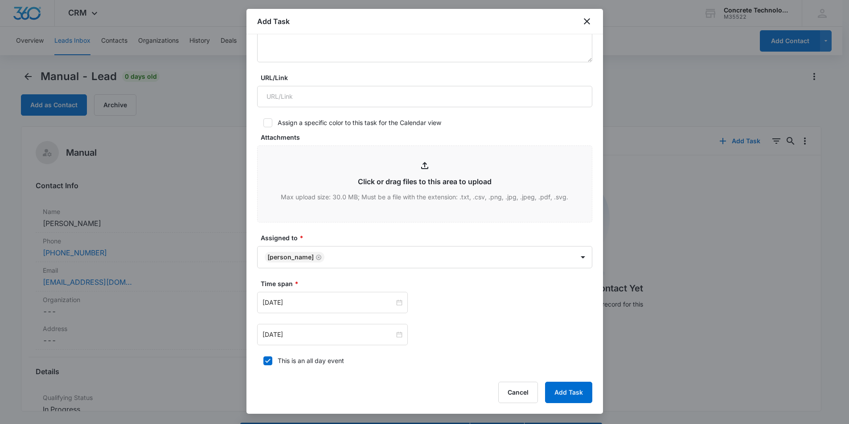
scroll to position [347, 0]
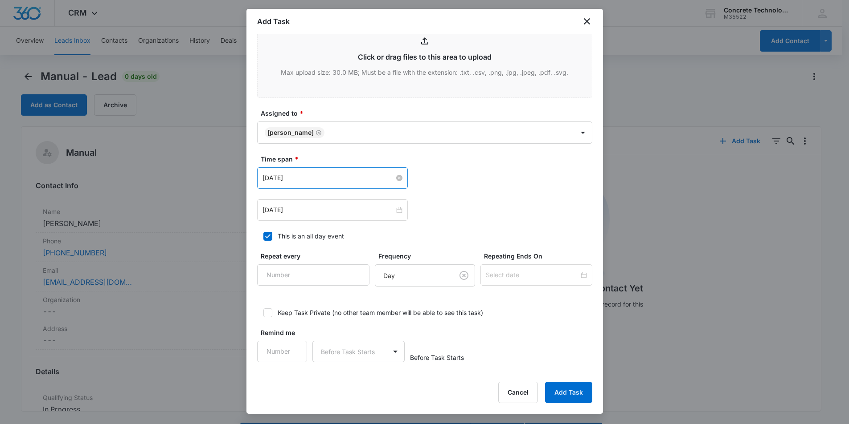
click at [303, 177] on input "Aug 5, 2025" at bounding box center [328, 178] width 132 height 10
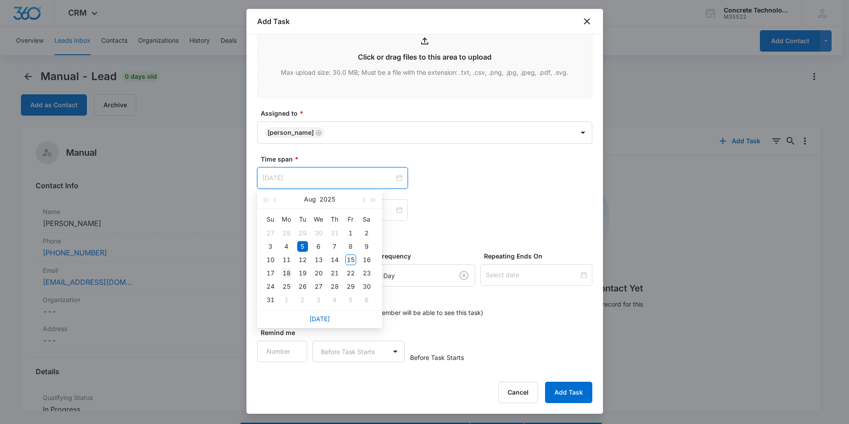
type input "Aug 18, 2025"
click at [286, 273] on div "18" at bounding box center [286, 273] width 11 height 11
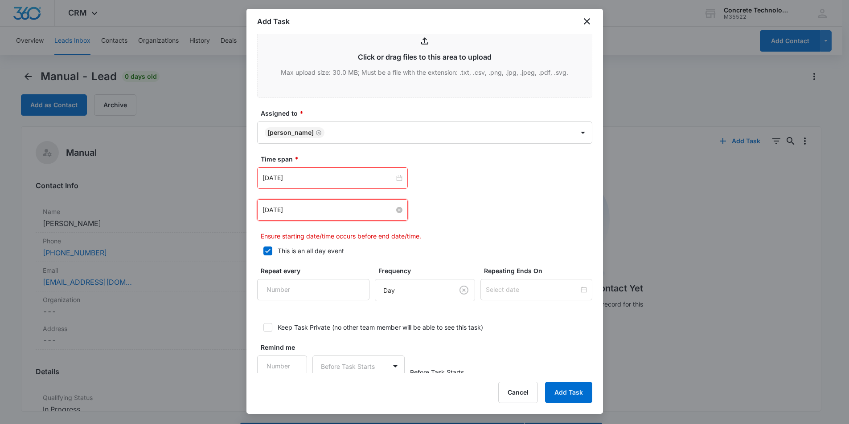
click at [323, 210] on input "Aug 5, 2025" at bounding box center [328, 210] width 132 height 10
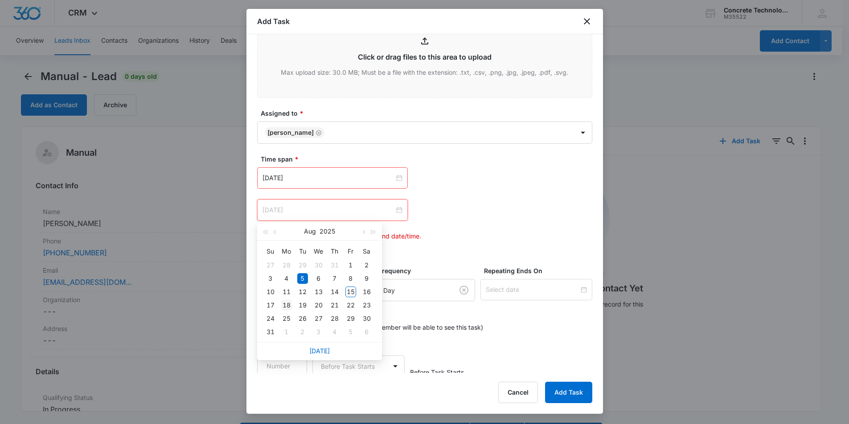
type input "Aug 18, 2025"
click at [287, 306] on div "18" at bounding box center [286, 305] width 11 height 11
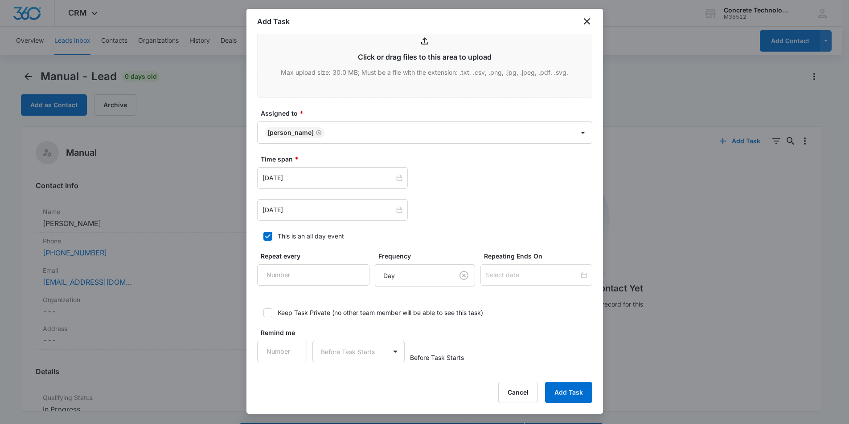
click at [290, 237] on div "This is an all day event" at bounding box center [310, 236] width 66 height 9
click at [263, 237] on input "This is an all day event" at bounding box center [260, 236] width 6 height 6
checkbox input "false"
click at [462, 177] on input "12:00 am" at bounding box center [456, 178] width 53 height 10
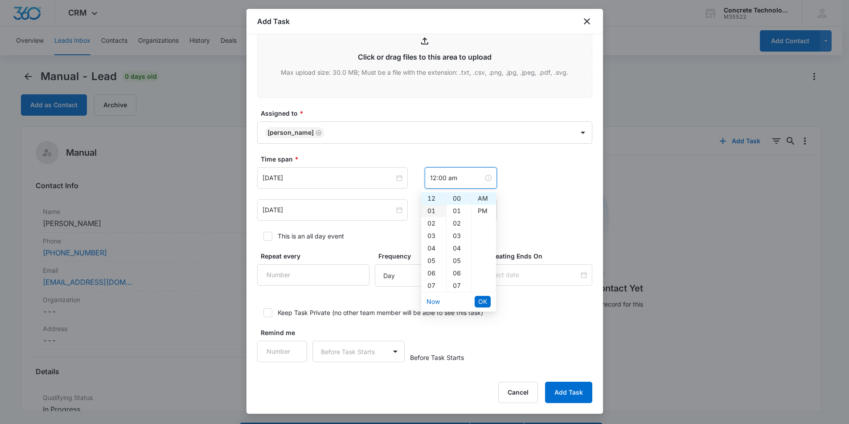
click at [433, 209] on div "01" at bounding box center [433, 211] width 25 height 12
click at [459, 216] on div "30" at bounding box center [458, 216] width 24 height 12
click at [482, 211] on div "PM" at bounding box center [483, 211] width 24 height 12
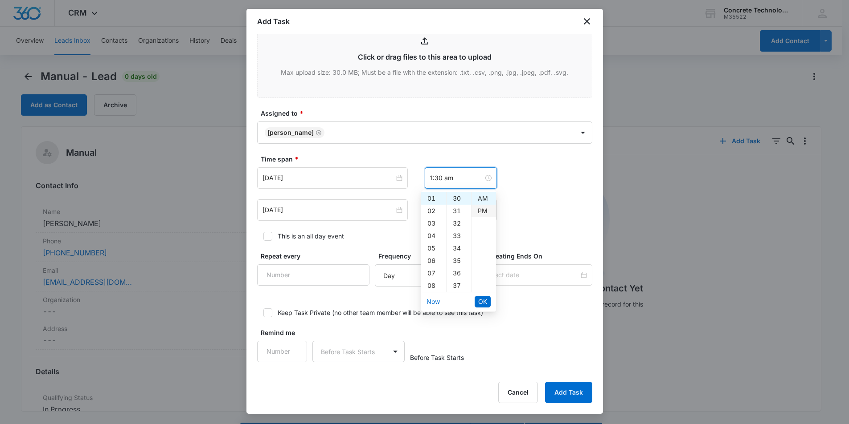
type input "1:30 pm"
drag, startPoint x: 477, startPoint y: 299, endPoint x: 479, endPoint y: 294, distance: 5.5
click at [478, 298] on span "OK" at bounding box center [482, 302] width 9 height 10
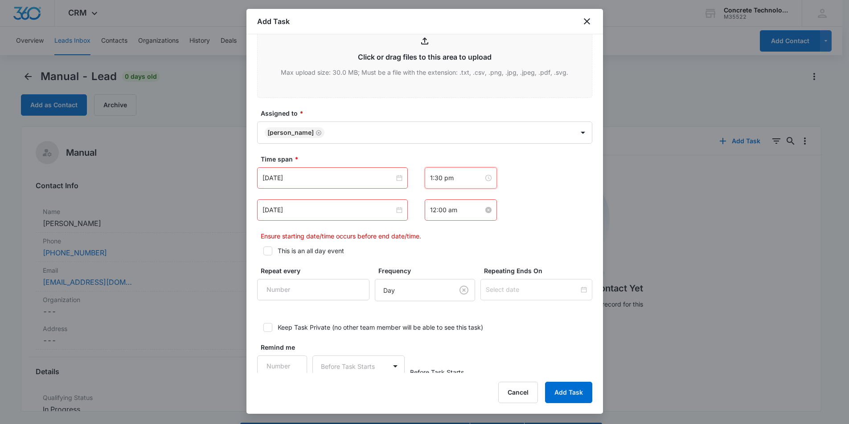
click at [460, 210] on input "12:00 am" at bounding box center [456, 210] width 53 height 10
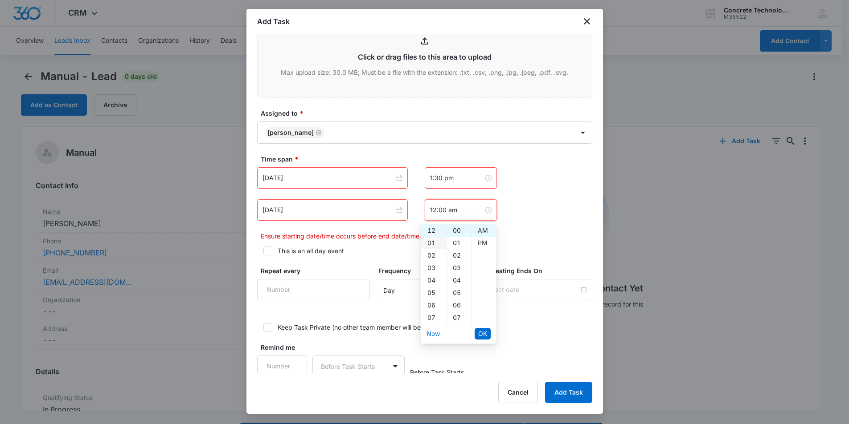
click at [437, 242] on div "01" at bounding box center [433, 243] width 25 height 12
click at [458, 256] on div "45" at bounding box center [458, 257] width 24 height 12
click at [477, 241] on div "PM" at bounding box center [483, 243] width 24 height 12
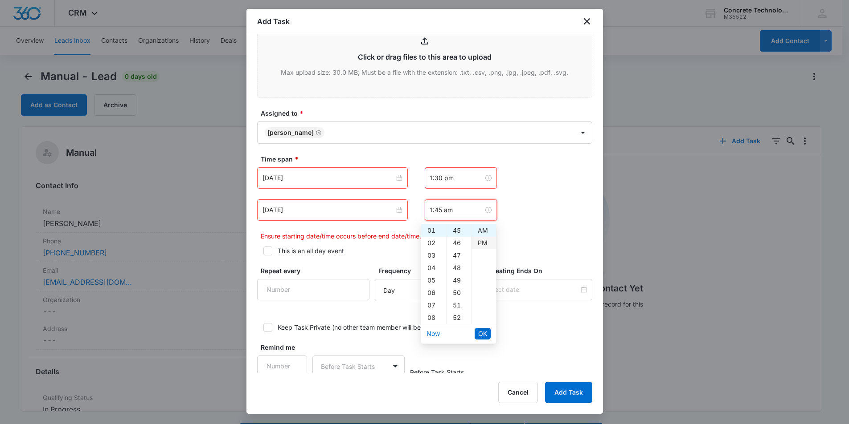
type input "1:45 pm"
click at [481, 334] on span "OK" at bounding box center [482, 334] width 9 height 10
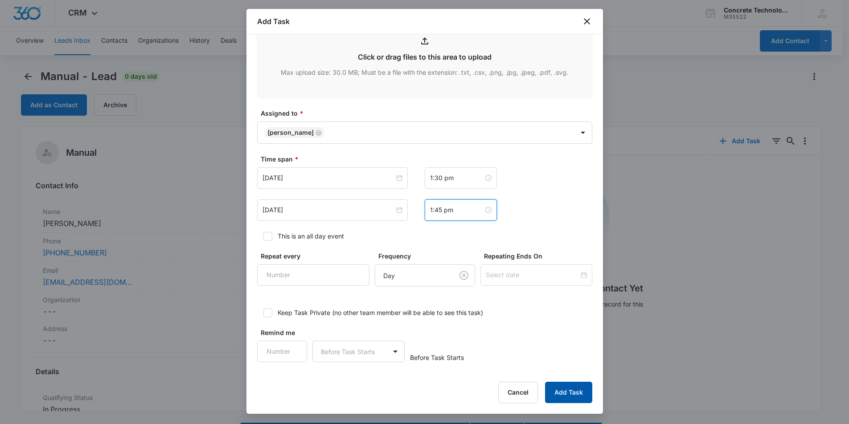
click at [574, 390] on button "Add Task" at bounding box center [568, 392] width 47 height 21
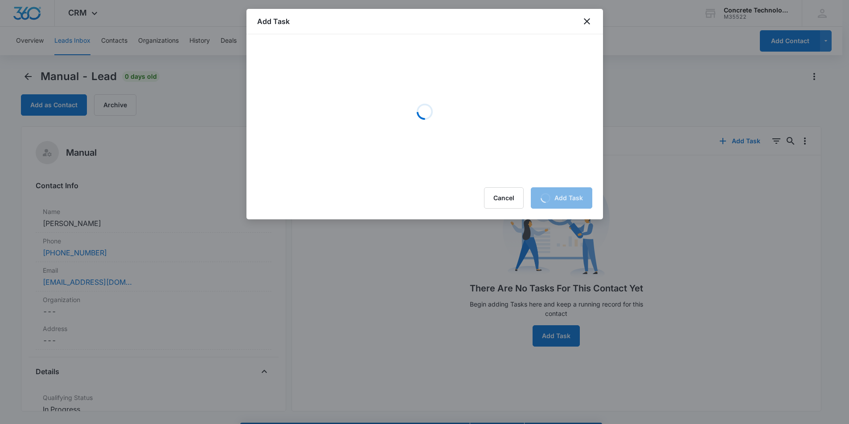
scroll to position [0, 0]
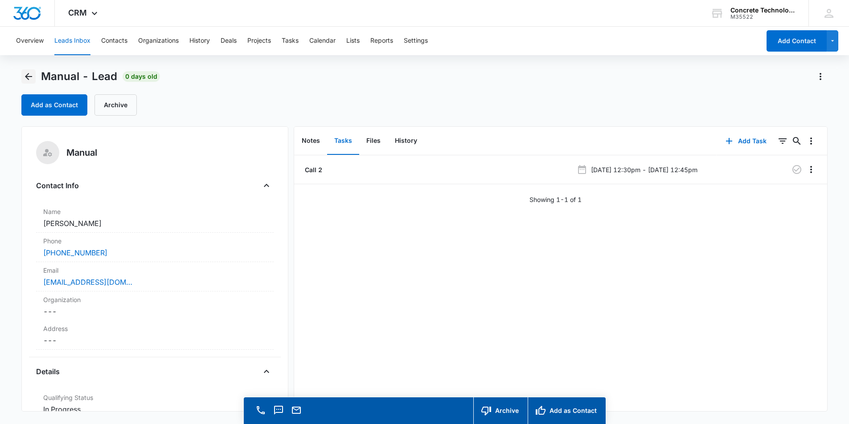
click at [25, 78] on icon "Back" at bounding box center [28, 76] width 11 height 11
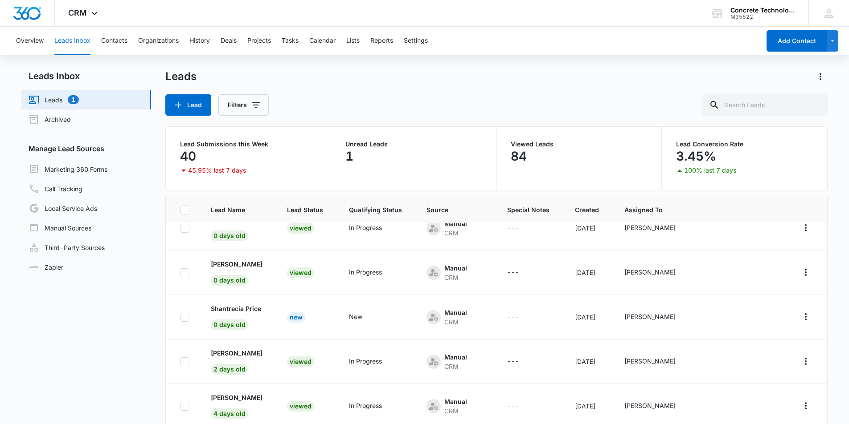
scroll to position [134, 0]
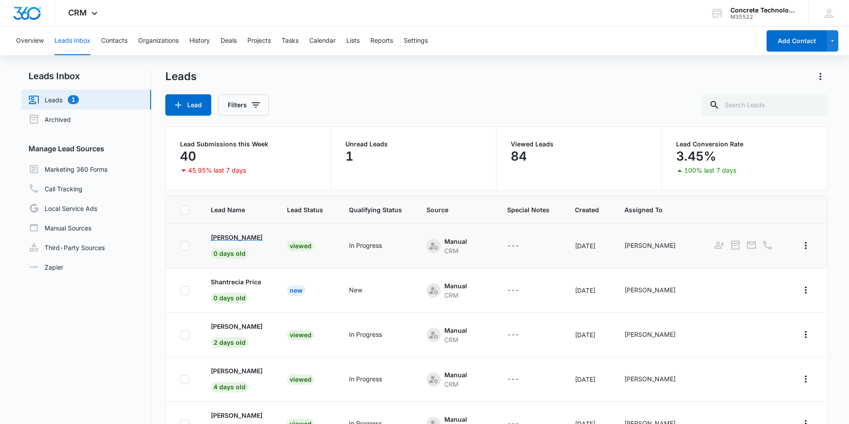
click at [244, 235] on p "Misty S. Tarrant" at bounding box center [237, 237] width 52 height 9
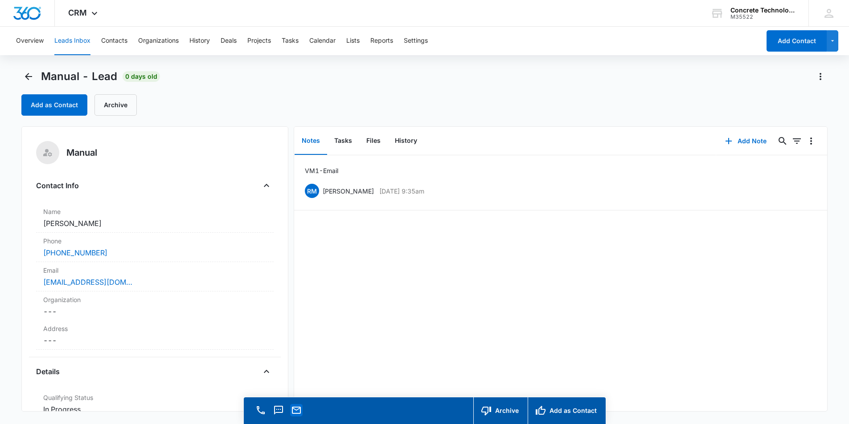
click at [294, 410] on icon "Email" at bounding box center [296, 410] width 11 height 11
click at [322, 332] on div "VM 1 - Email RM Robert Matthews Aug 15, 2025 at 9:35am Delete Edit" at bounding box center [560, 283] width 533 height 256
drag, startPoint x: 25, startPoint y: 75, endPoint x: 39, endPoint y: 75, distance: 13.8
click at [25, 76] on icon "Back" at bounding box center [28, 76] width 11 height 11
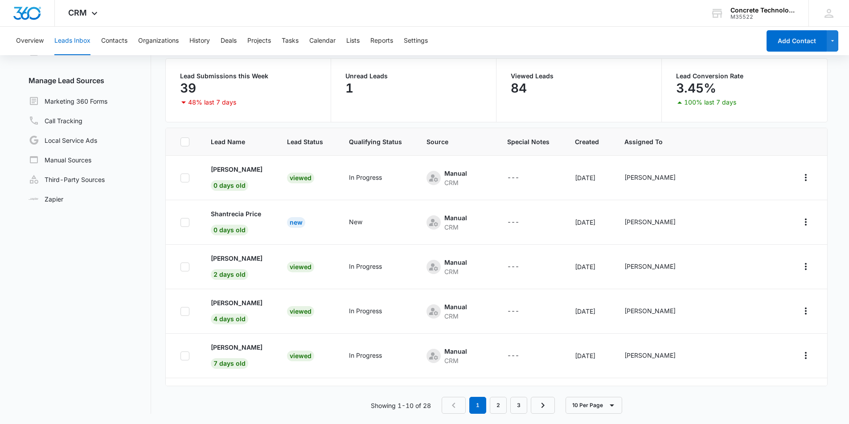
scroll to position [69, 0]
click at [229, 214] on p "Shantrecia Price" at bounding box center [236, 213] width 50 height 9
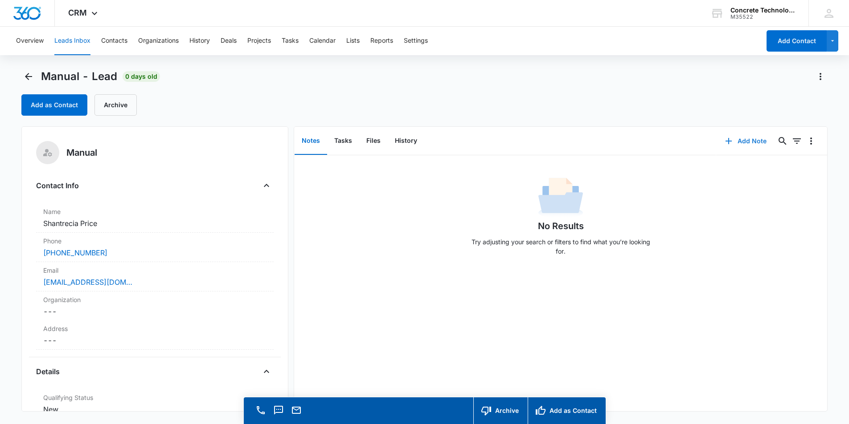
click at [743, 142] on button "Add Note" at bounding box center [745, 141] width 59 height 21
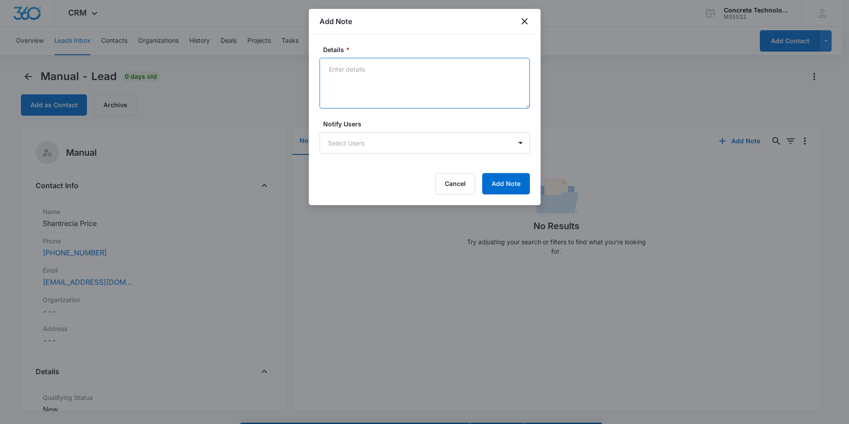
click at [349, 72] on textarea "Details *" at bounding box center [424, 83] width 210 height 51
type textarea "VM 1 _ Email"
click at [504, 182] on button "Add Note" at bounding box center [506, 183] width 48 height 21
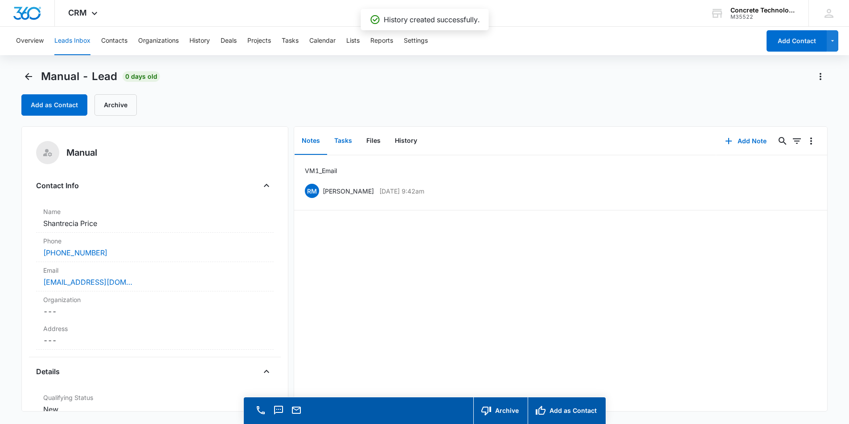
click at [345, 142] on button "Tasks" at bounding box center [343, 141] width 32 height 28
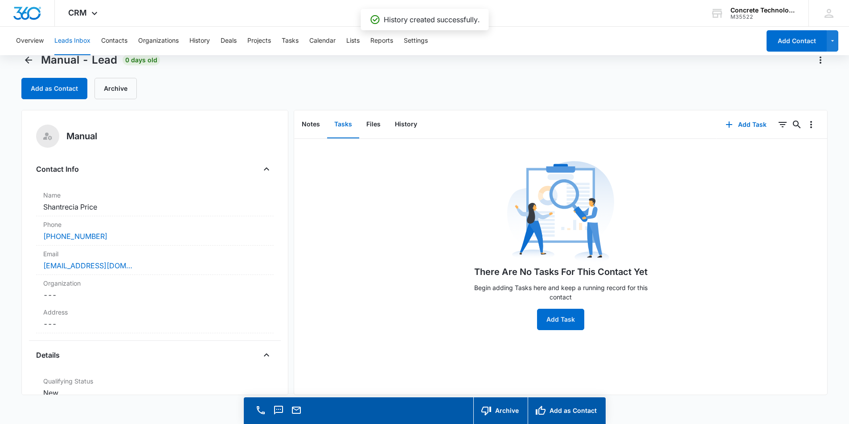
scroll to position [25, 0]
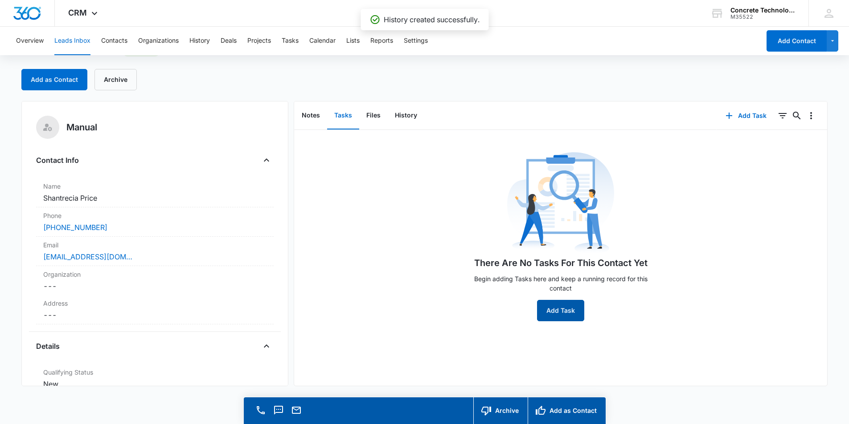
click at [547, 308] on button "Add Task" at bounding box center [560, 310] width 47 height 21
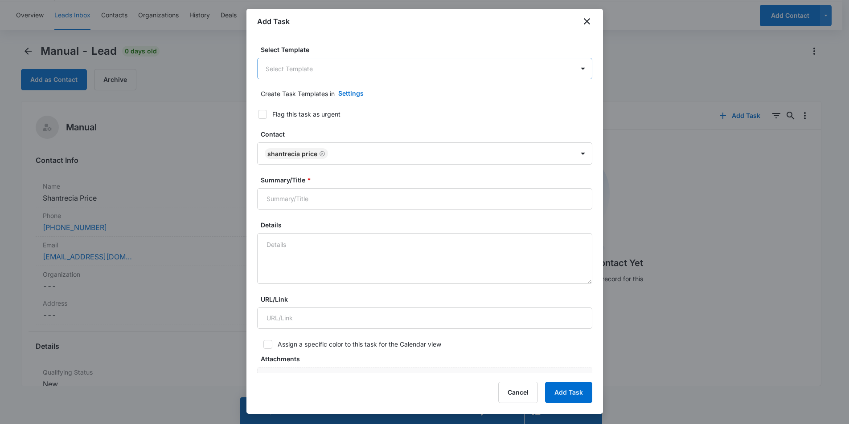
scroll to position [0, 0]
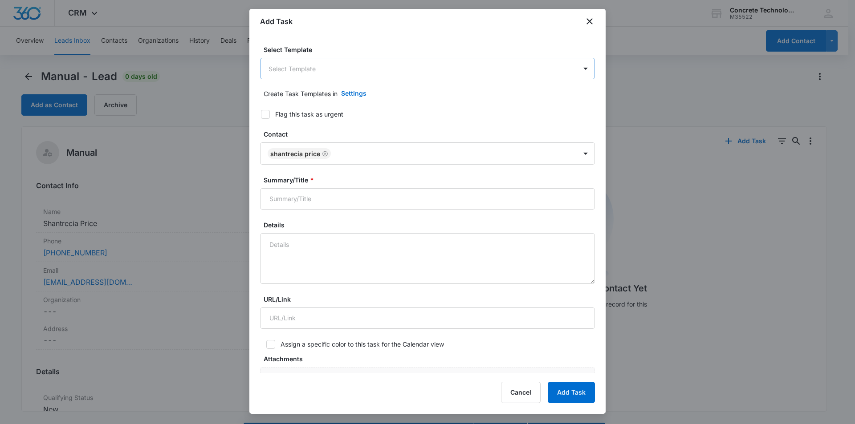
click at [338, 72] on body "CRM Apps Reputation Websites Forms CRM Email Social Content Ads Intelligence Fi…" at bounding box center [427, 225] width 855 height 450
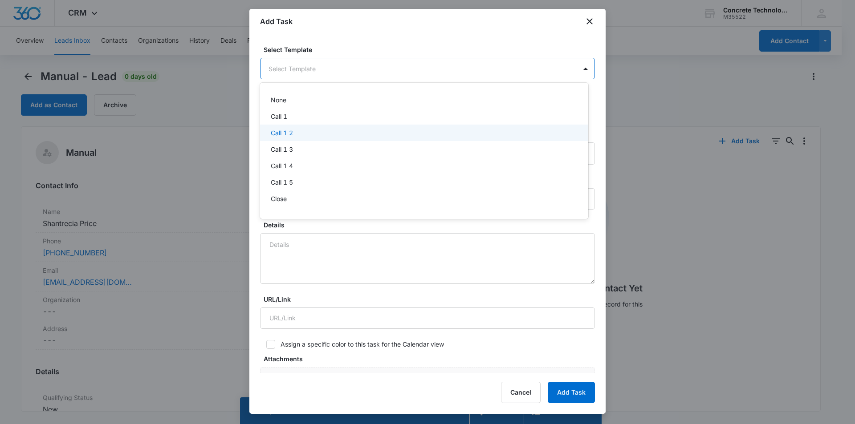
click at [294, 131] on div "Call 1 2" at bounding box center [423, 132] width 305 height 9
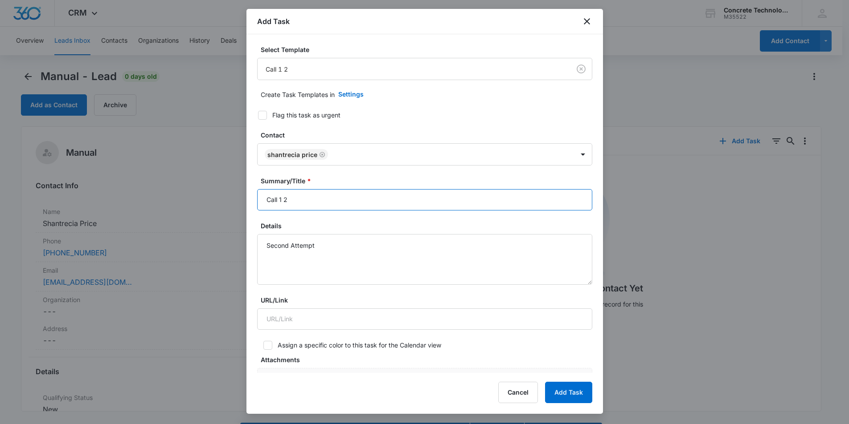
click at [282, 198] on input "Call 1 2" at bounding box center [424, 199] width 335 height 21
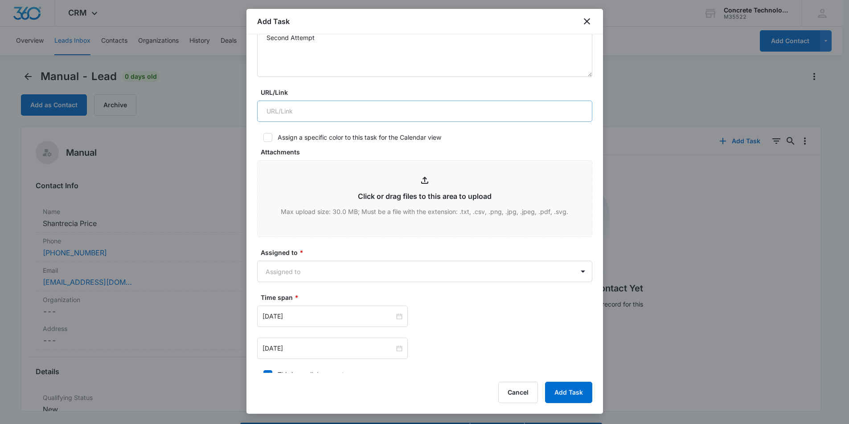
scroll to position [223, 0]
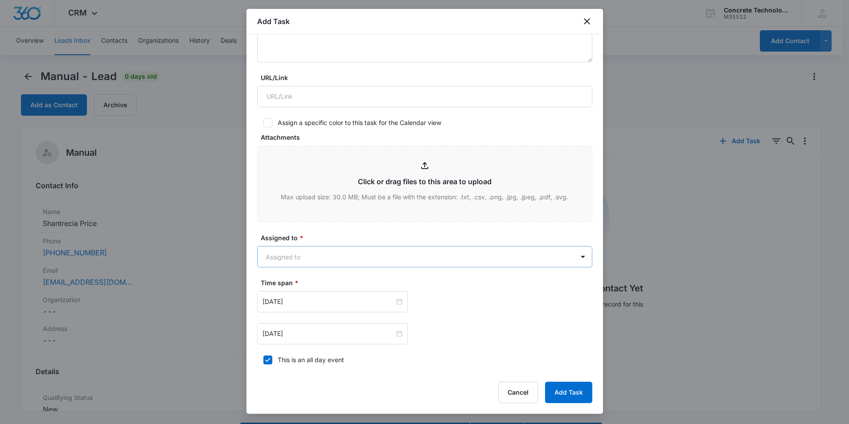
type input "Call 2"
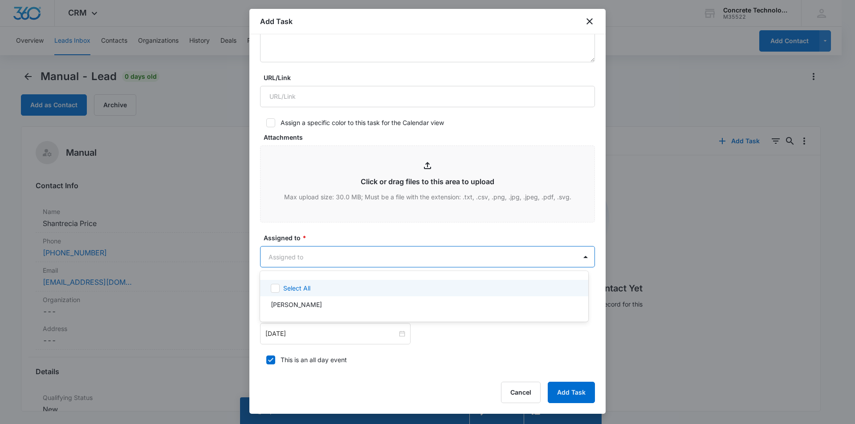
click at [329, 253] on body "CRM Apps Reputation Websites Forms CRM Email Social Content Ads Intelligence Fi…" at bounding box center [427, 212] width 855 height 424
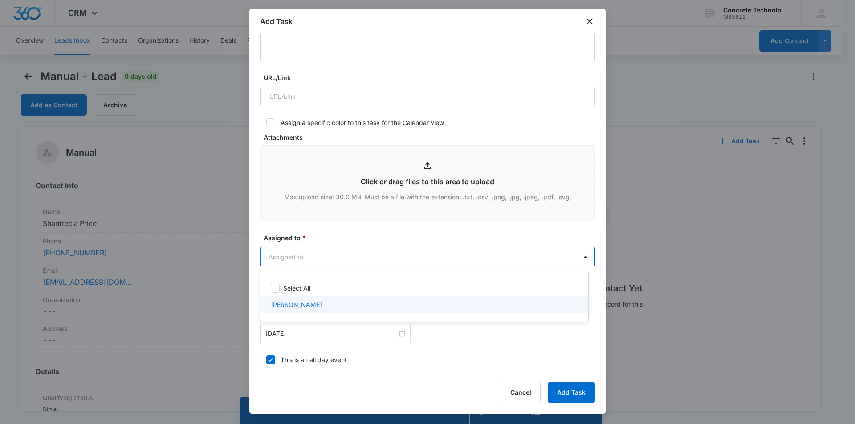
click at [313, 303] on p "Robert Matthews" at bounding box center [296, 304] width 51 height 9
checkbox input "true"
click at [350, 234] on div at bounding box center [427, 212] width 855 height 424
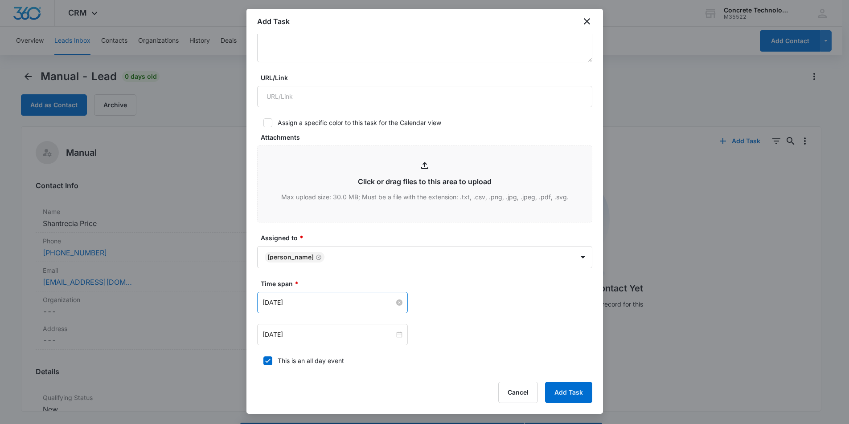
click at [354, 302] on input "Aug 5, 2025" at bounding box center [328, 303] width 132 height 10
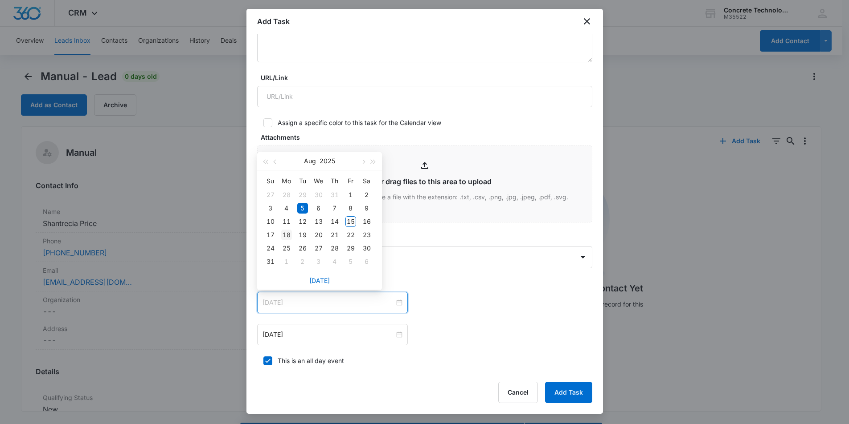
type input "Aug 18, 2025"
click at [289, 237] on div "18" at bounding box center [286, 235] width 11 height 11
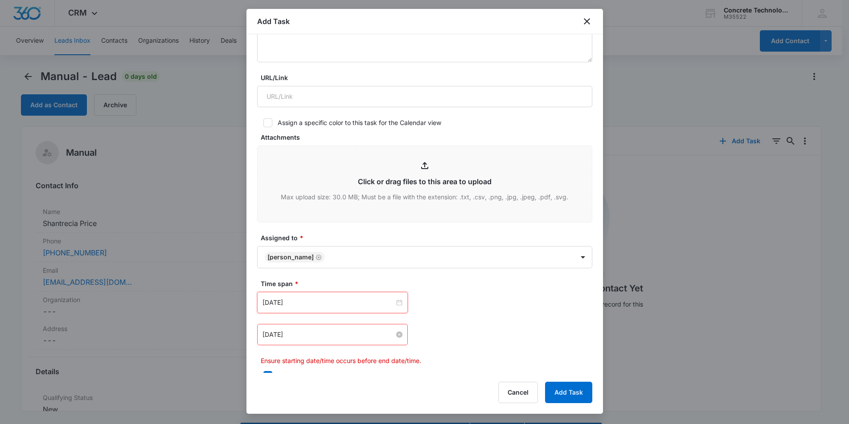
click at [300, 333] on input "Aug 5, 2025" at bounding box center [328, 335] width 132 height 10
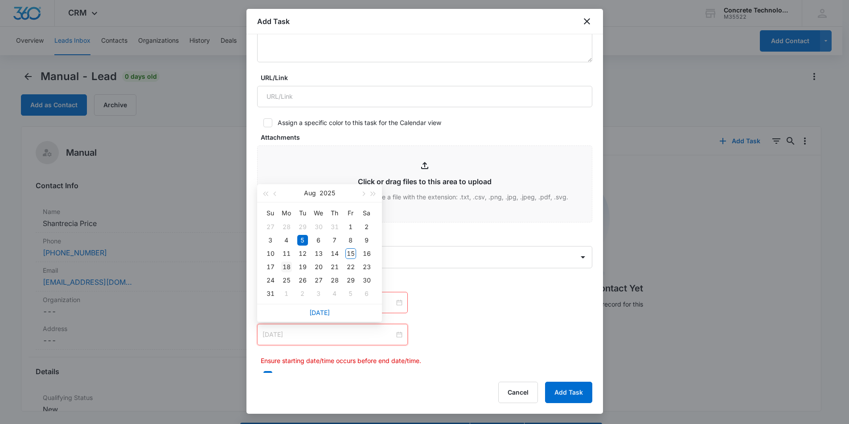
type input "Aug 18, 2025"
click at [286, 266] on div "18" at bounding box center [286, 267] width 11 height 11
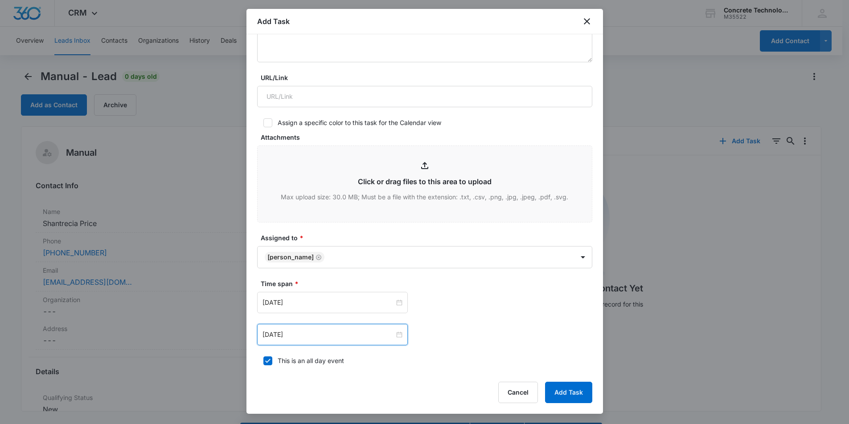
click at [265, 362] on icon at bounding box center [268, 361] width 8 height 8
click at [263, 362] on input "This is an all day event" at bounding box center [260, 361] width 6 height 6
checkbox input "false"
click at [447, 299] on input "12:00 am" at bounding box center [456, 303] width 53 height 10
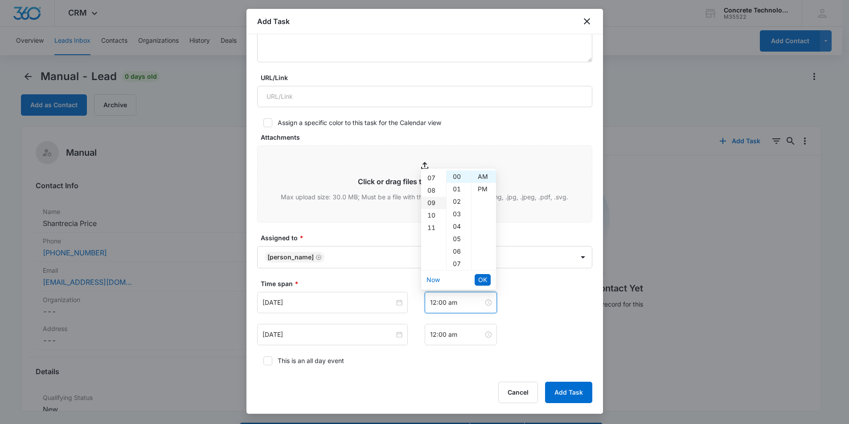
scroll to position [89, 0]
click at [430, 225] on div "11" at bounding box center [433, 225] width 25 height 12
type input "11:00 am"
click at [481, 175] on div "AM" at bounding box center [483, 177] width 24 height 12
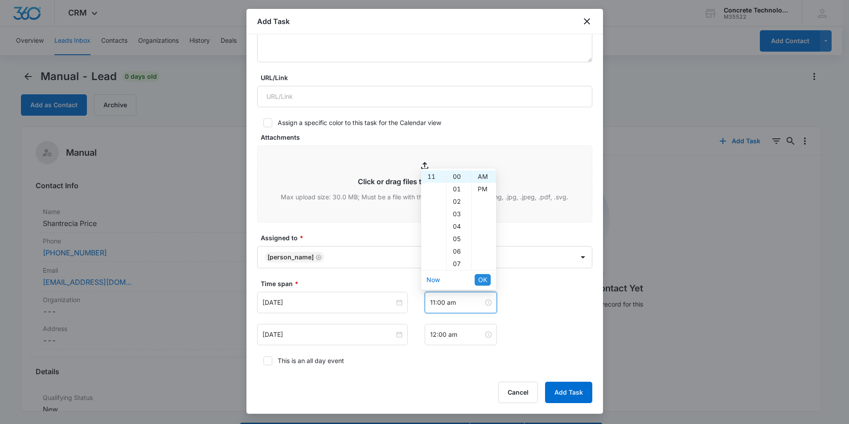
click at [483, 280] on span "OK" at bounding box center [482, 280] width 9 height 10
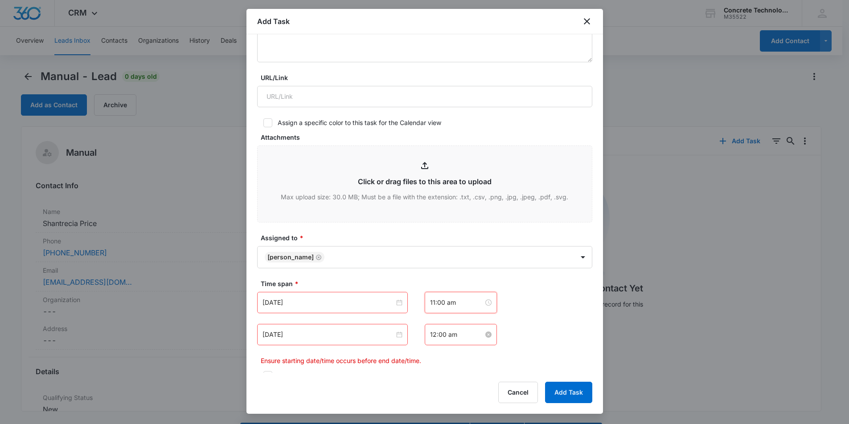
click at [435, 334] on input "12:00 am" at bounding box center [456, 335] width 53 height 10
click at [431, 207] on div "11" at bounding box center [433, 209] width 25 height 12
click at [456, 218] on div "15" at bounding box center [458, 218] width 24 height 12
type input "11:15 am"
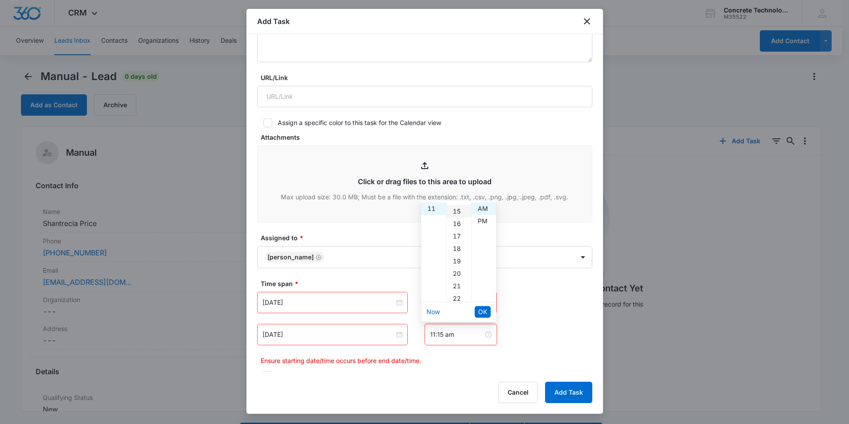
scroll to position [187, 0]
click at [483, 313] on span "OK" at bounding box center [482, 312] width 9 height 10
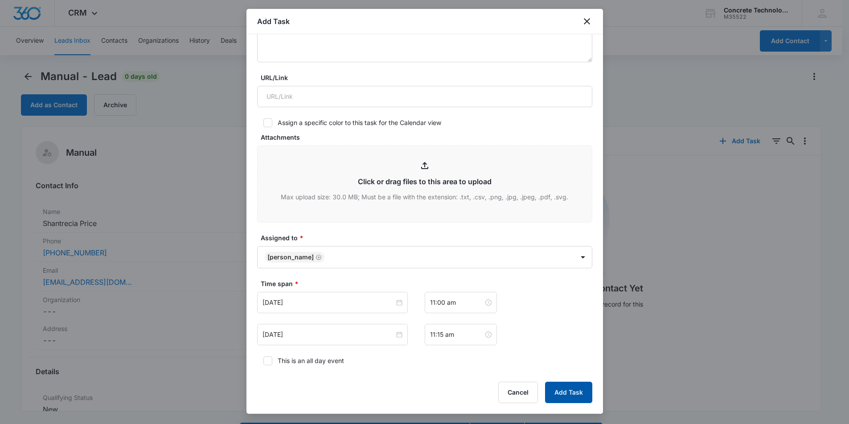
click at [567, 387] on button "Add Task" at bounding box center [568, 392] width 47 height 21
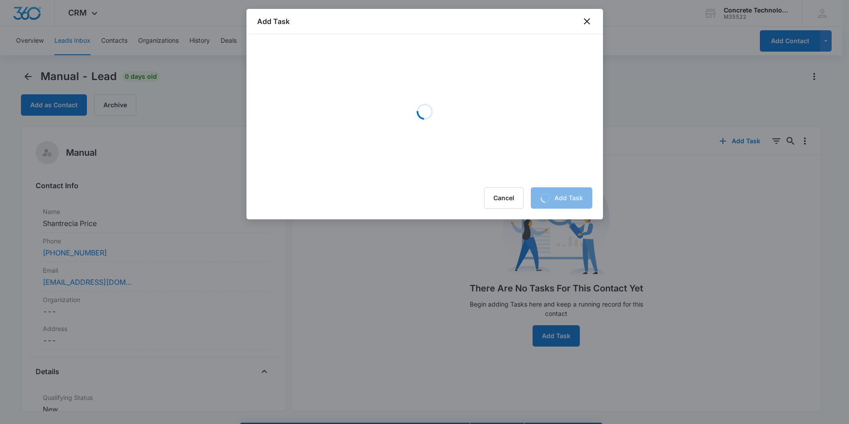
scroll to position [0, 0]
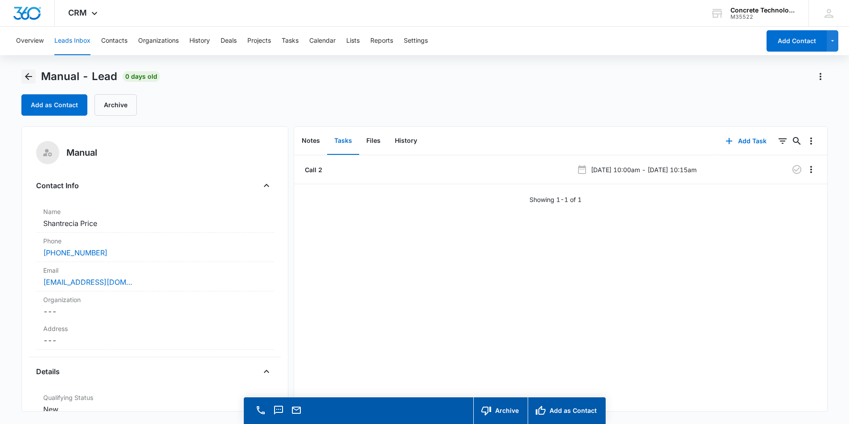
click at [31, 75] on icon "Back" at bounding box center [28, 76] width 11 height 11
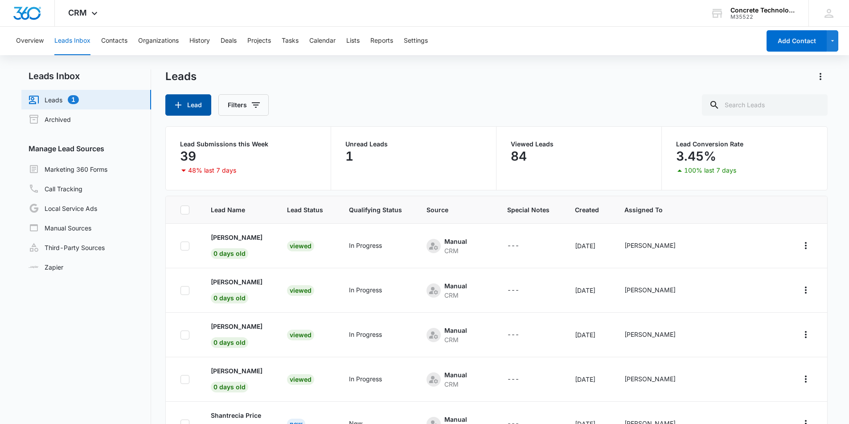
scroll to position [134, 0]
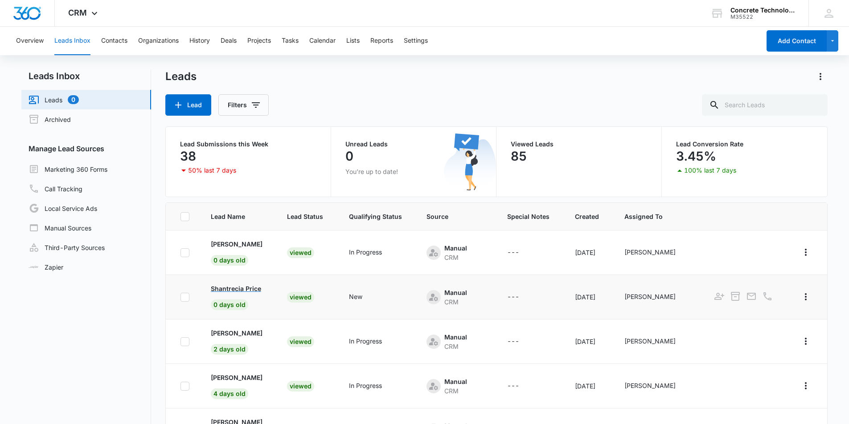
click at [244, 289] on p "Shantrecia Price" at bounding box center [236, 288] width 50 height 9
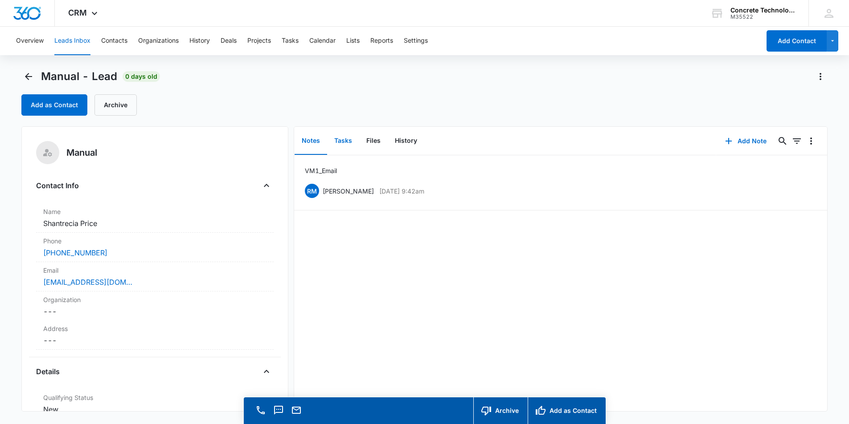
click at [347, 142] on button "Tasks" at bounding box center [343, 141] width 32 height 28
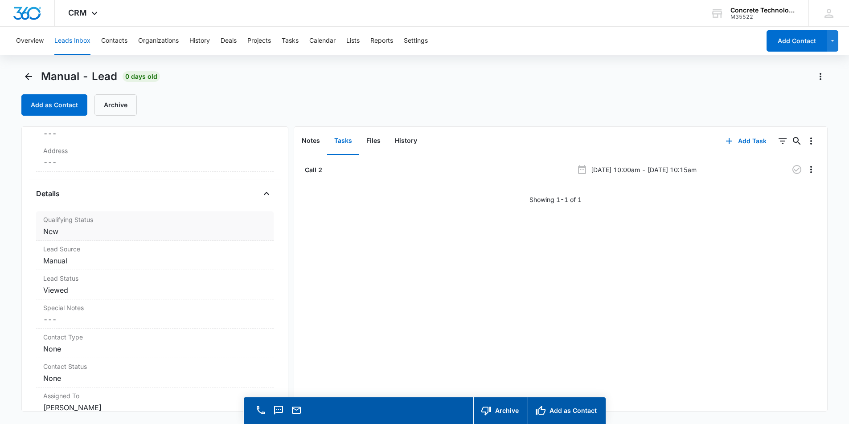
scroll to position [134, 0]
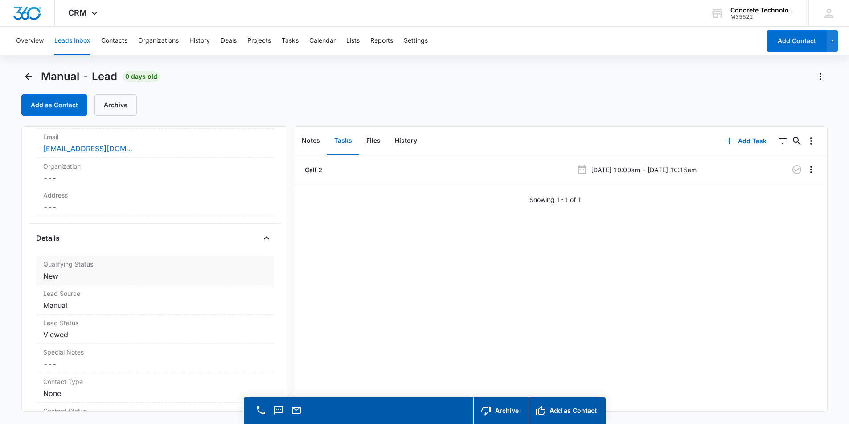
click at [97, 273] on dd "Cancel Save Changes New" at bounding box center [154, 276] width 223 height 11
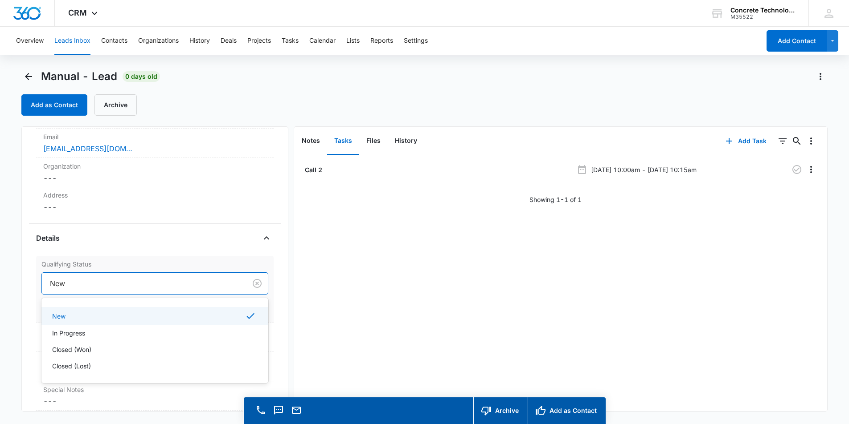
click at [119, 286] on div at bounding box center [142, 283] width 185 height 12
click at [71, 334] on p "In Progress" at bounding box center [68, 333] width 33 height 9
click at [231, 307] on button "Save Changes" at bounding box center [242, 310] width 51 height 17
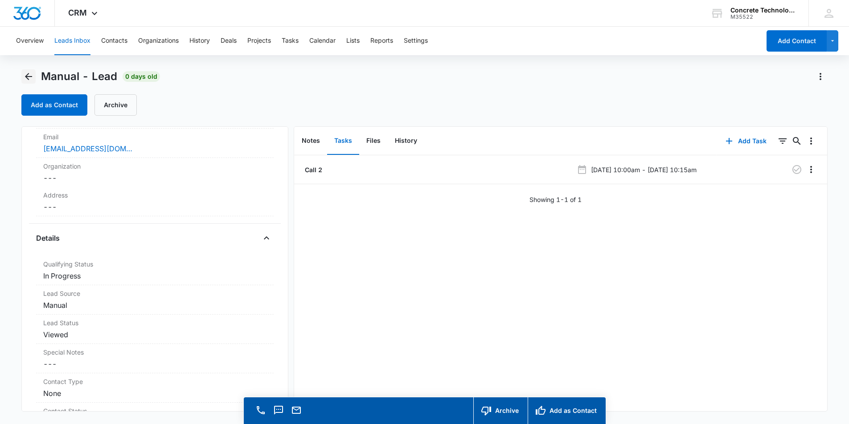
click at [30, 75] on icon "Back" at bounding box center [28, 76] width 11 height 11
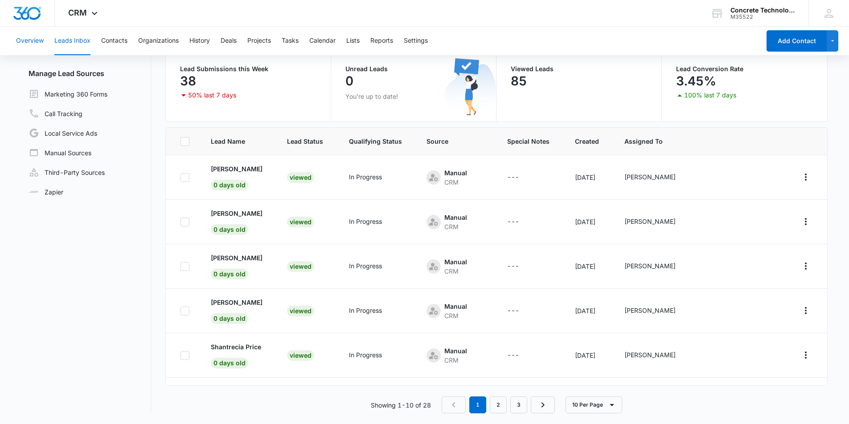
click at [35, 39] on button "Overview" at bounding box center [30, 41] width 28 height 29
